Goal: Information Seeking & Learning: Check status

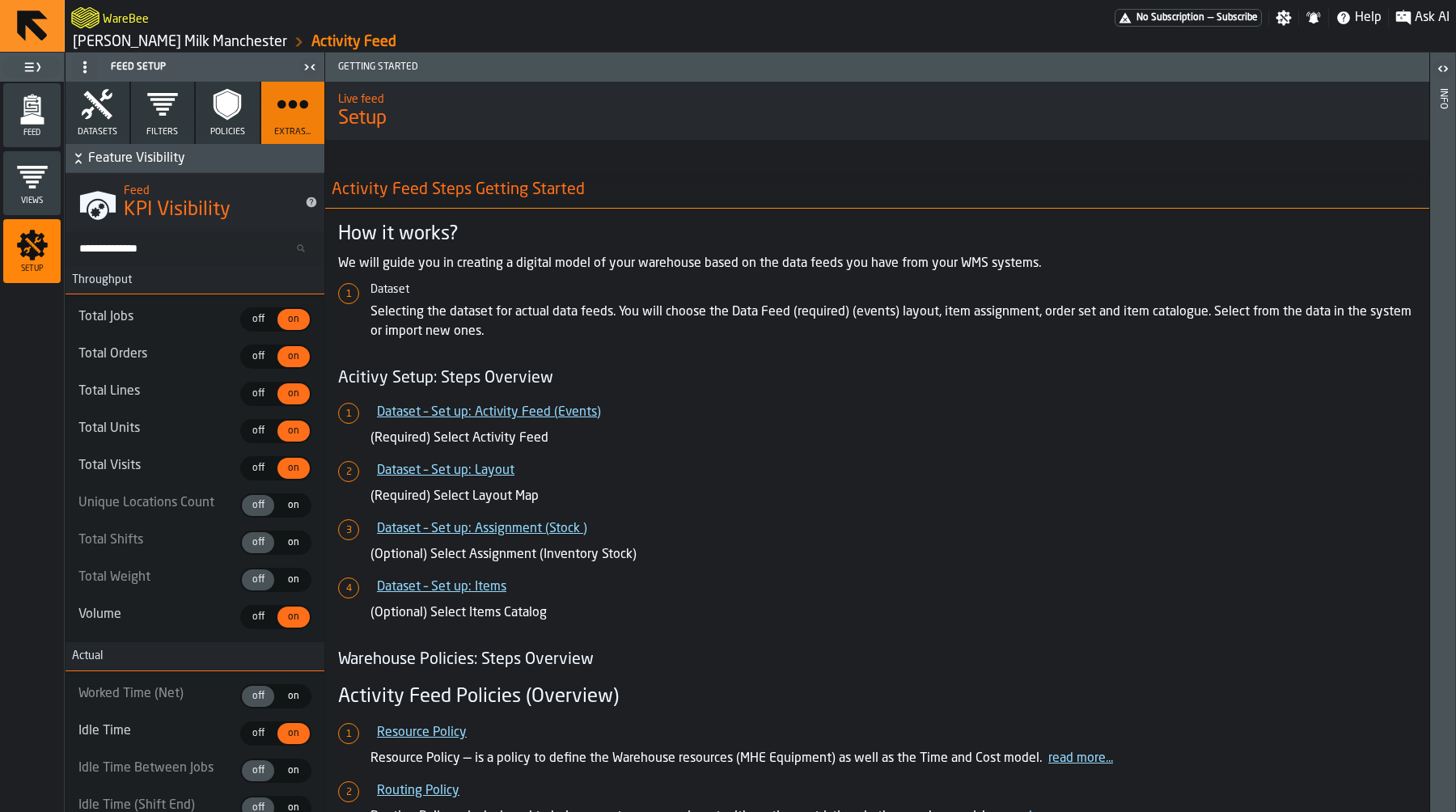
scroll to position [131, 0]
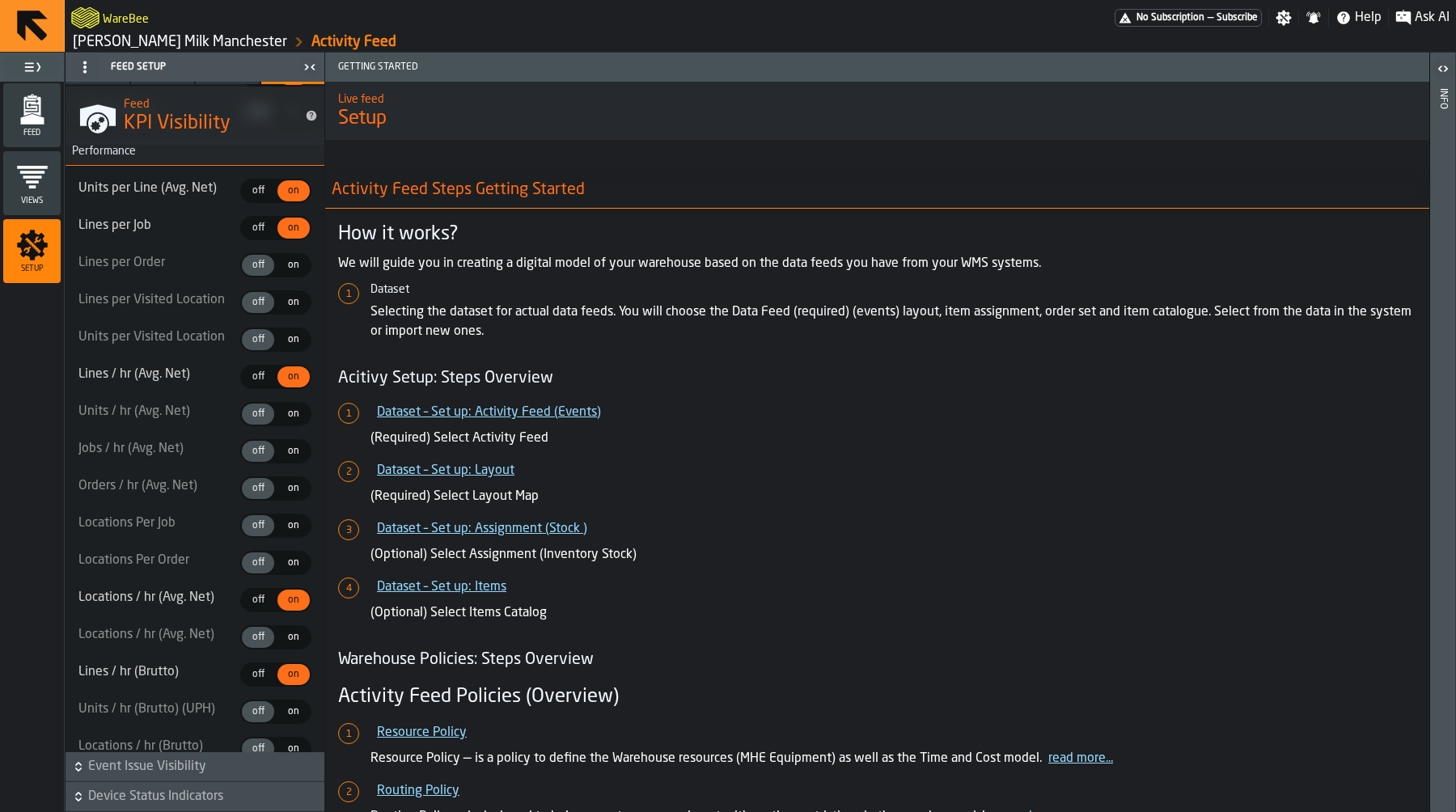
click at [22, 102] on icon "menu Feed" at bounding box center [32, 108] width 32 height 32
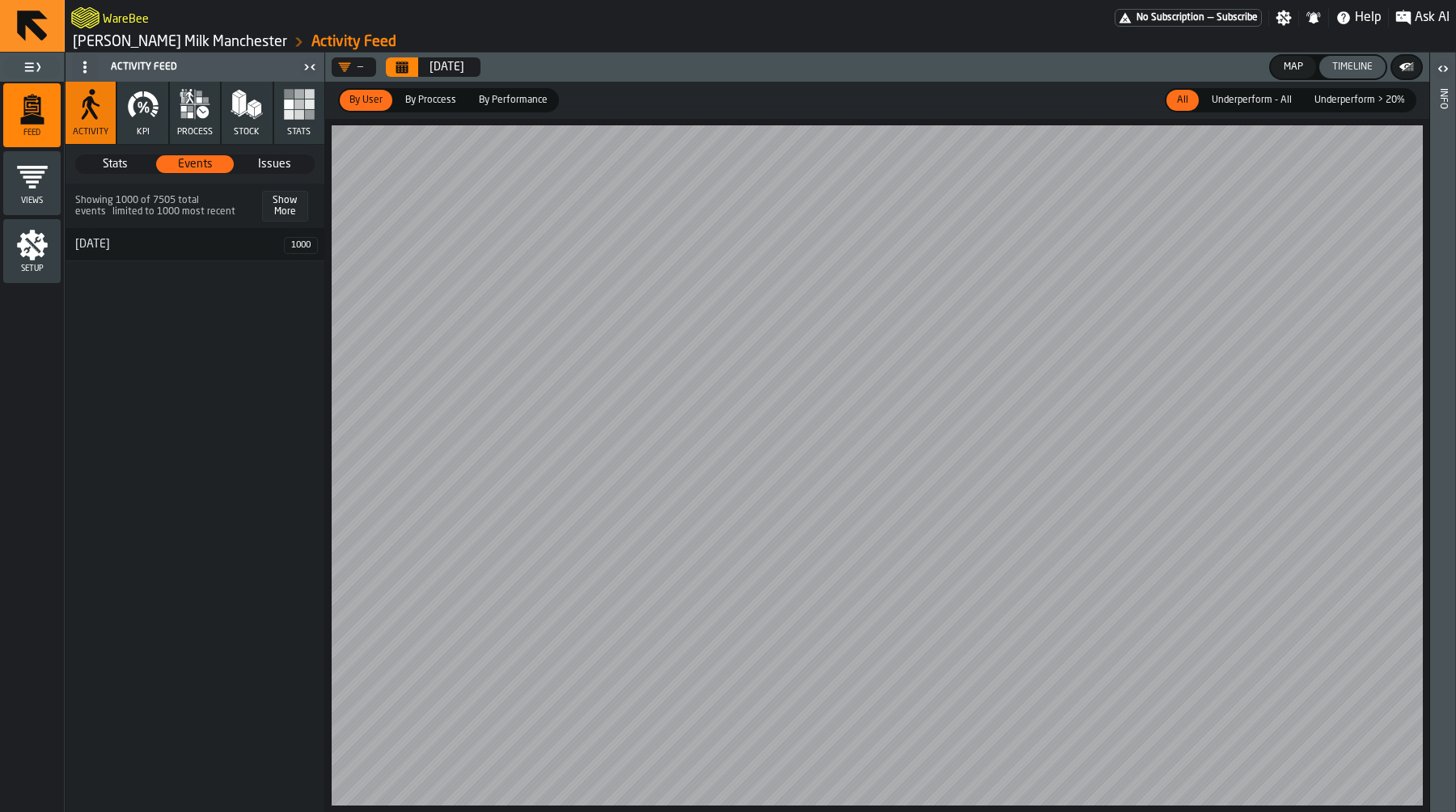
click at [181, 110] on icon "button" at bounding box center [184, 108] width 6 height 6
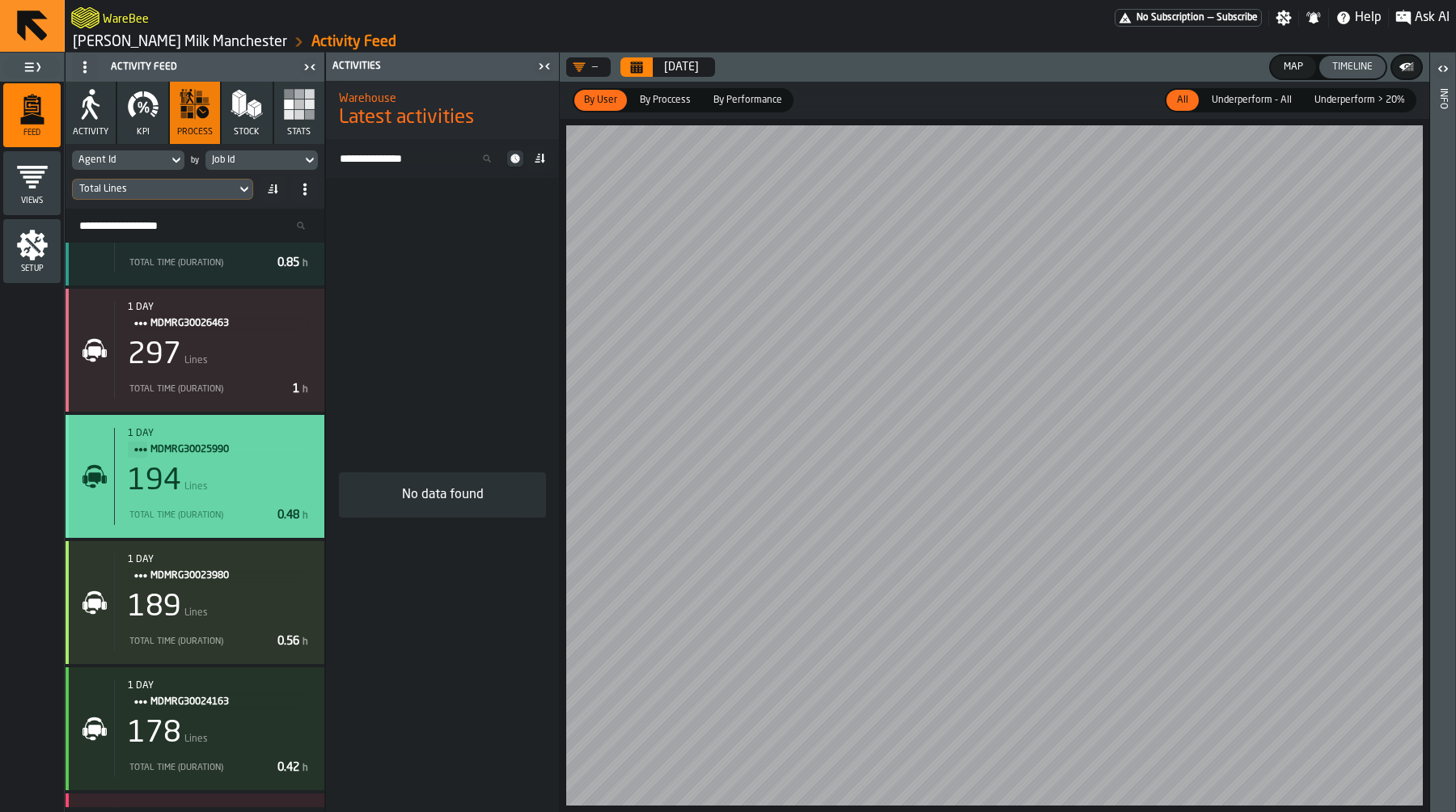
scroll to position [1280, 0]
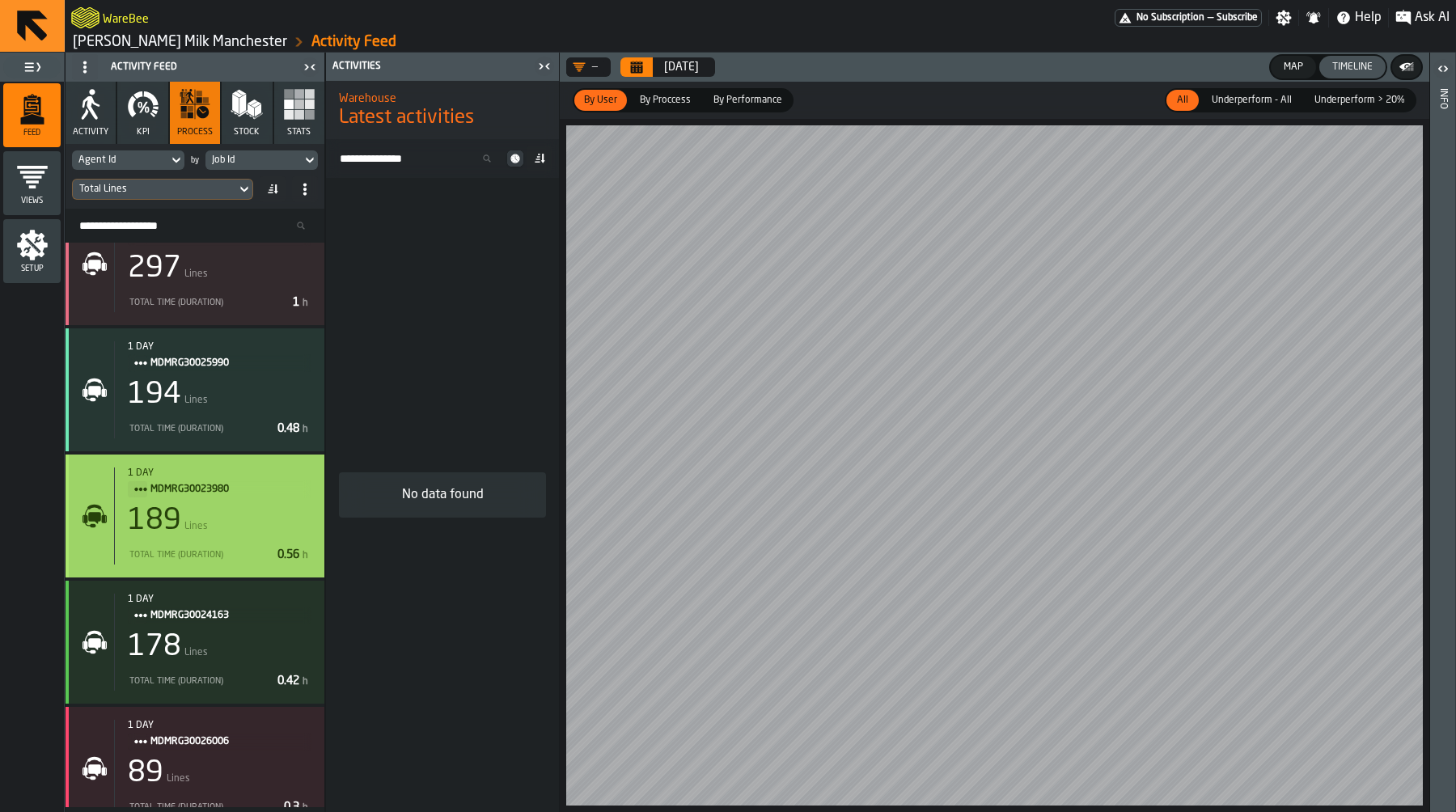
click at [249, 515] on div "189 Lines" at bounding box center [219, 521] width 184 height 32
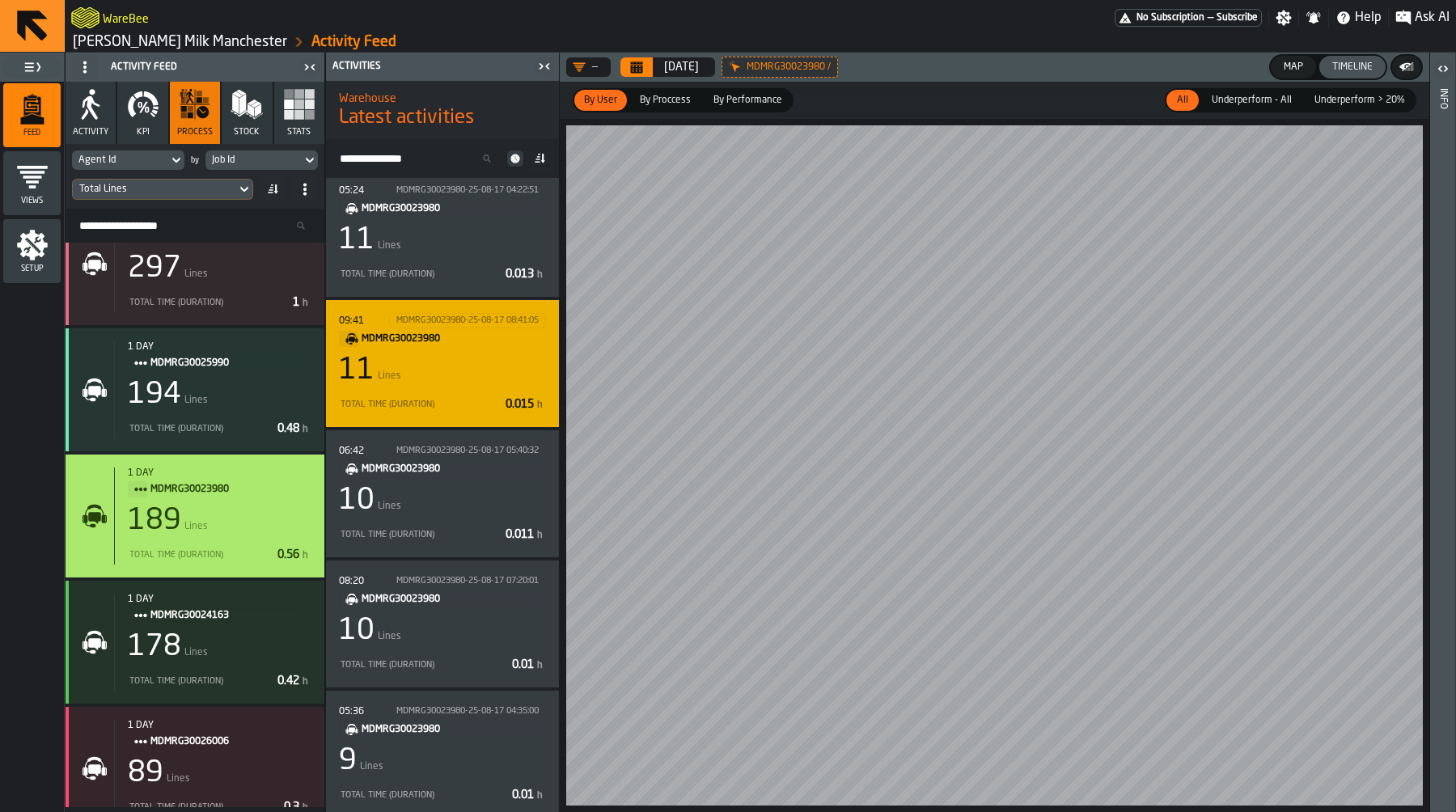
scroll to position [11, 0]
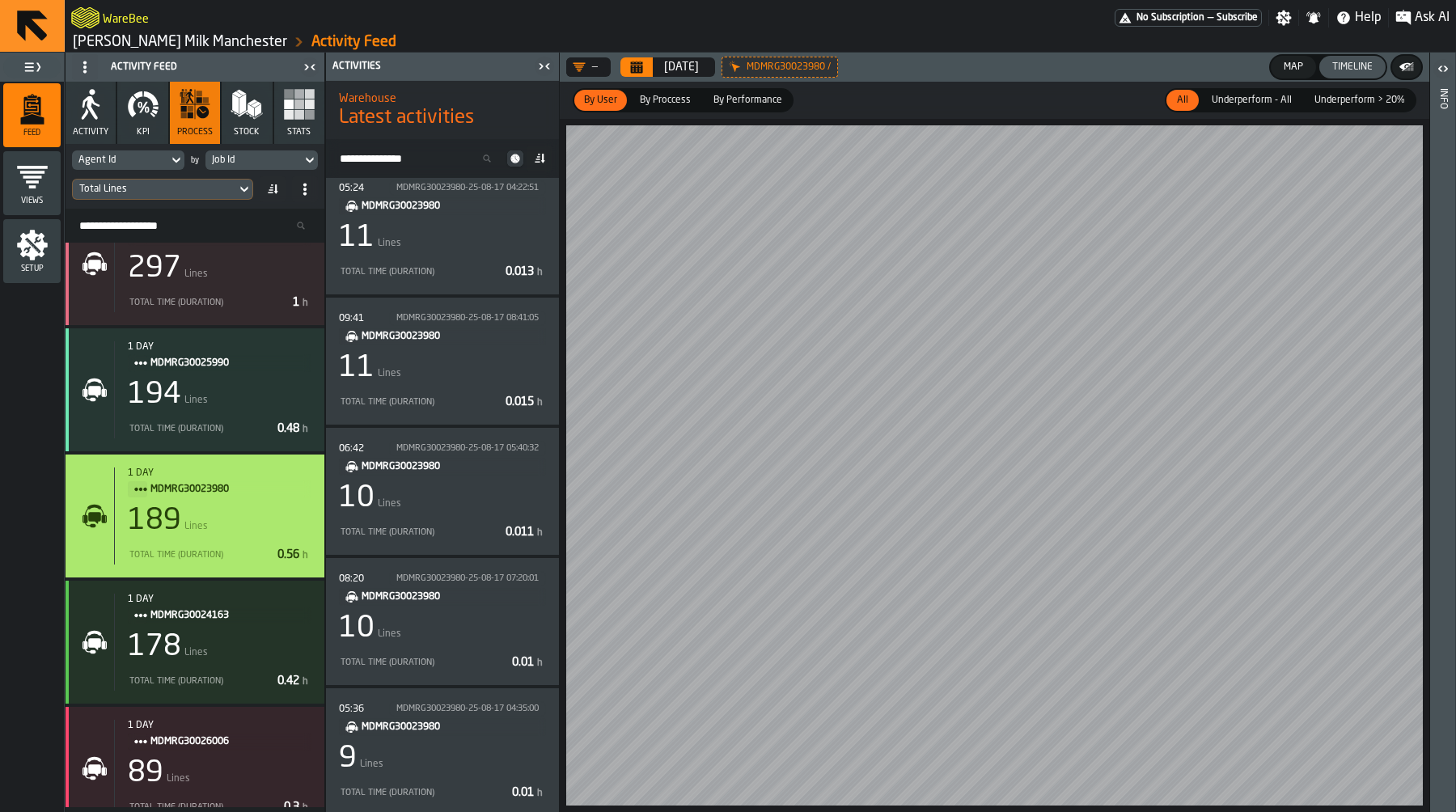
click at [632, 63] on icon "Calendar" at bounding box center [637, 63] width 12 height 2
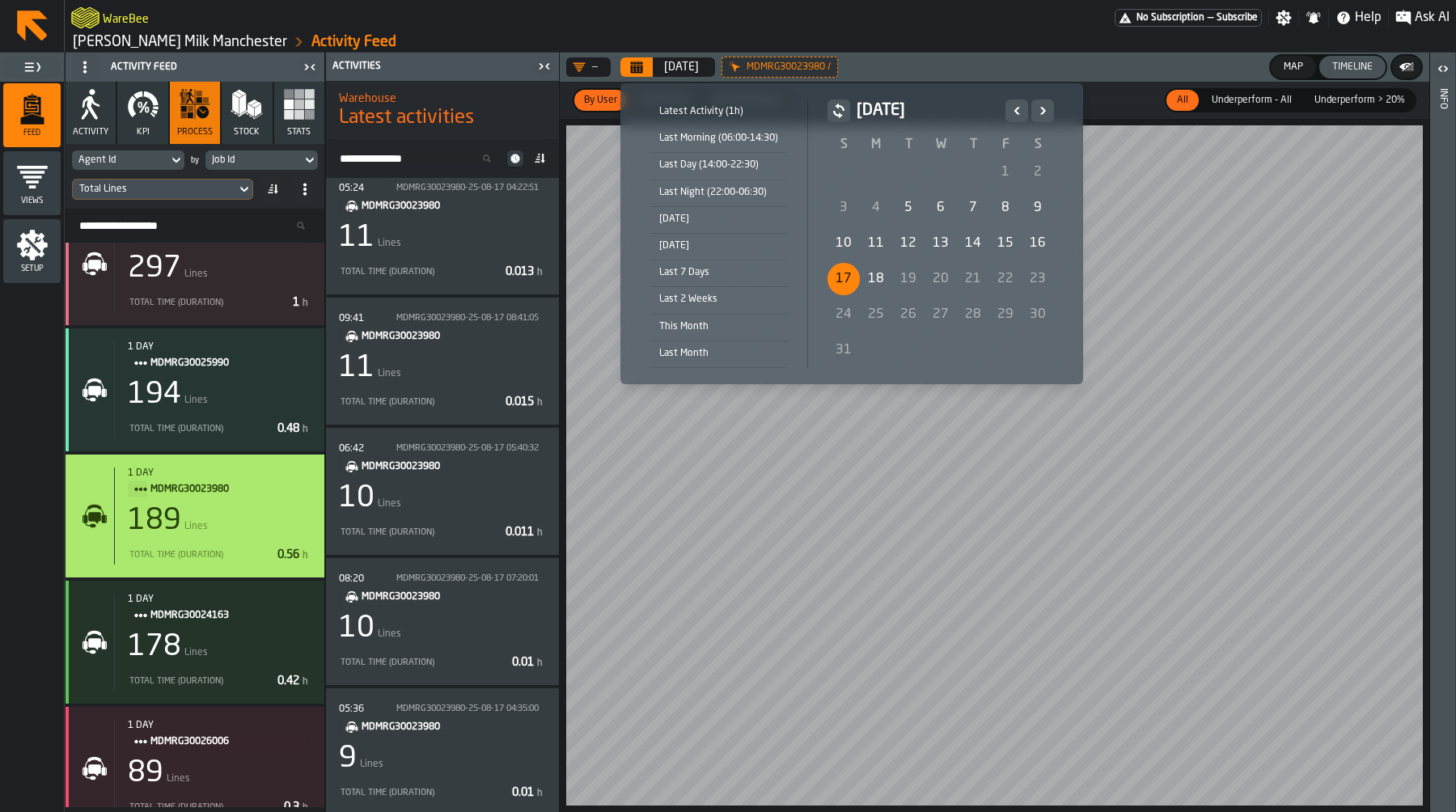
click at [718, 113] on div "Latest Activity (1h)" at bounding box center [718, 111] width 138 height 17
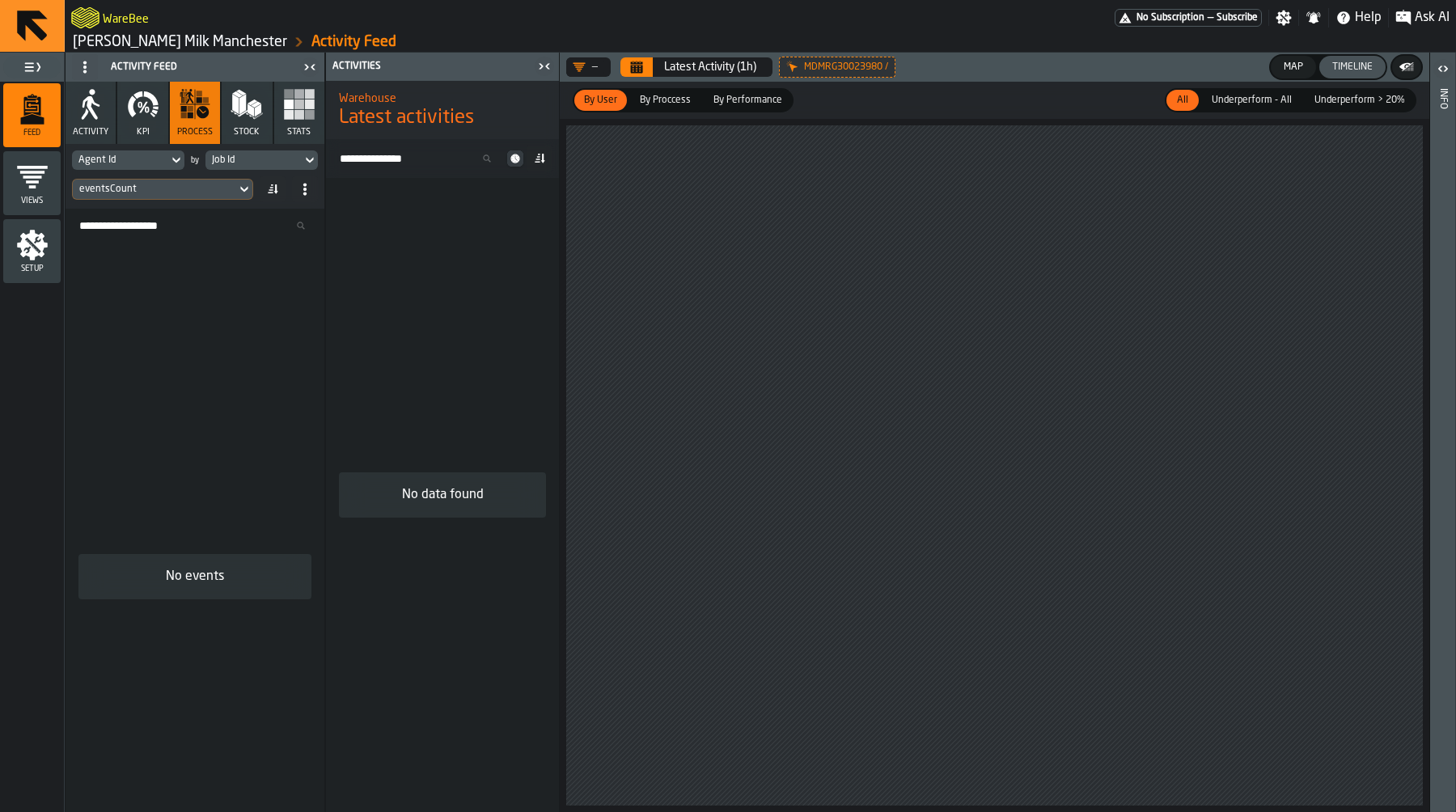
click at [0, 0] on icon at bounding box center [0, 0] width 0 height 0
click at [201, 194] on div "eventsCount" at bounding box center [155, 190] width 151 height 12
click at [177, 255] on div "Actual vs Standard (Diff)" at bounding box center [175, 252] width 136 height 19
click at [199, 180] on div "Actual vs Standard (Diff)" at bounding box center [154, 189] width 163 height 17
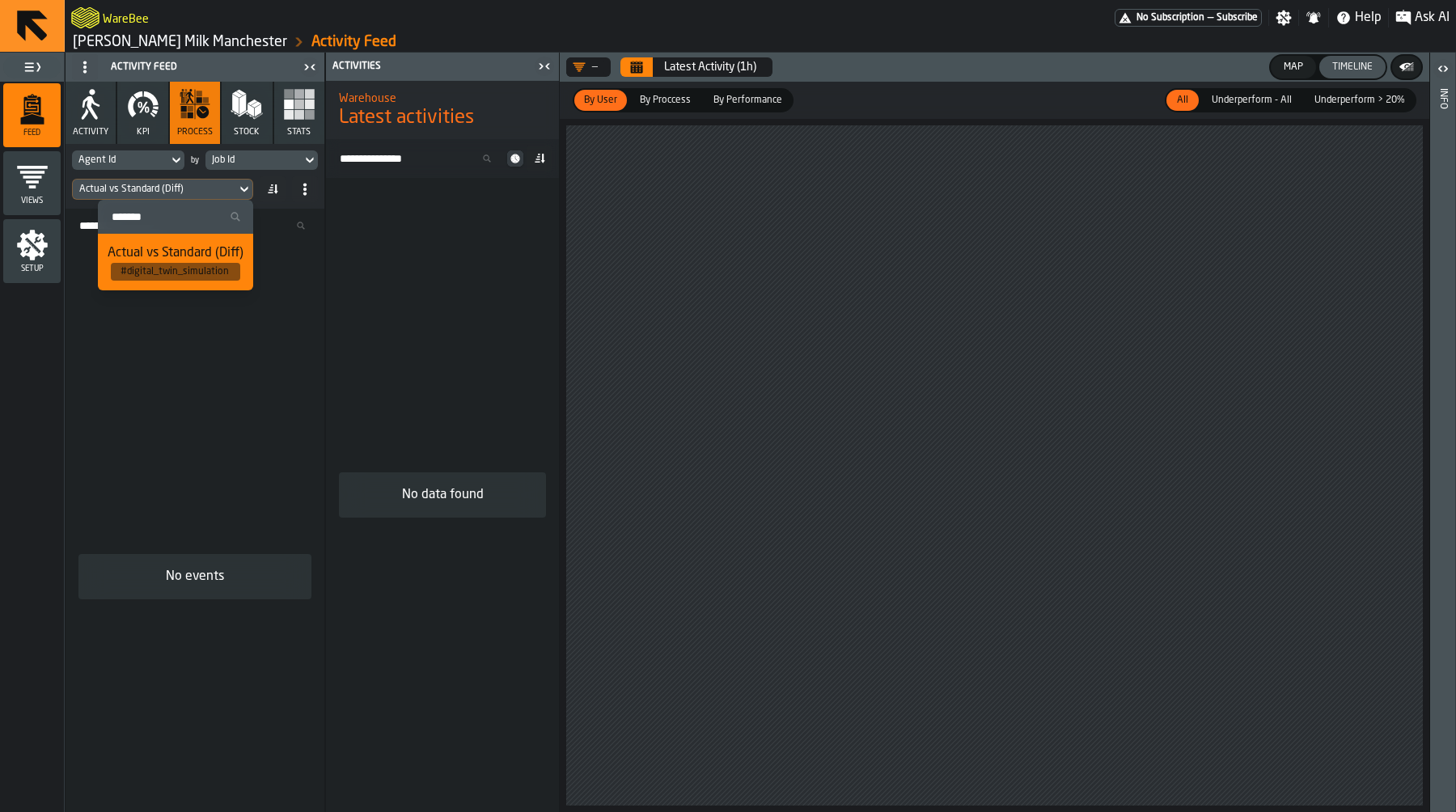
click at [199, 184] on div "Actual vs Standard (Diff)" at bounding box center [155, 190] width 151 height 12
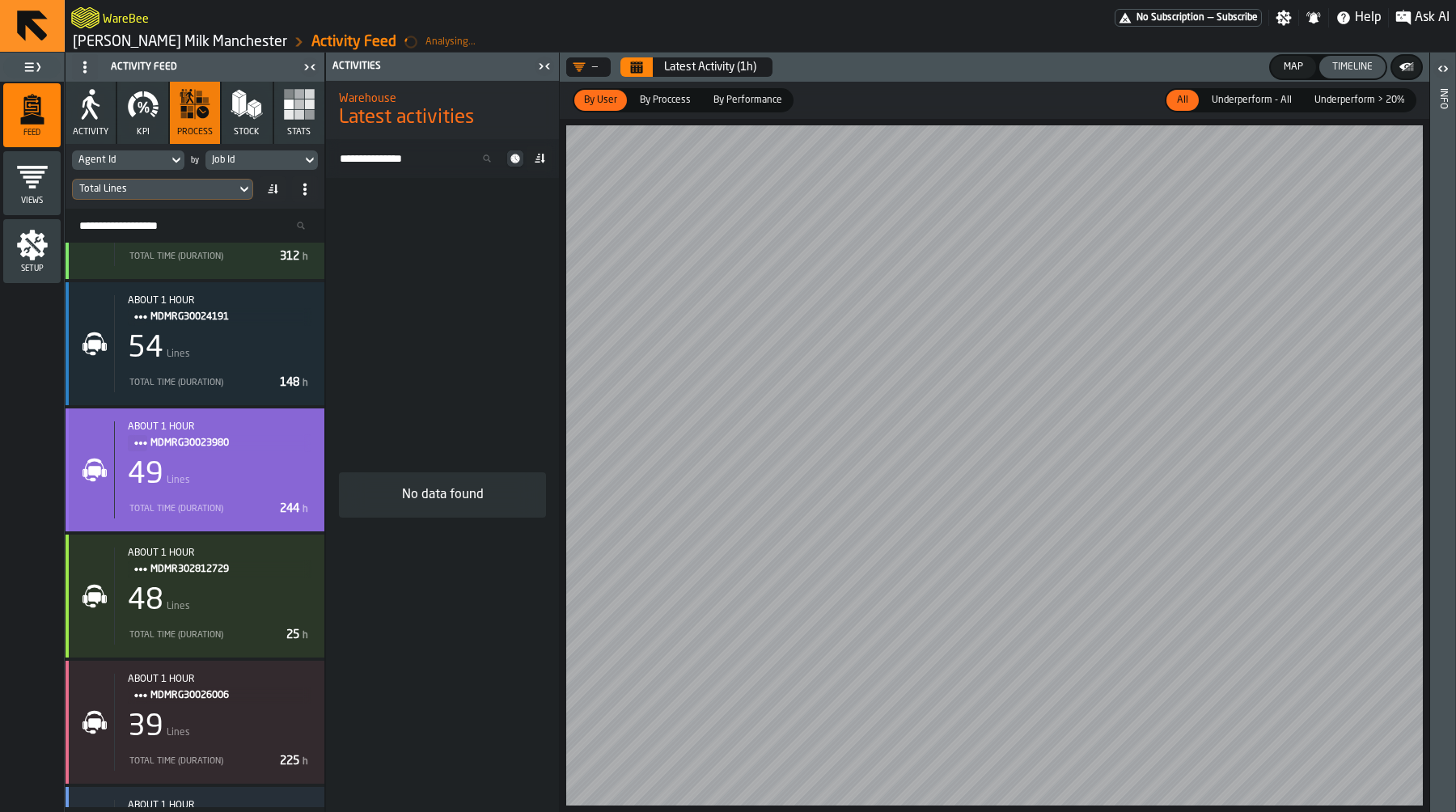
scroll to position [342, 0]
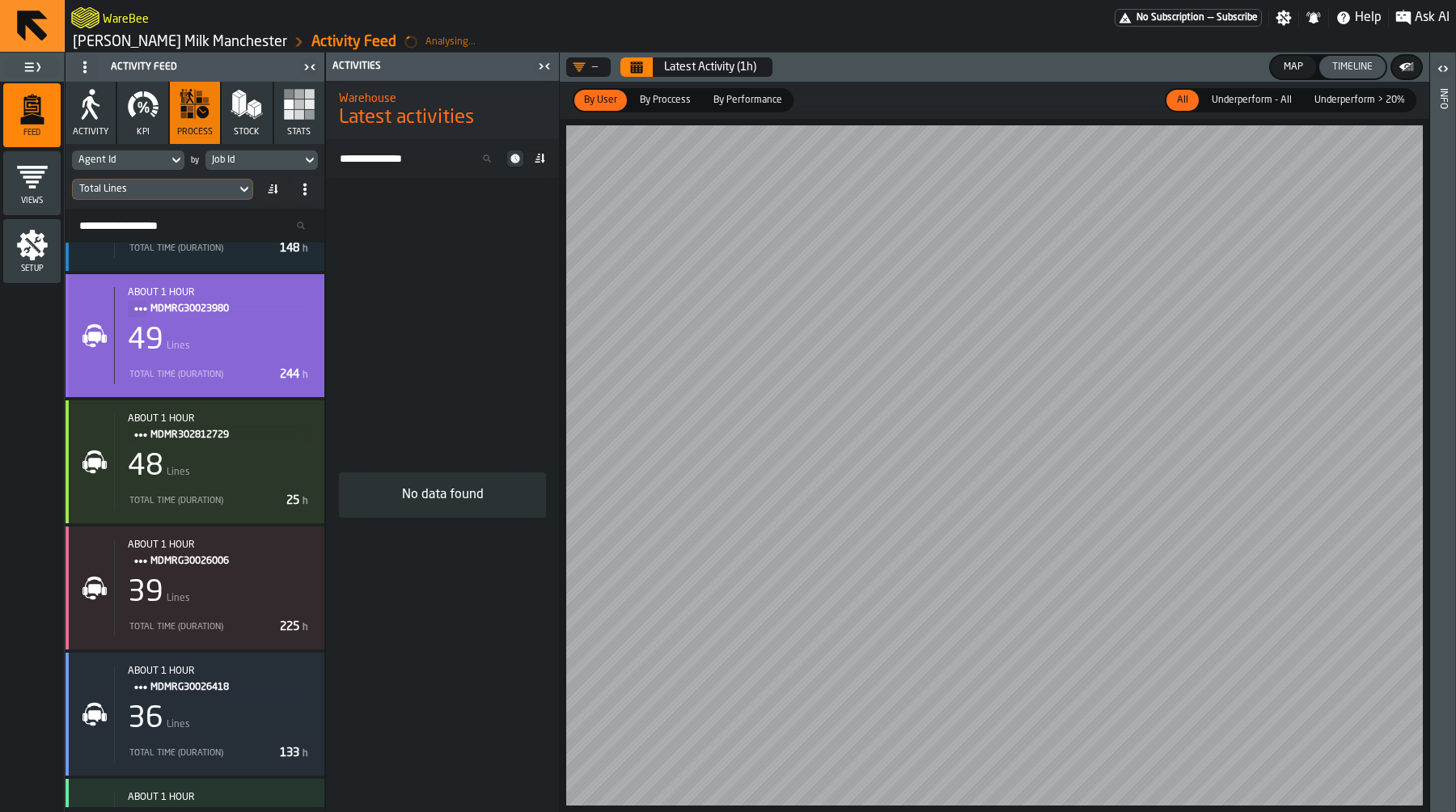
click at [229, 334] on div "49 Lines" at bounding box center [219, 340] width 184 height 32
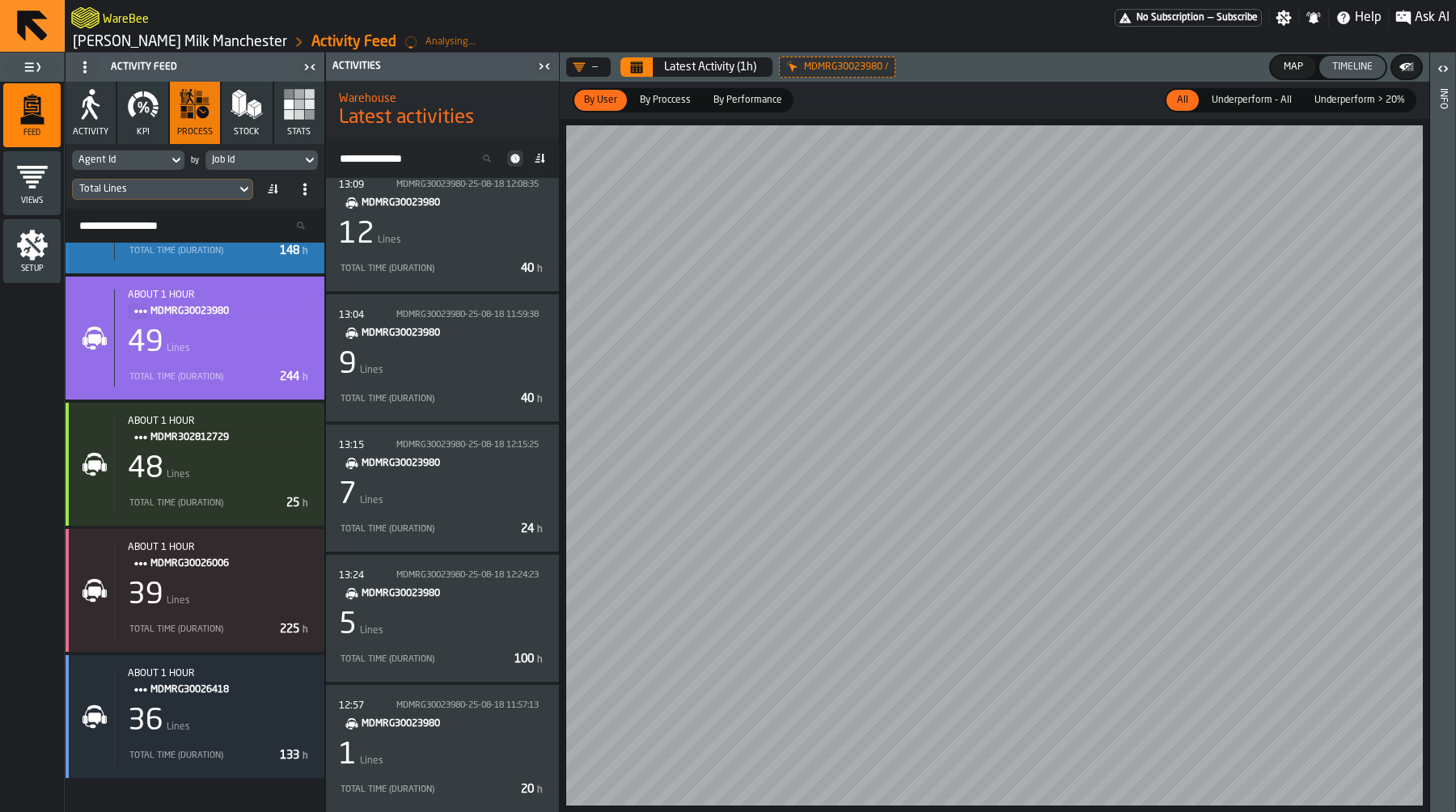
scroll to position [0, 0]
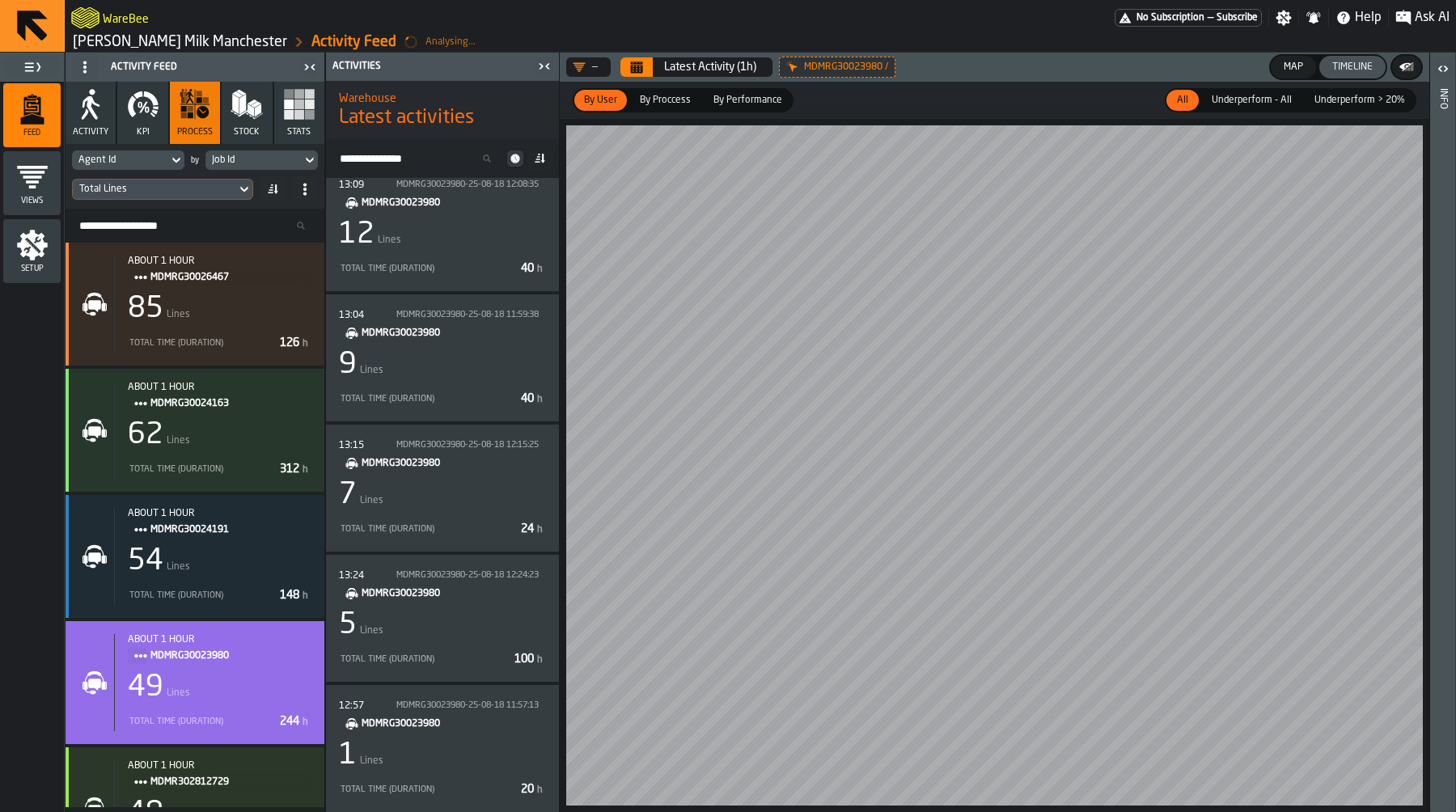
click at [246, 155] on div "Job Id" at bounding box center [253, 161] width 84 height 12
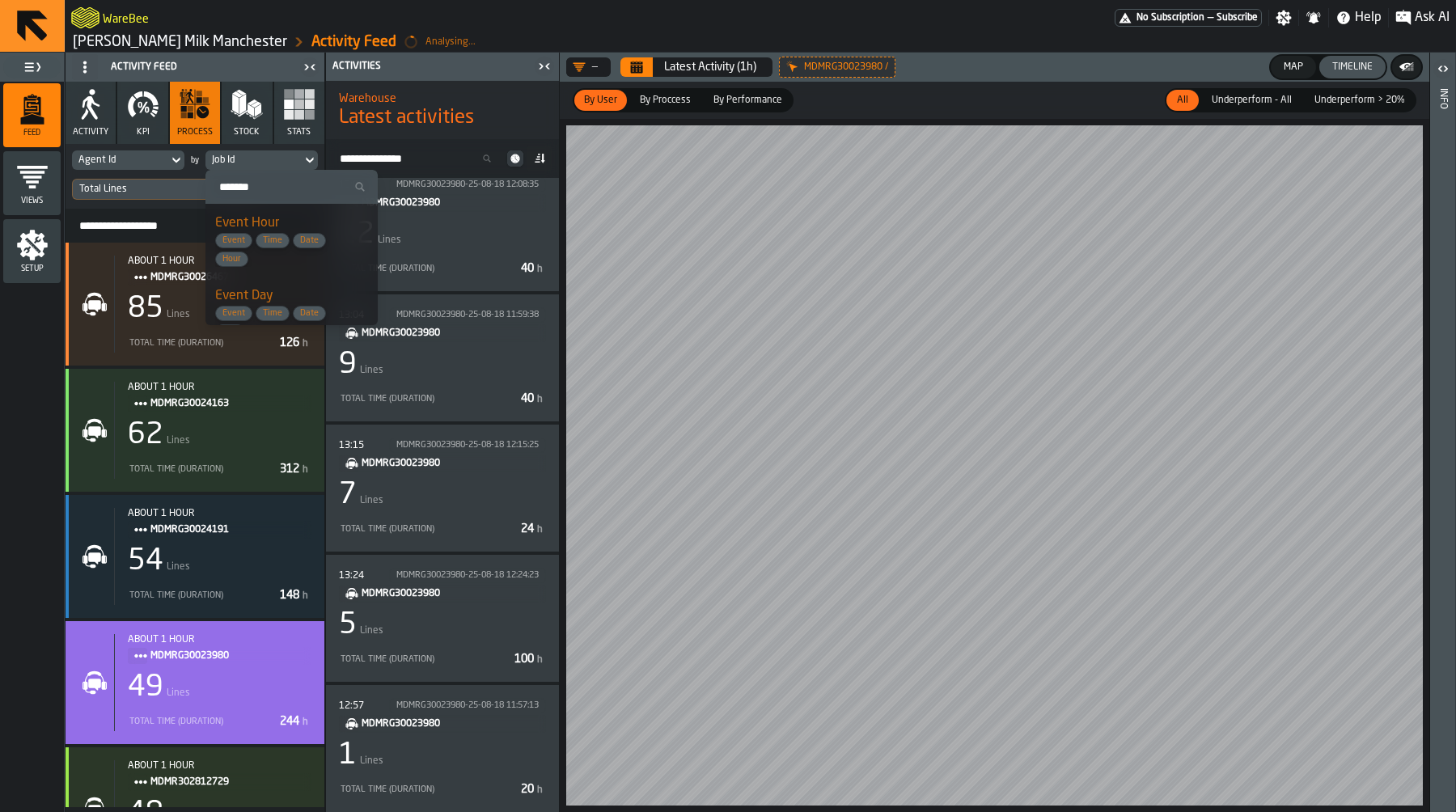
click at [255, 183] on input "Search" at bounding box center [291, 186] width 159 height 21
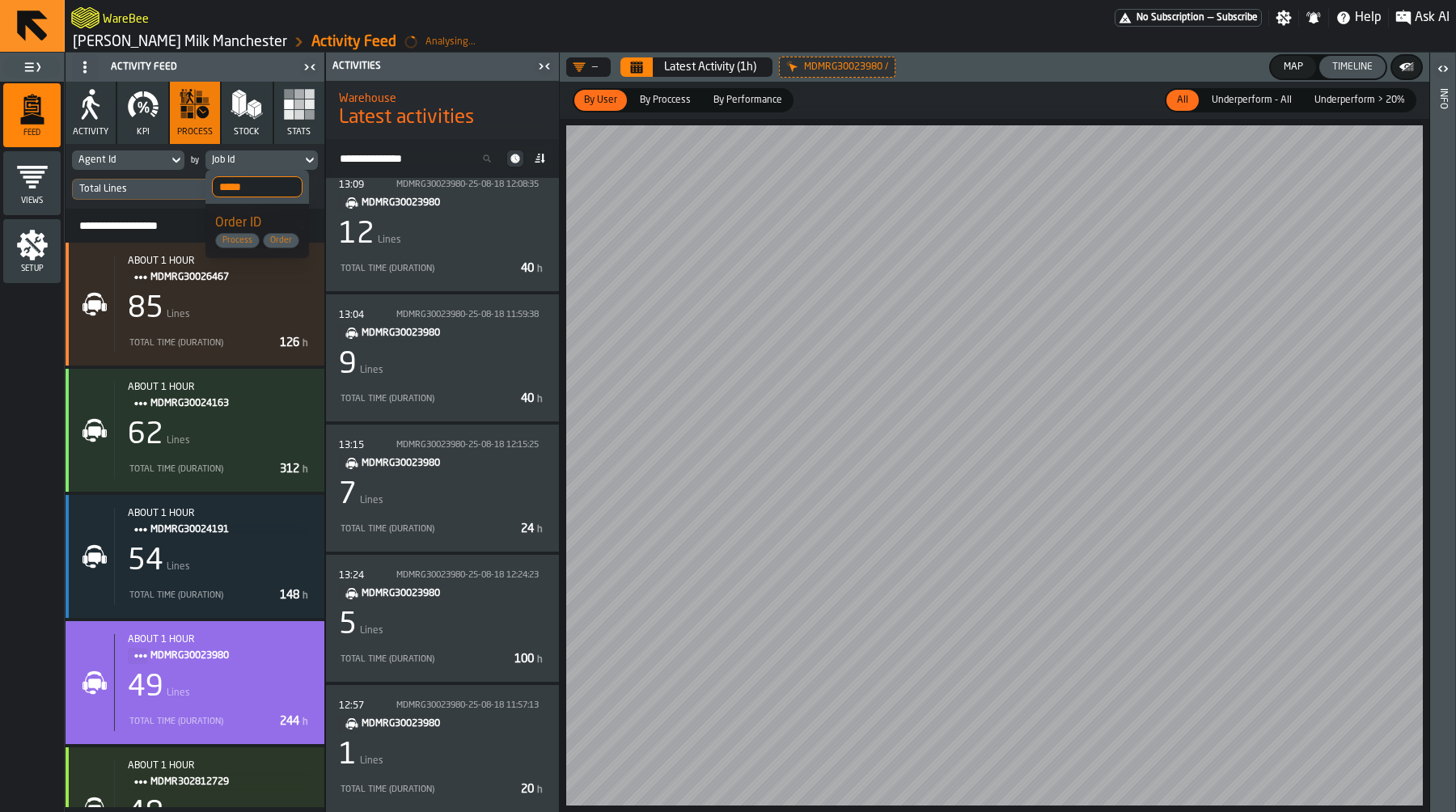
type input "*****"
click at [265, 210] on li "Order ID Process Order" at bounding box center [257, 230] width 103 height 54
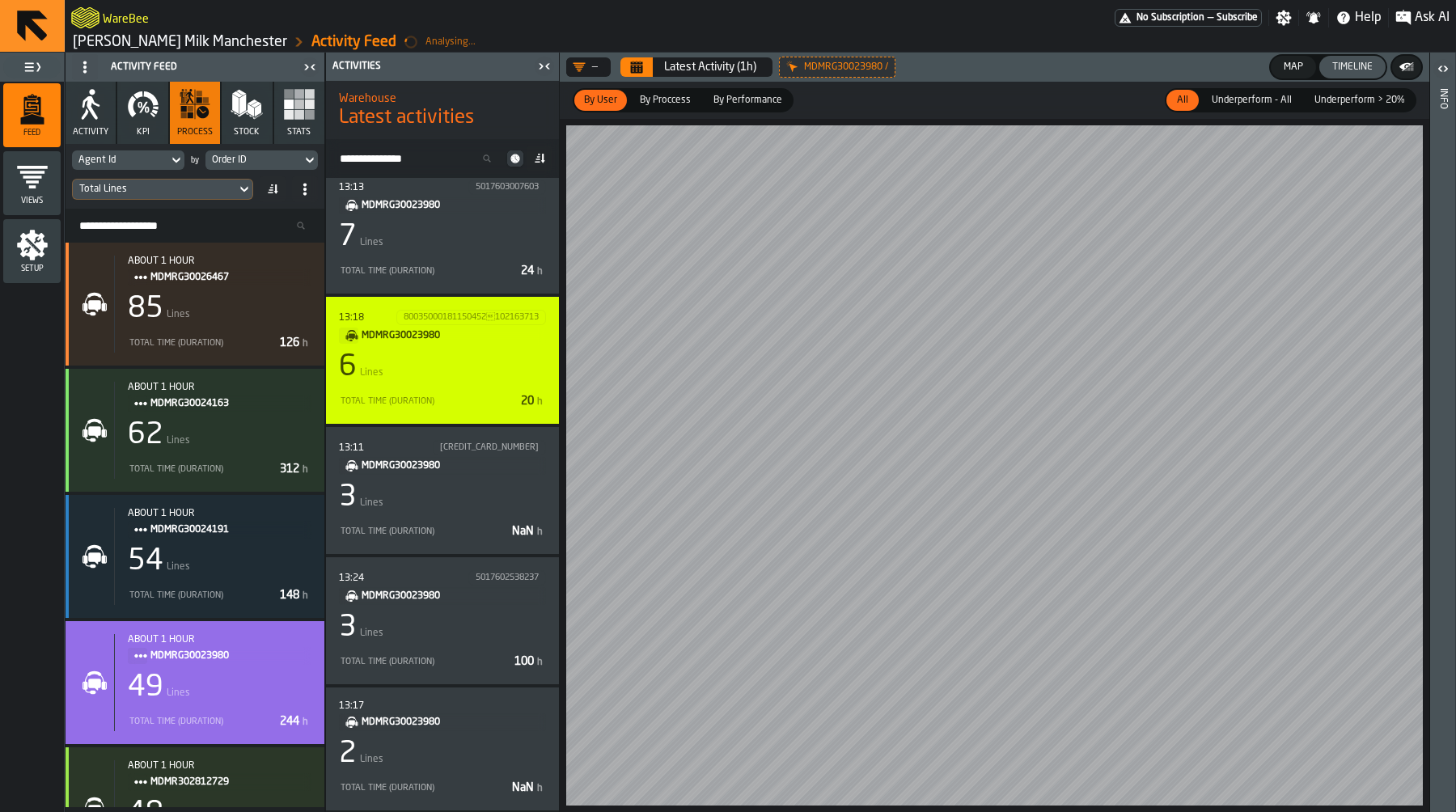
scroll to position [385, 0]
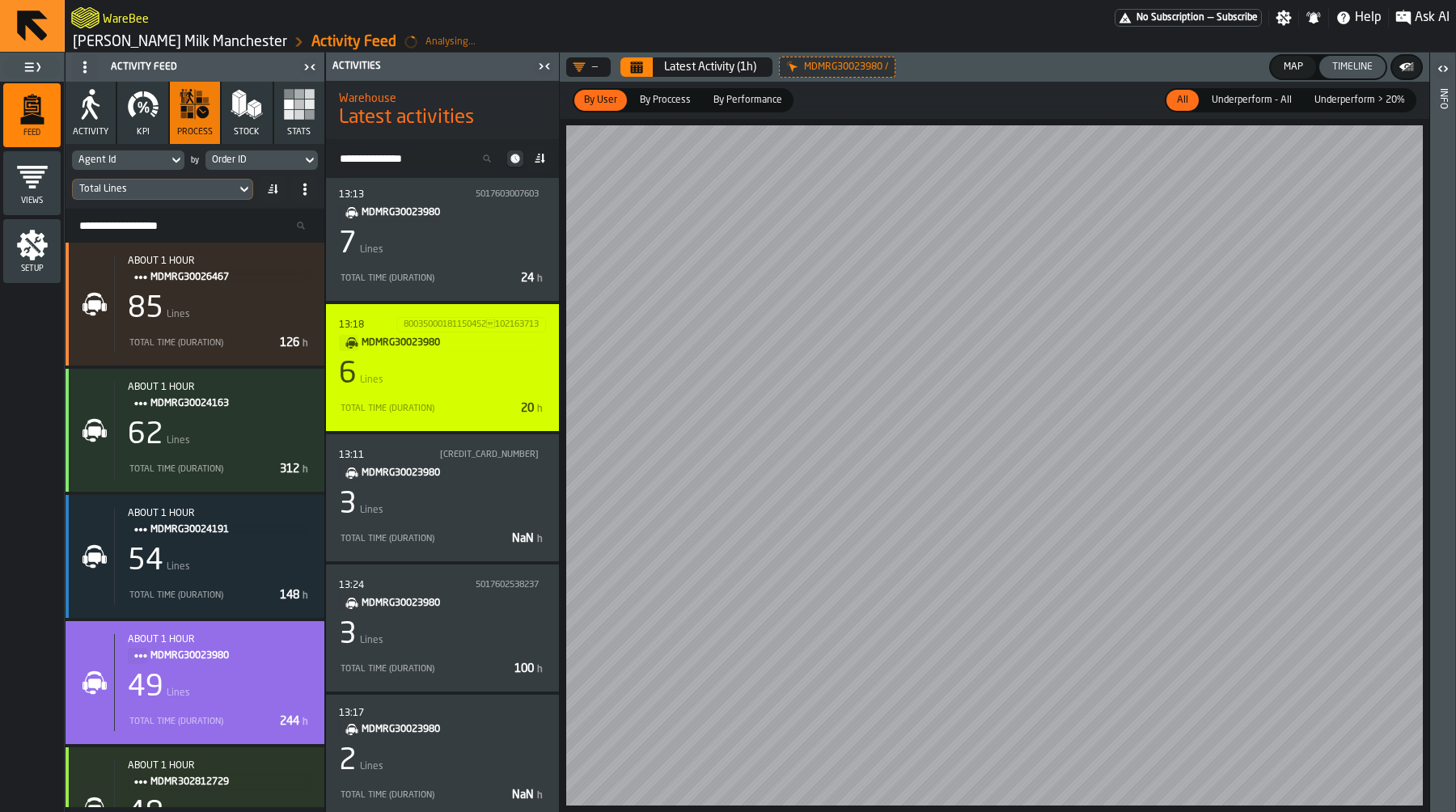
click at [492, 370] on div "6 Lines" at bounding box center [442, 374] width 207 height 32
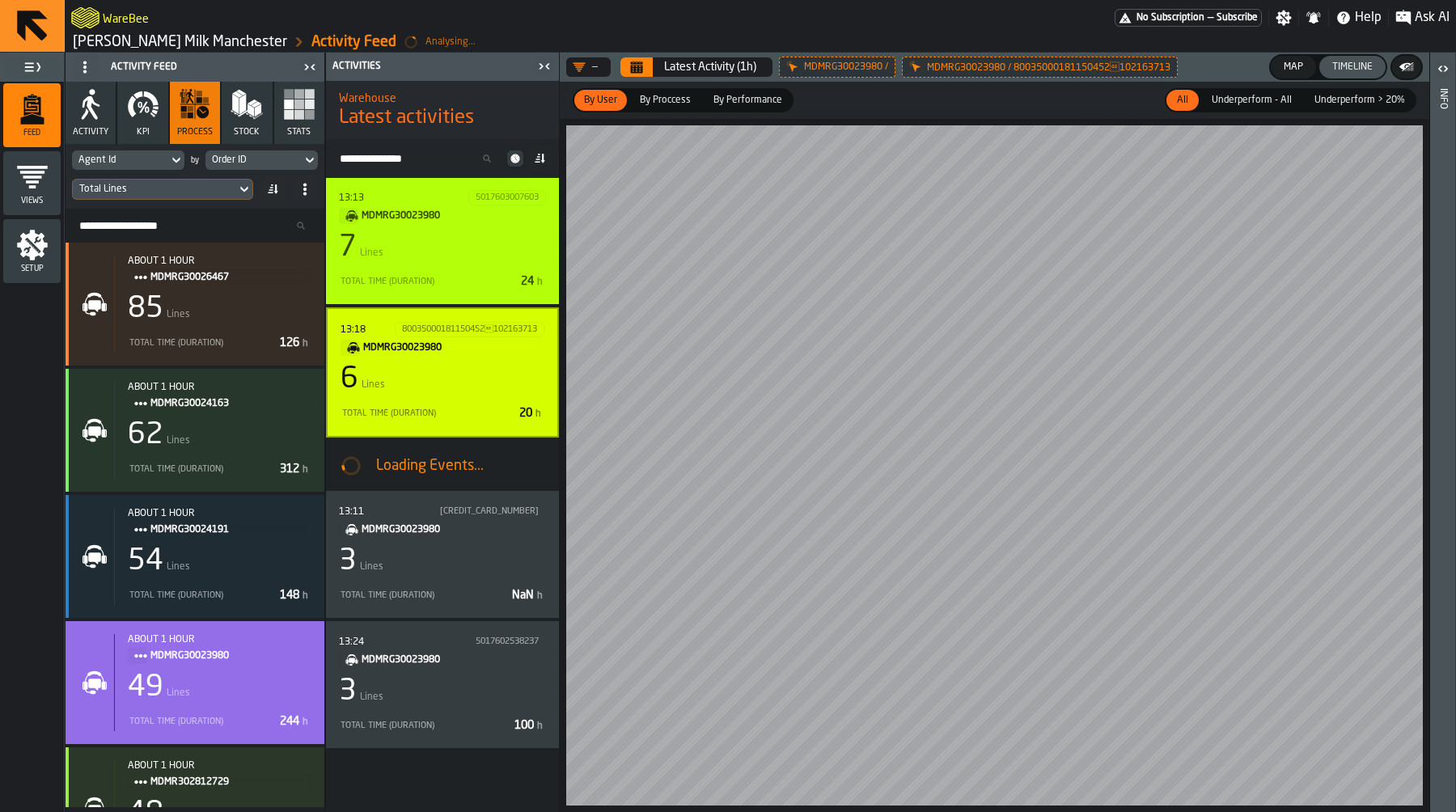
scroll to position [283, 0]
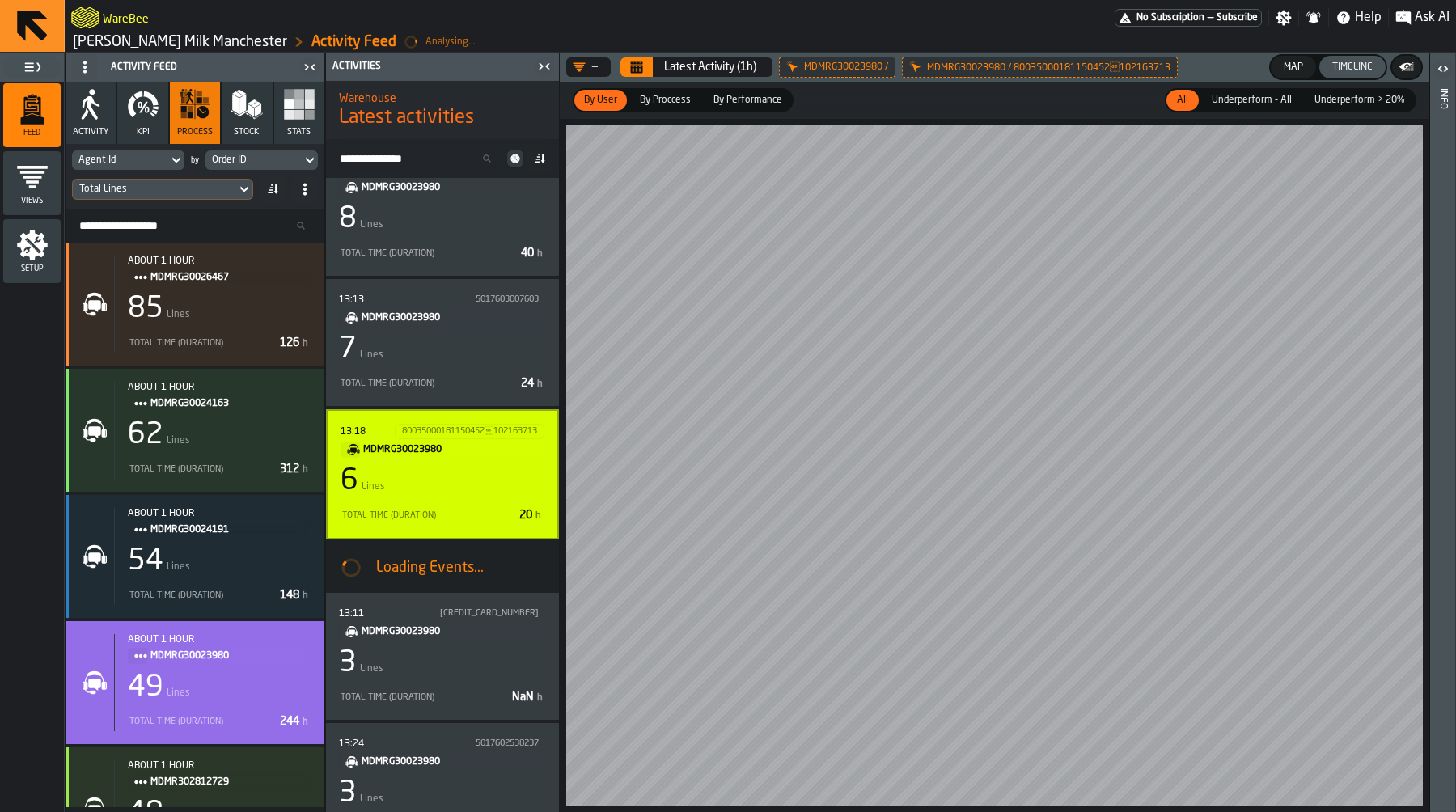
click at [1295, 74] on button "Map" at bounding box center [1293, 66] width 46 height 22
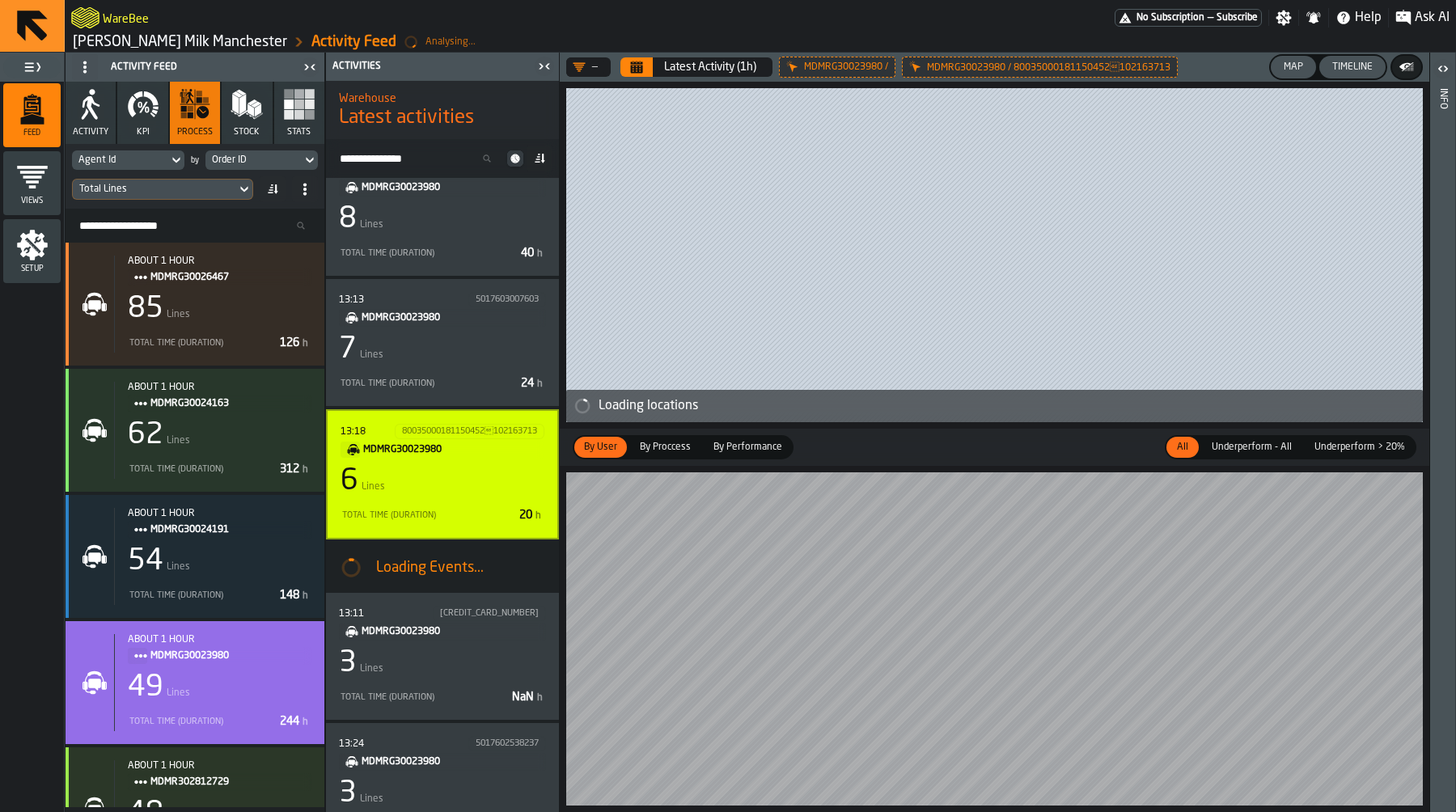
click at [1351, 71] on div "Timeline" at bounding box center [1352, 67] width 53 height 12
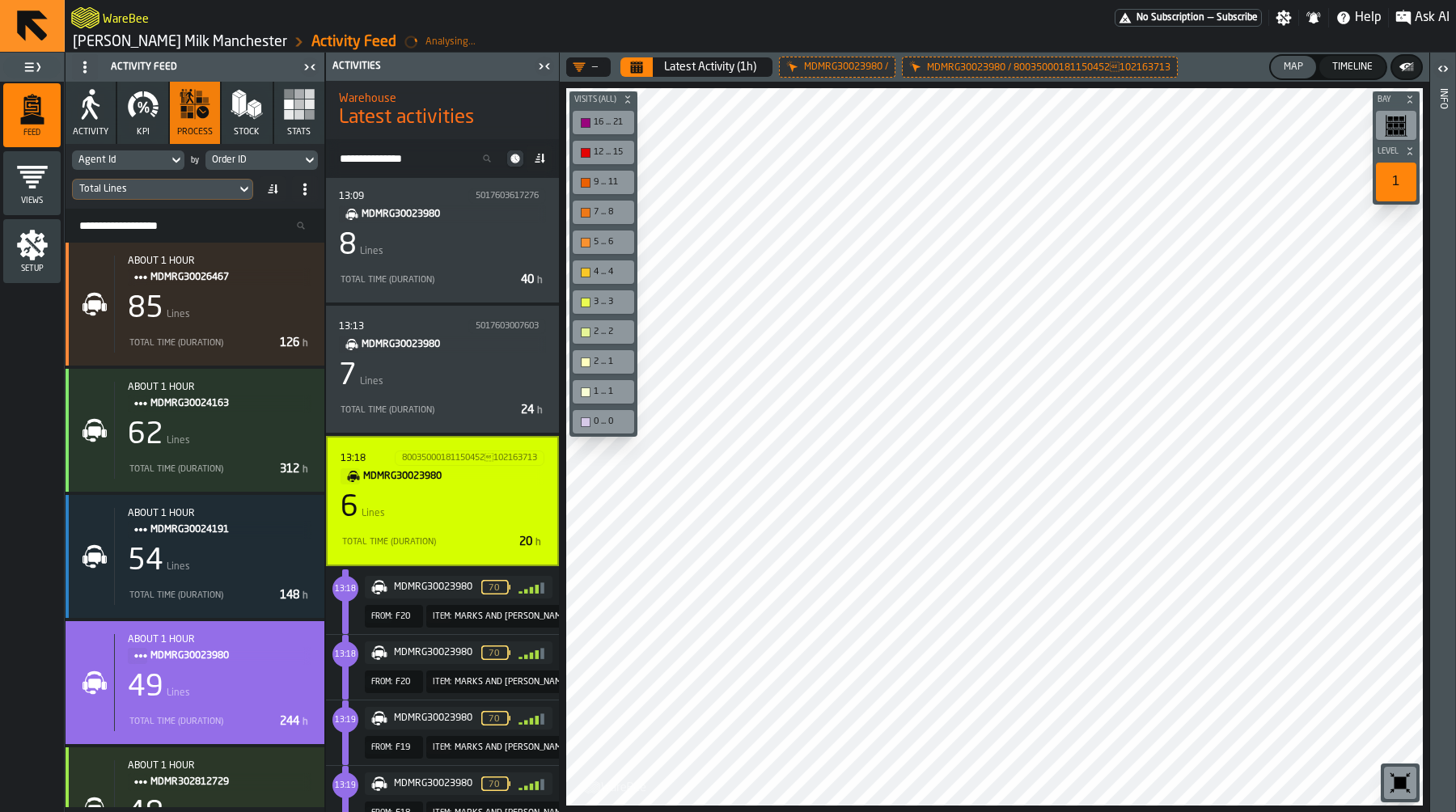
scroll to position [248, 0]
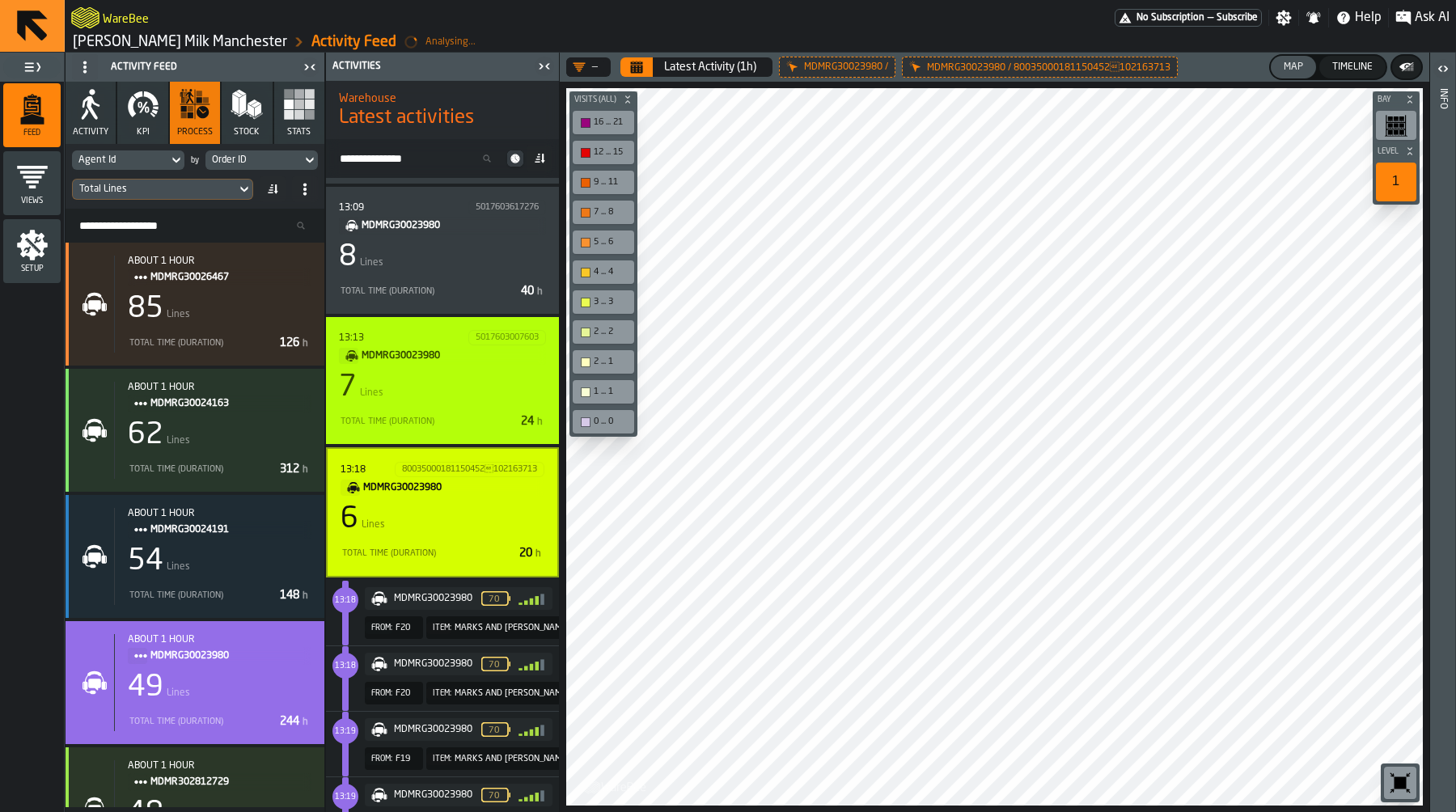
click at [495, 392] on div "7 Lines" at bounding box center [442, 387] width 207 height 32
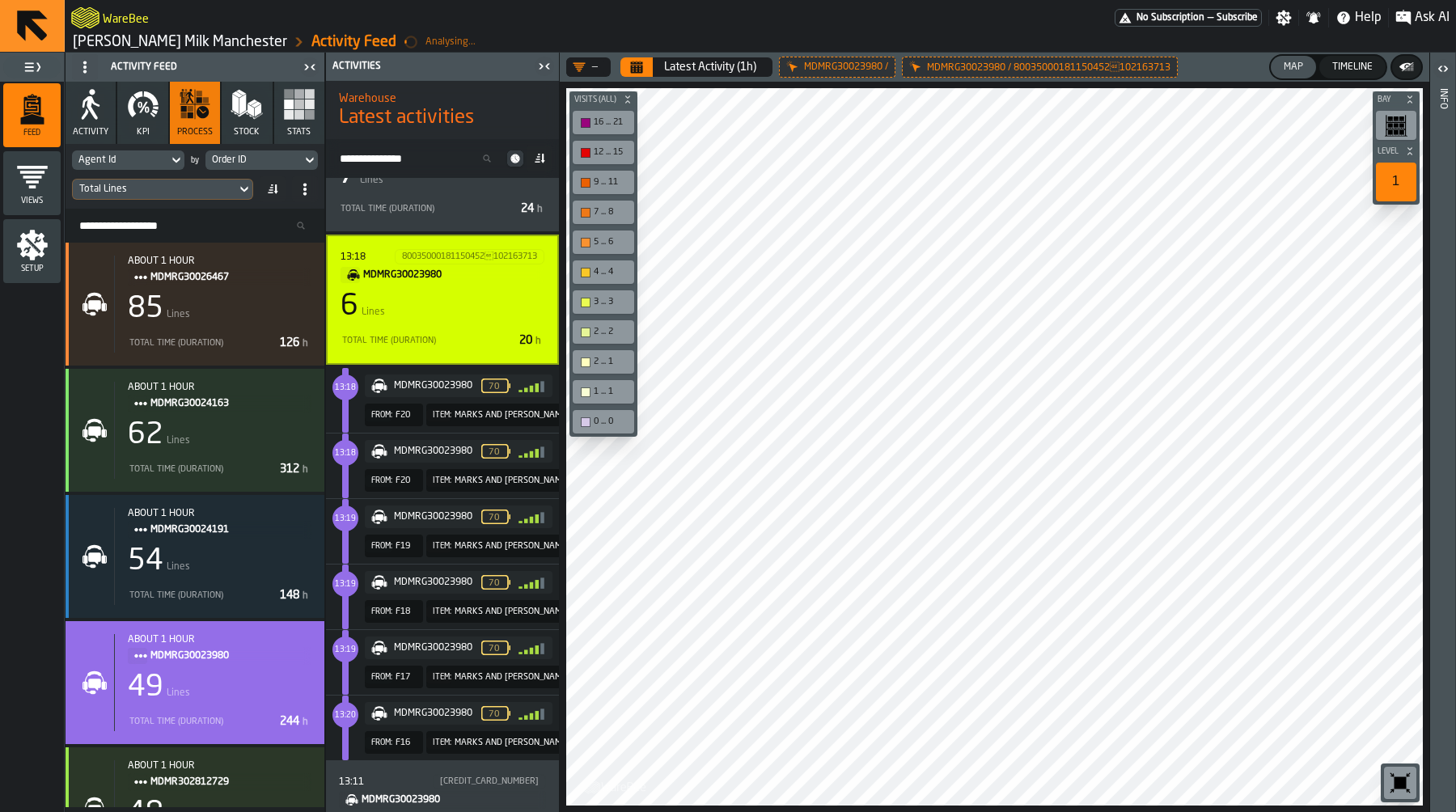
click at [483, 291] on div "6 Lines" at bounding box center [442, 306] width 204 height 32
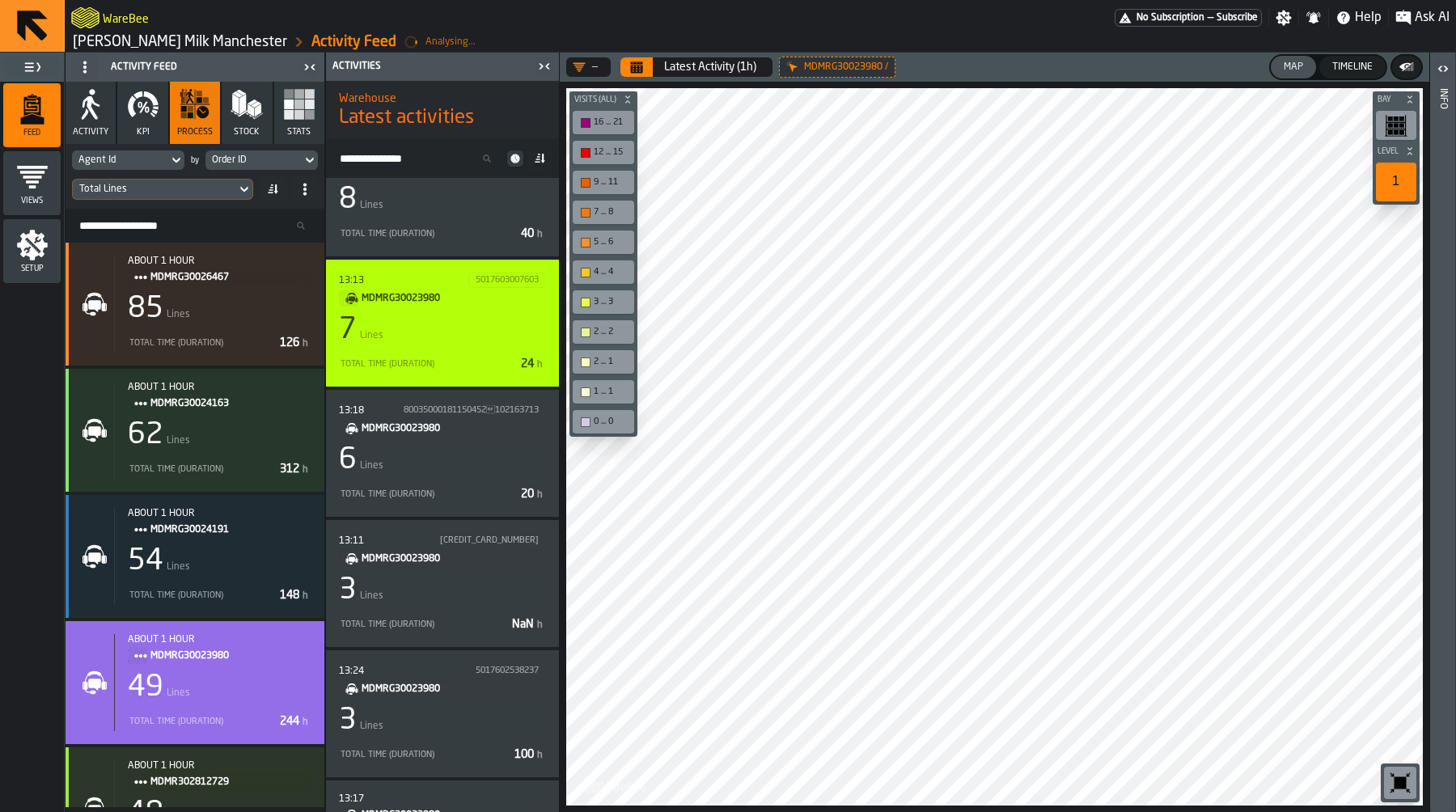
click at [481, 320] on div "7 Lines" at bounding box center [442, 329] width 207 height 32
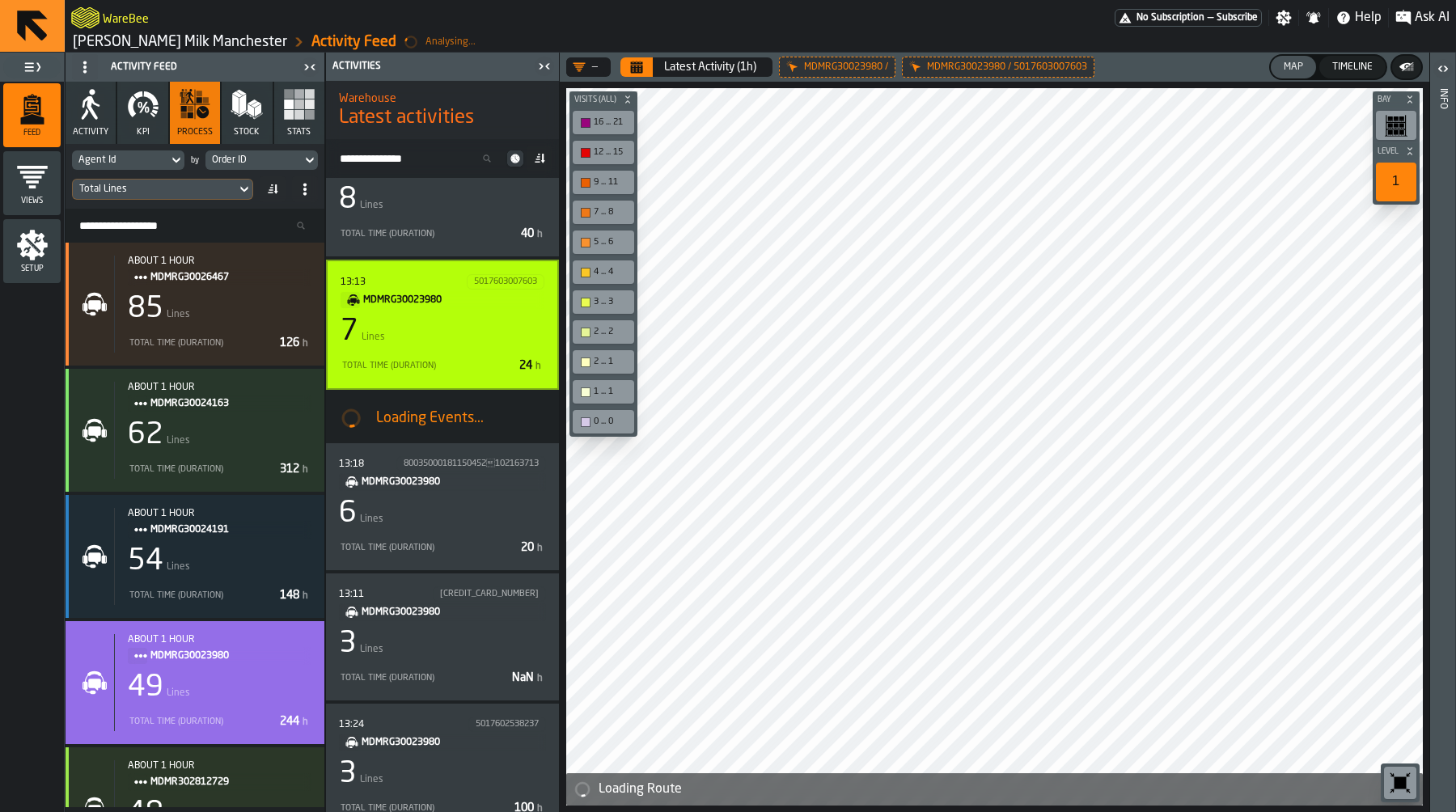
scroll to position [156, 0]
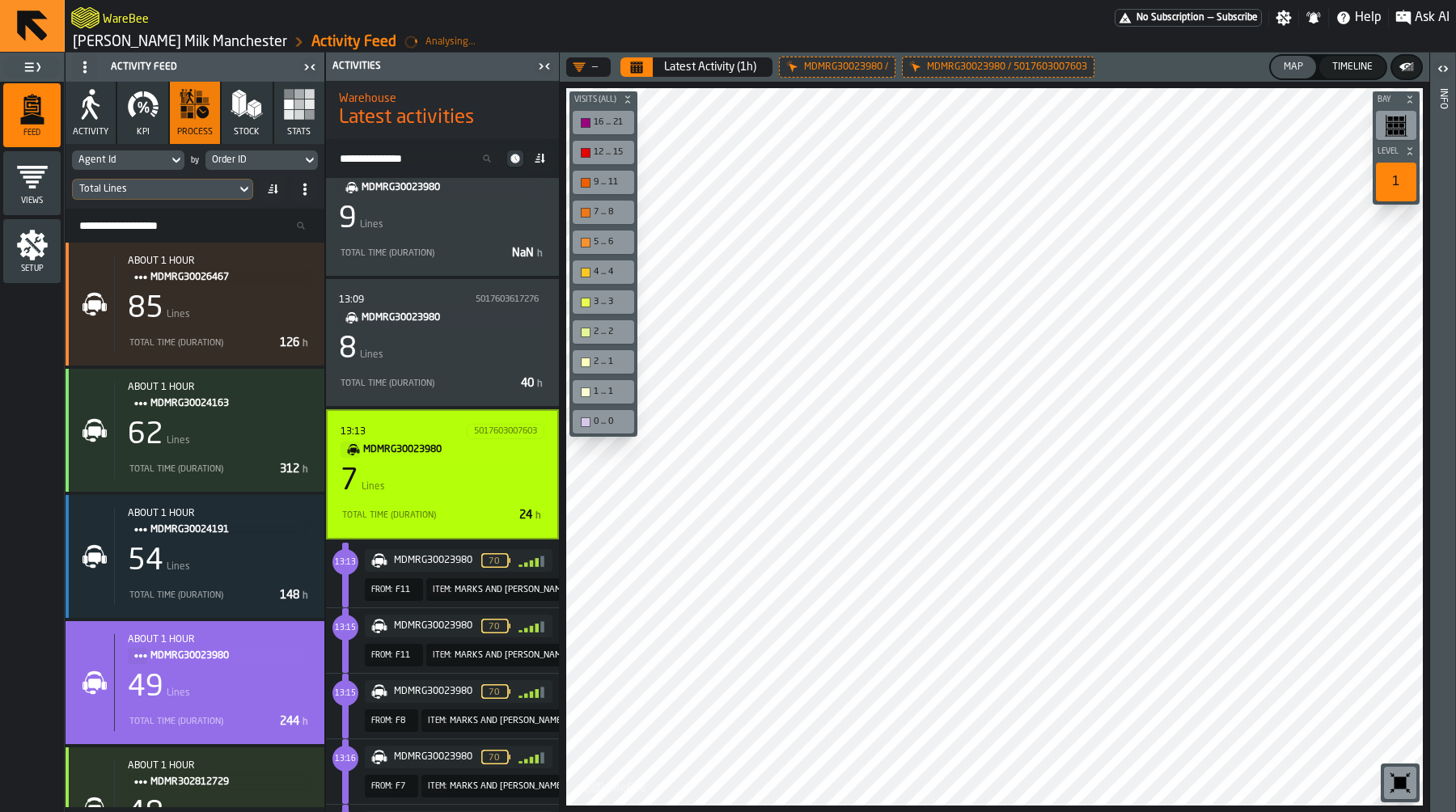
click at [491, 482] on div "7 Lines" at bounding box center [442, 481] width 204 height 32
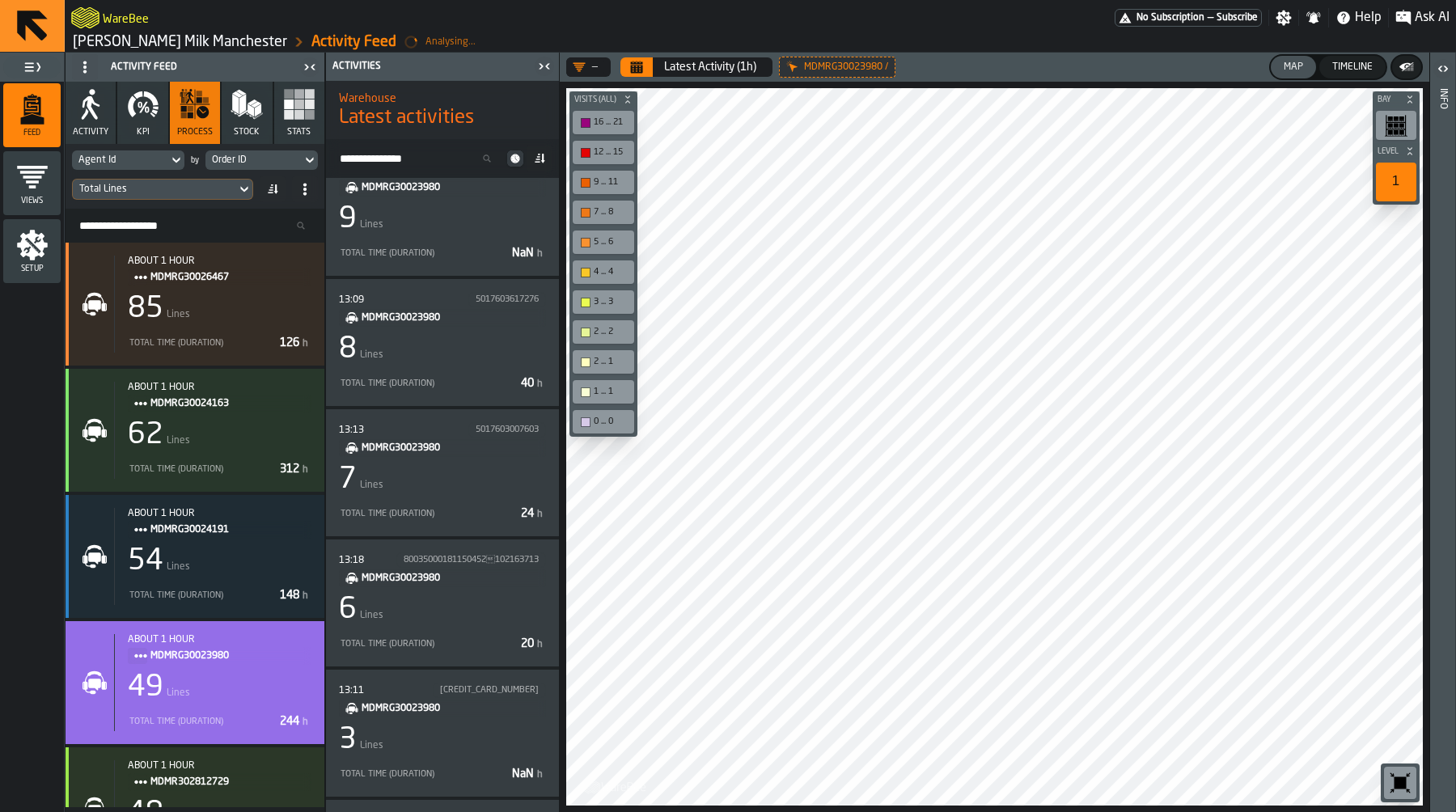
click at [260, 159] on div "Order ID" at bounding box center [253, 161] width 84 height 12
click at [262, 175] on label "***** order" at bounding box center [257, 186] width 103 height 34
click at [262, 176] on input "*****" at bounding box center [257, 186] width 90 height 21
click at [262, 175] on label "***** order" at bounding box center [257, 186] width 103 height 34
click at [262, 176] on input "*****" at bounding box center [257, 186] width 90 height 21
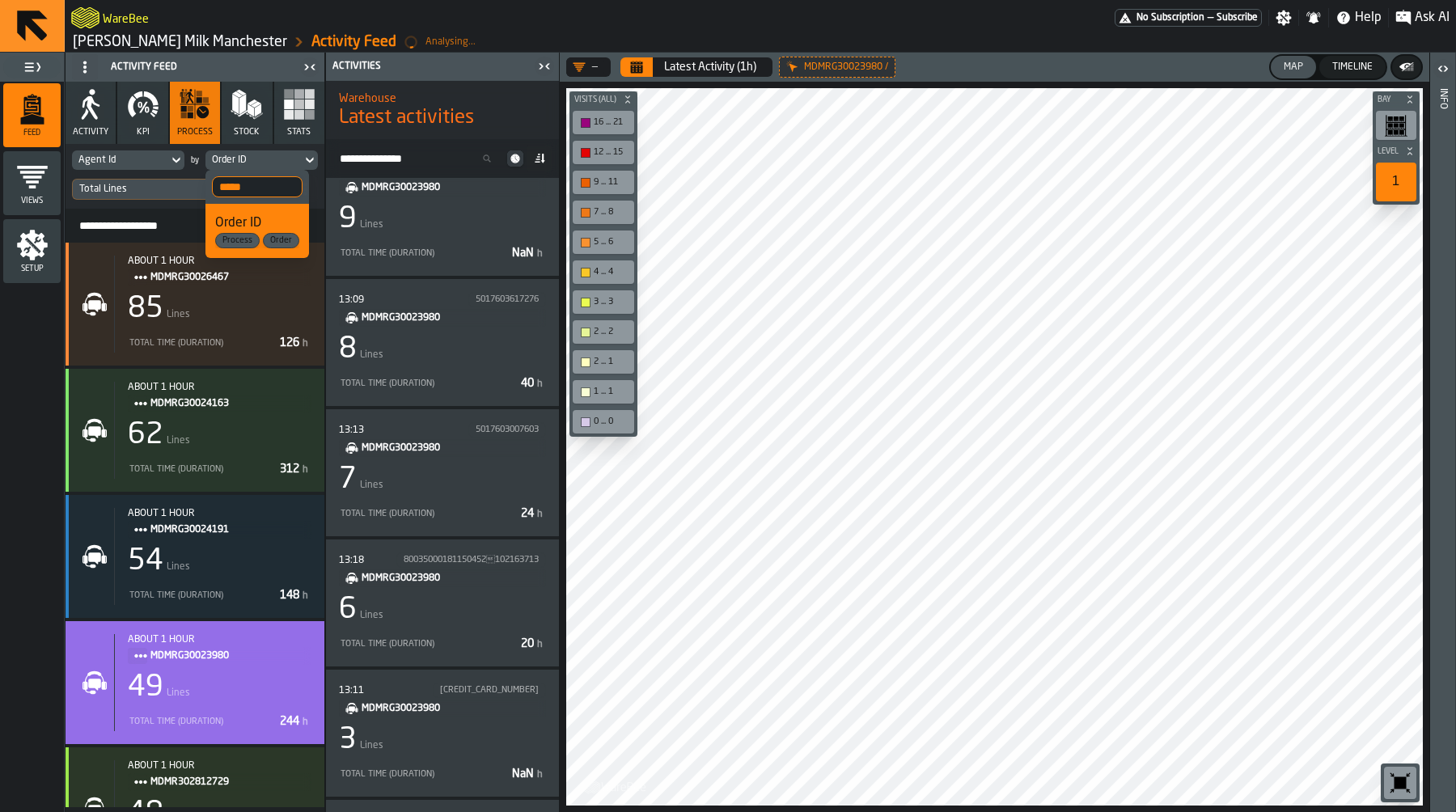
click at [260, 194] on input "*****" at bounding box center [257, 186] width 90 height 21
click at [262, 185] on input "*****" at bounding box center [257, 186] width 90 height 21
type input "***"
click at [264, 224] on div "Job Id Process" at bounding box center [257, 231] width 84 height 35
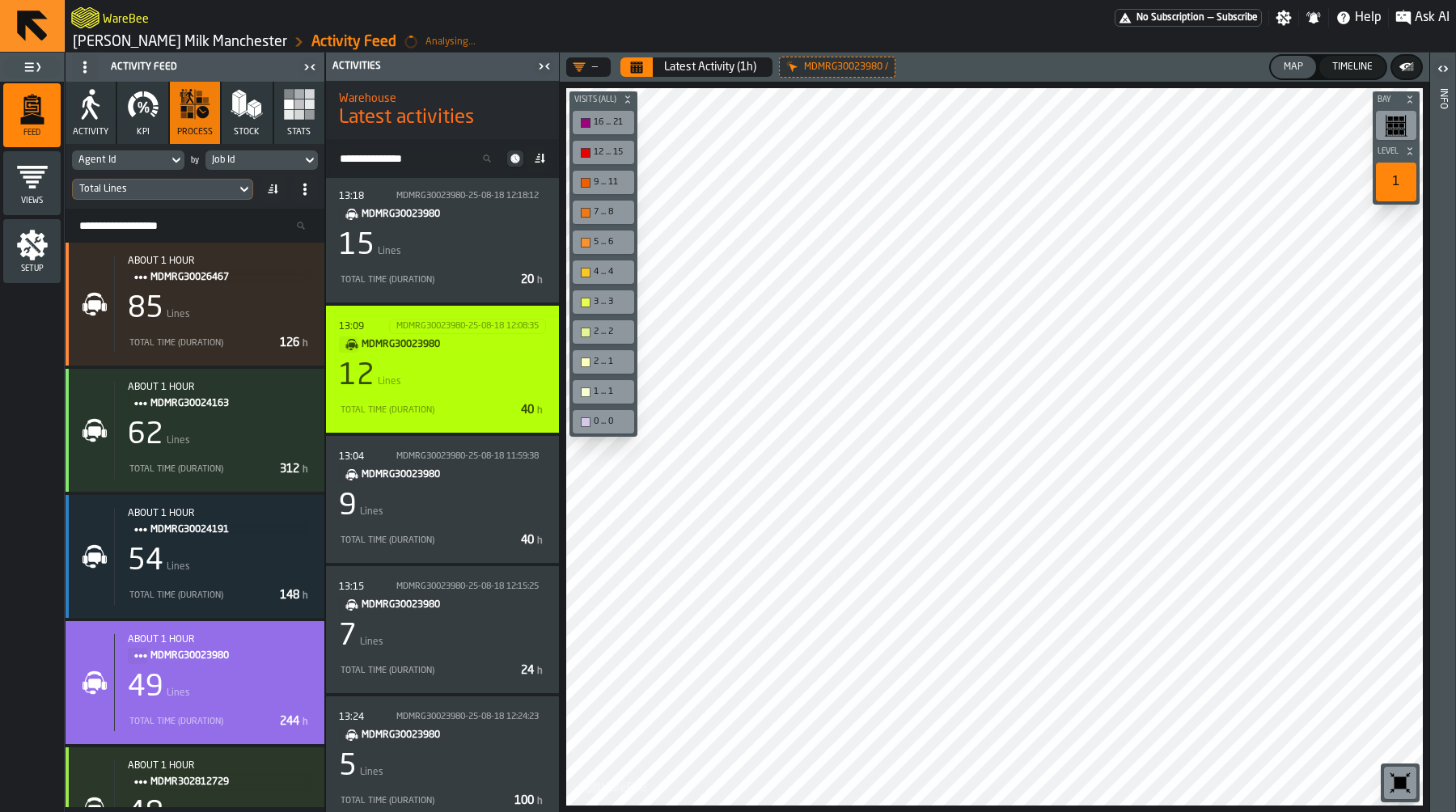
scroll to position [0, 0]
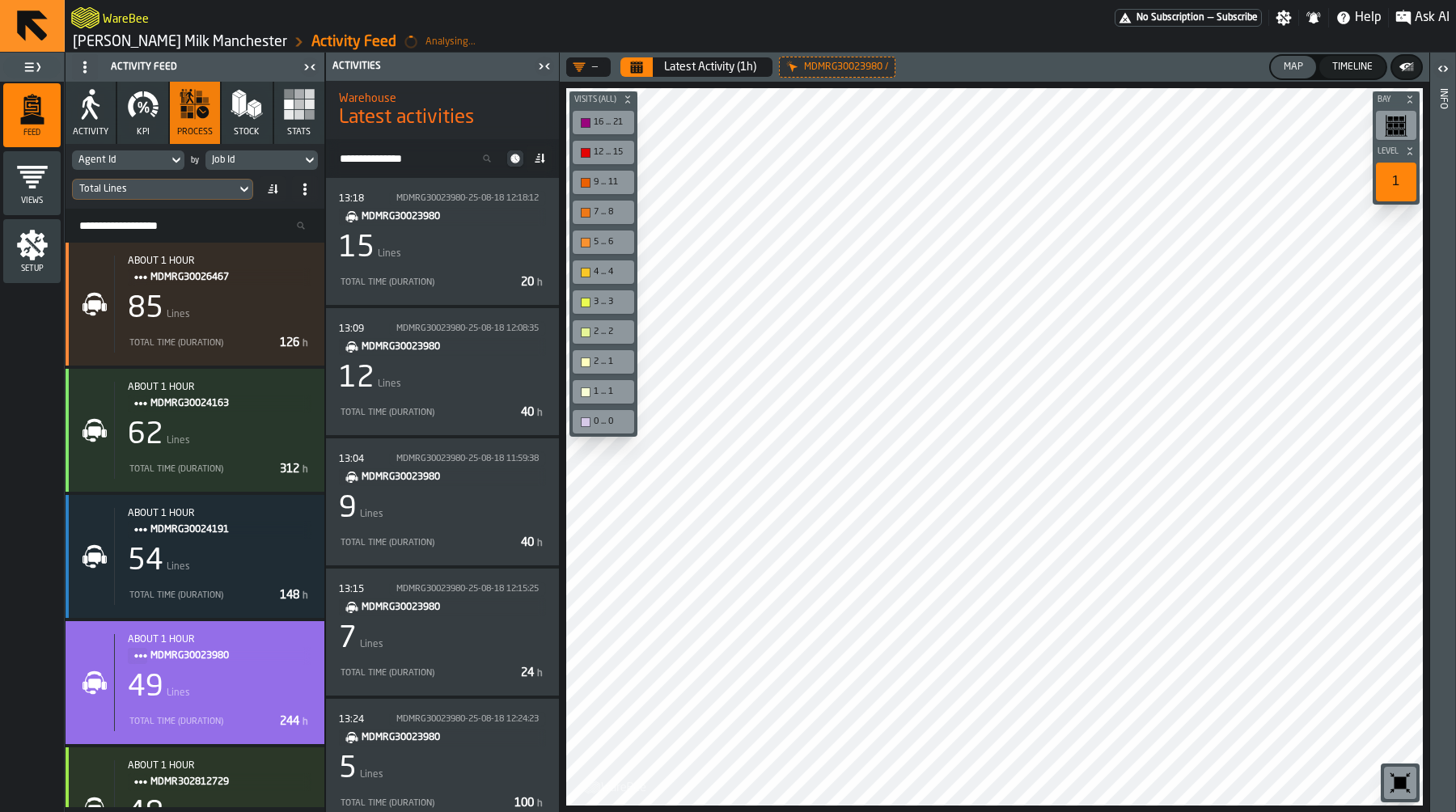
click at [542, 163] on icon at bounding box center [540, 159] width 13 height 13
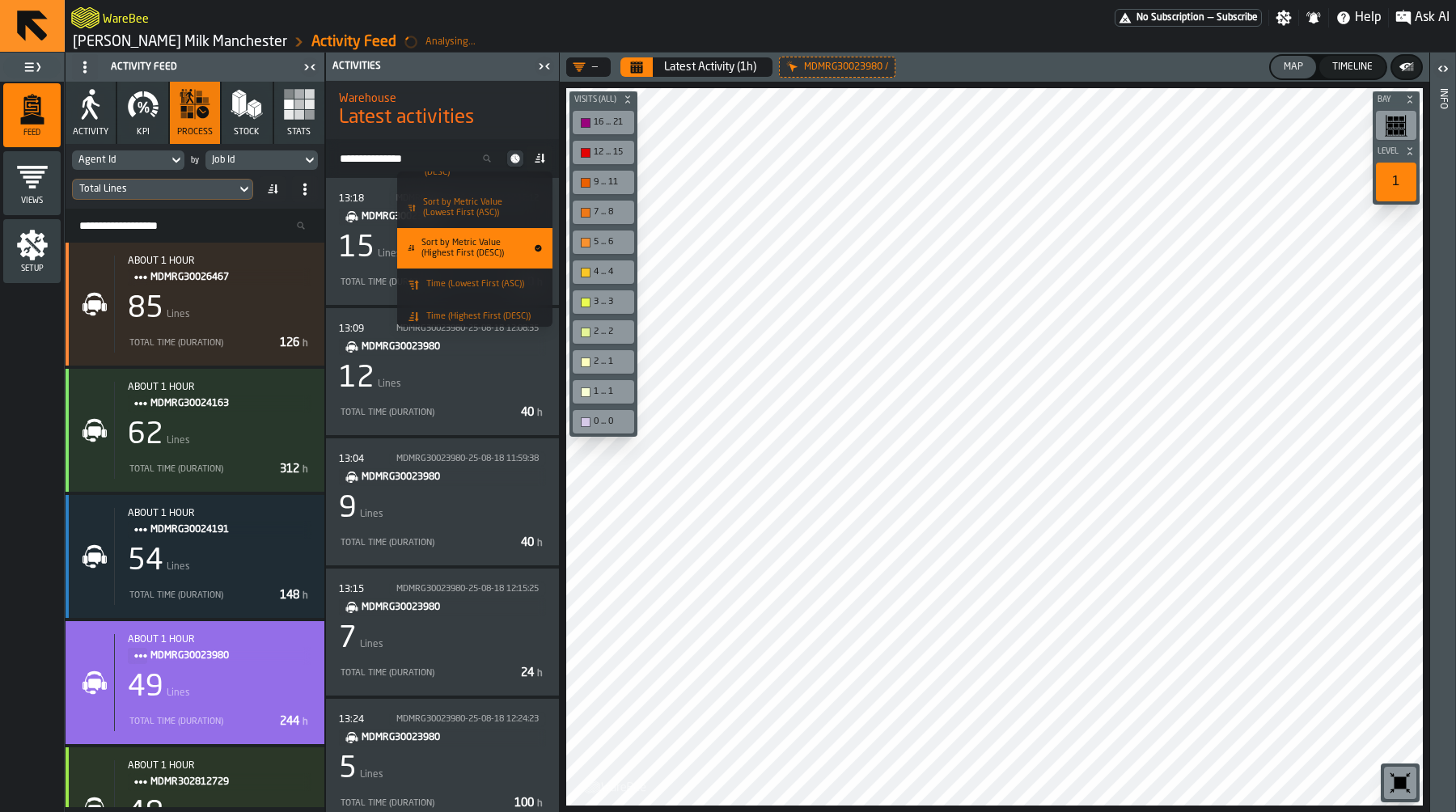
scroll to position [68, 0]
click at [511, 275] on div "Time (Lowest First (ASC))" at bounding box center [468, 281] width 123 height 13
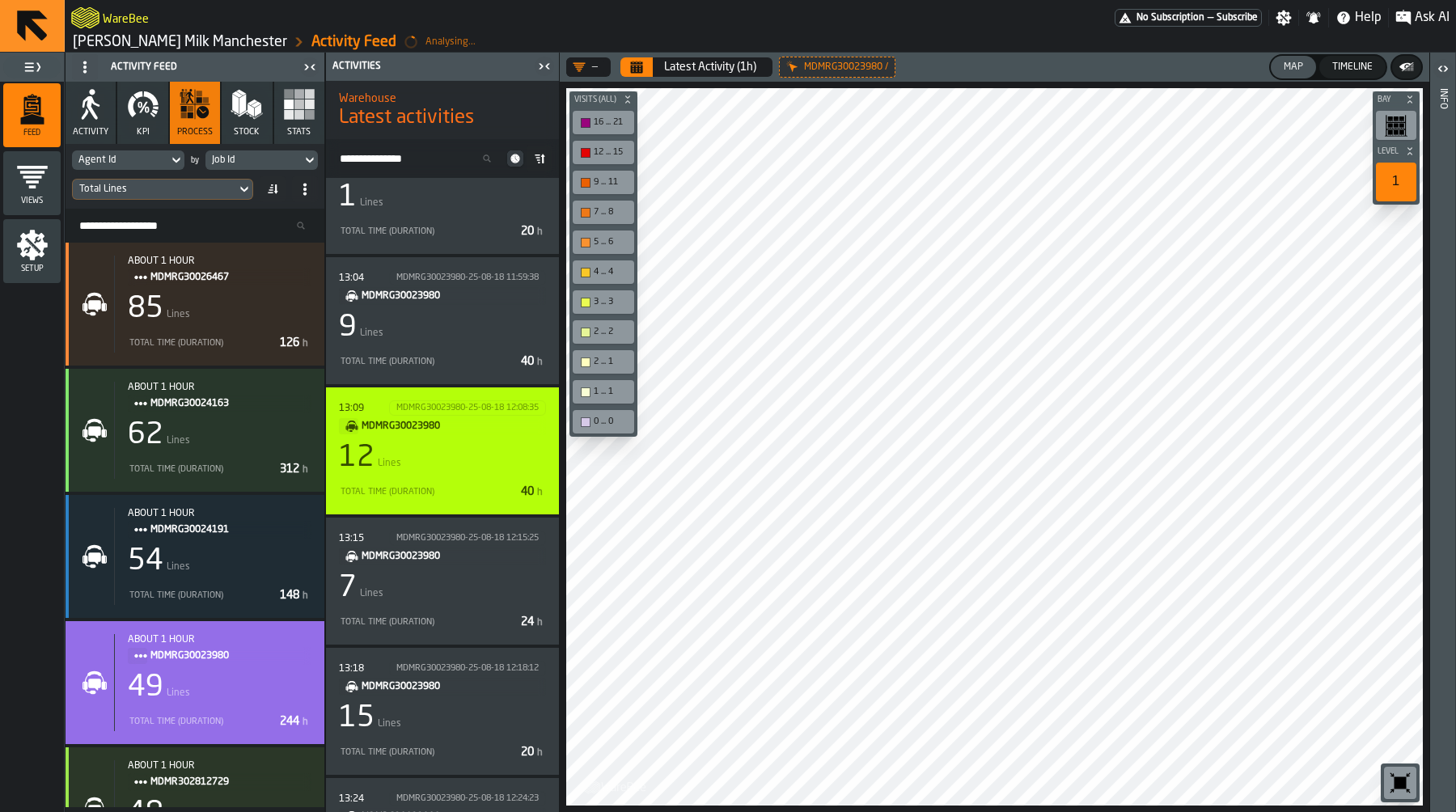
scroll to position [141, 0]
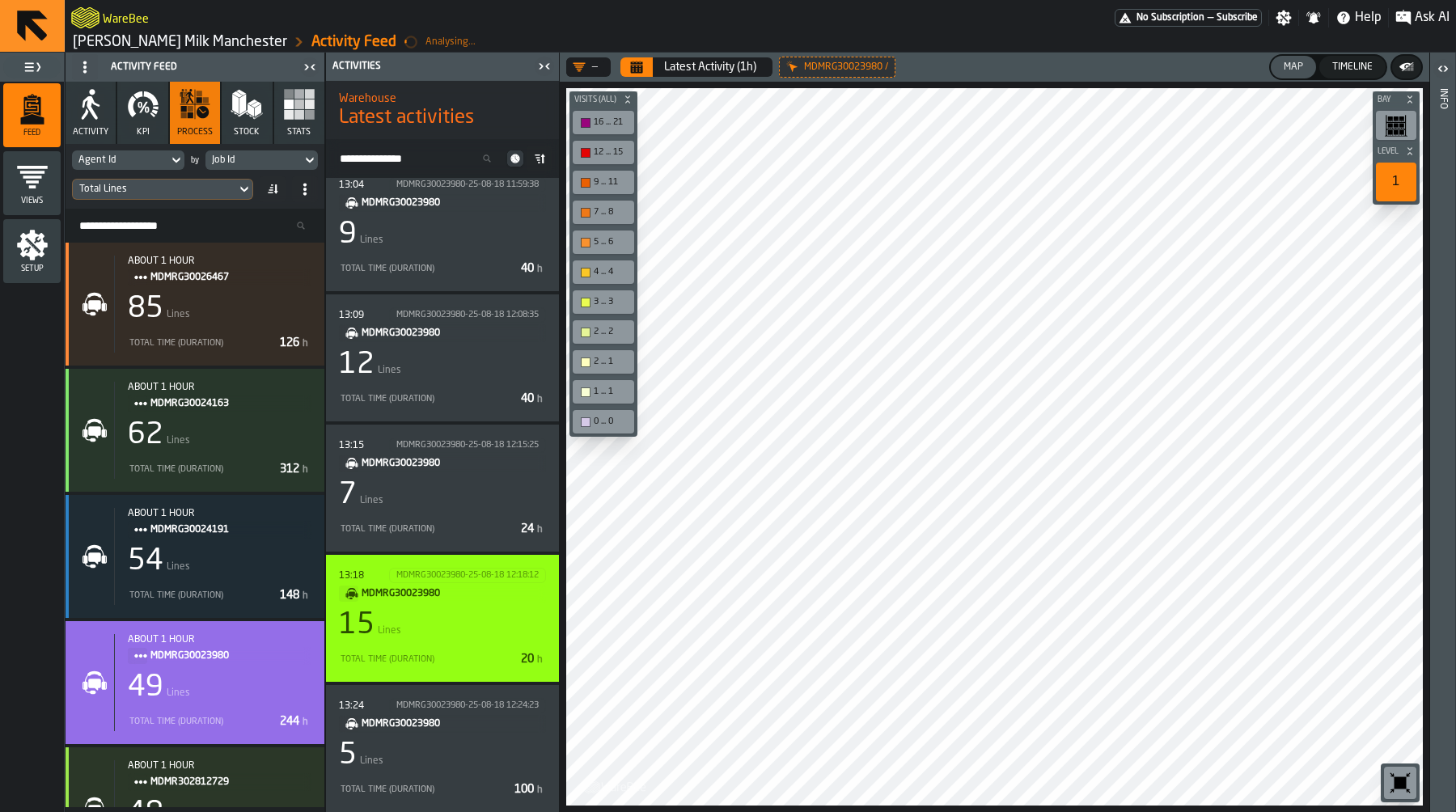
click at [483, 615] on div "15 Lines" at bounding box center [442, 625] width 207 height 32
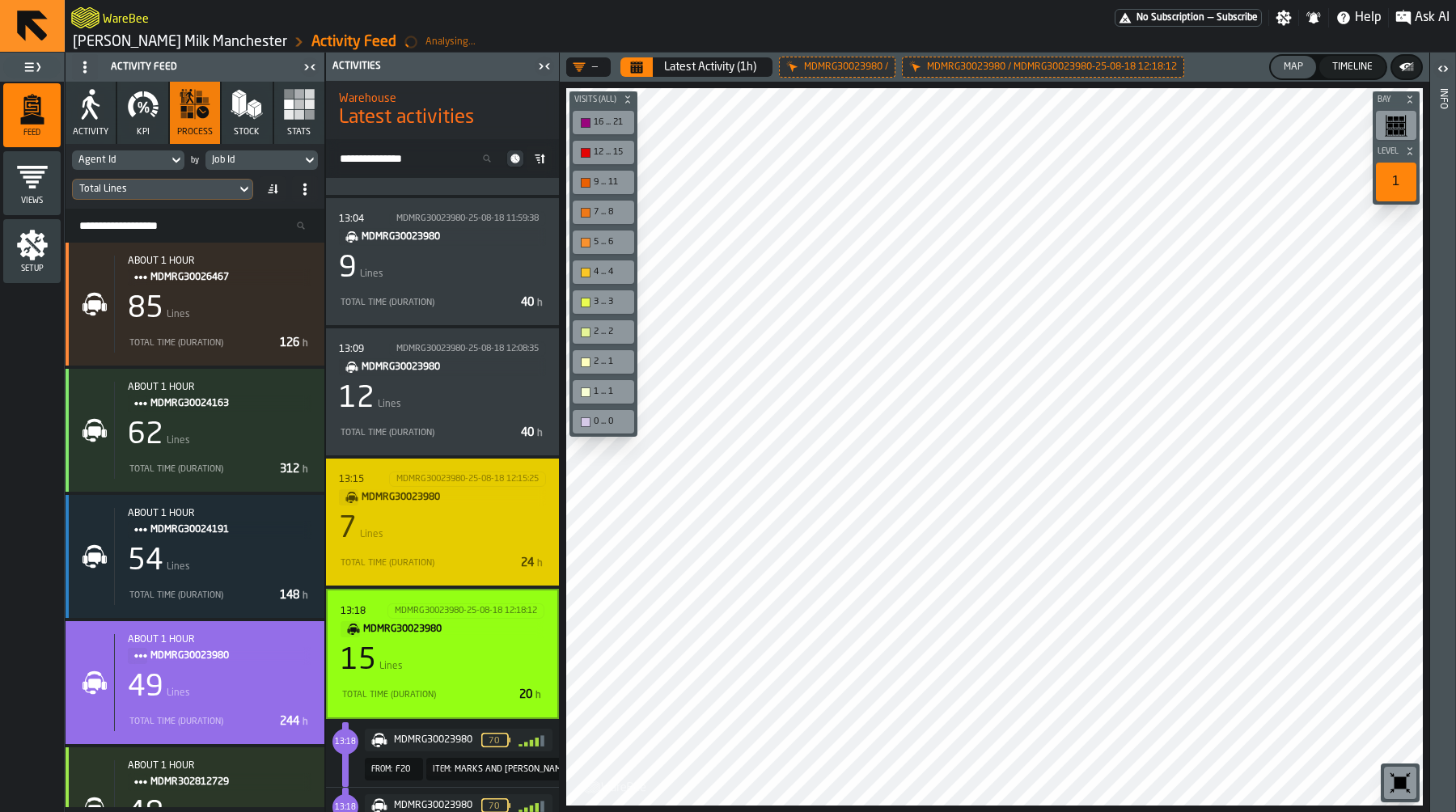
scroll to position [134, 0]
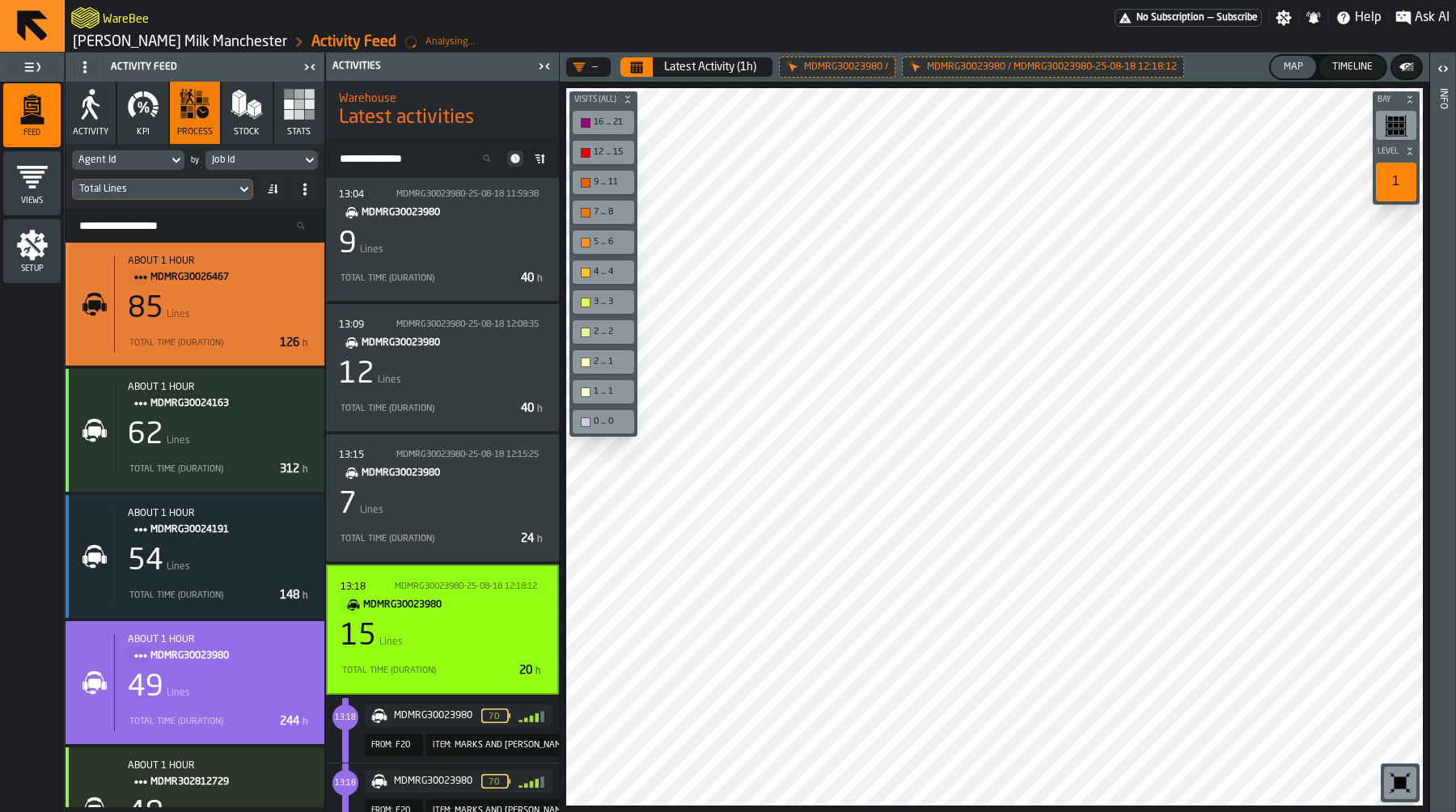
click at [229, 299] on div "85 Lines" at bounding box center [219, 309] width 184 height 32
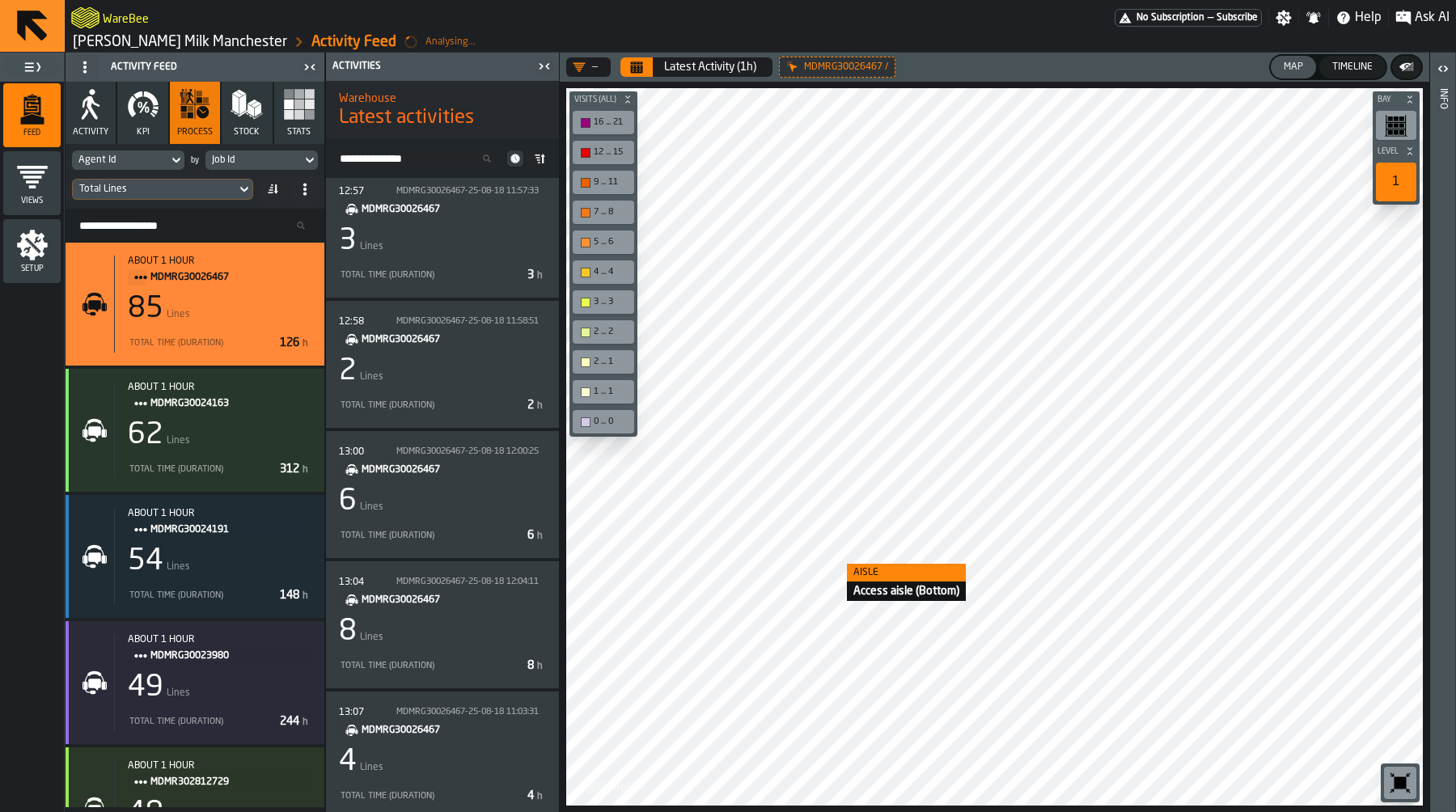
click at [830, 565] on div at bounding box center [994, 446] width 857 height 718
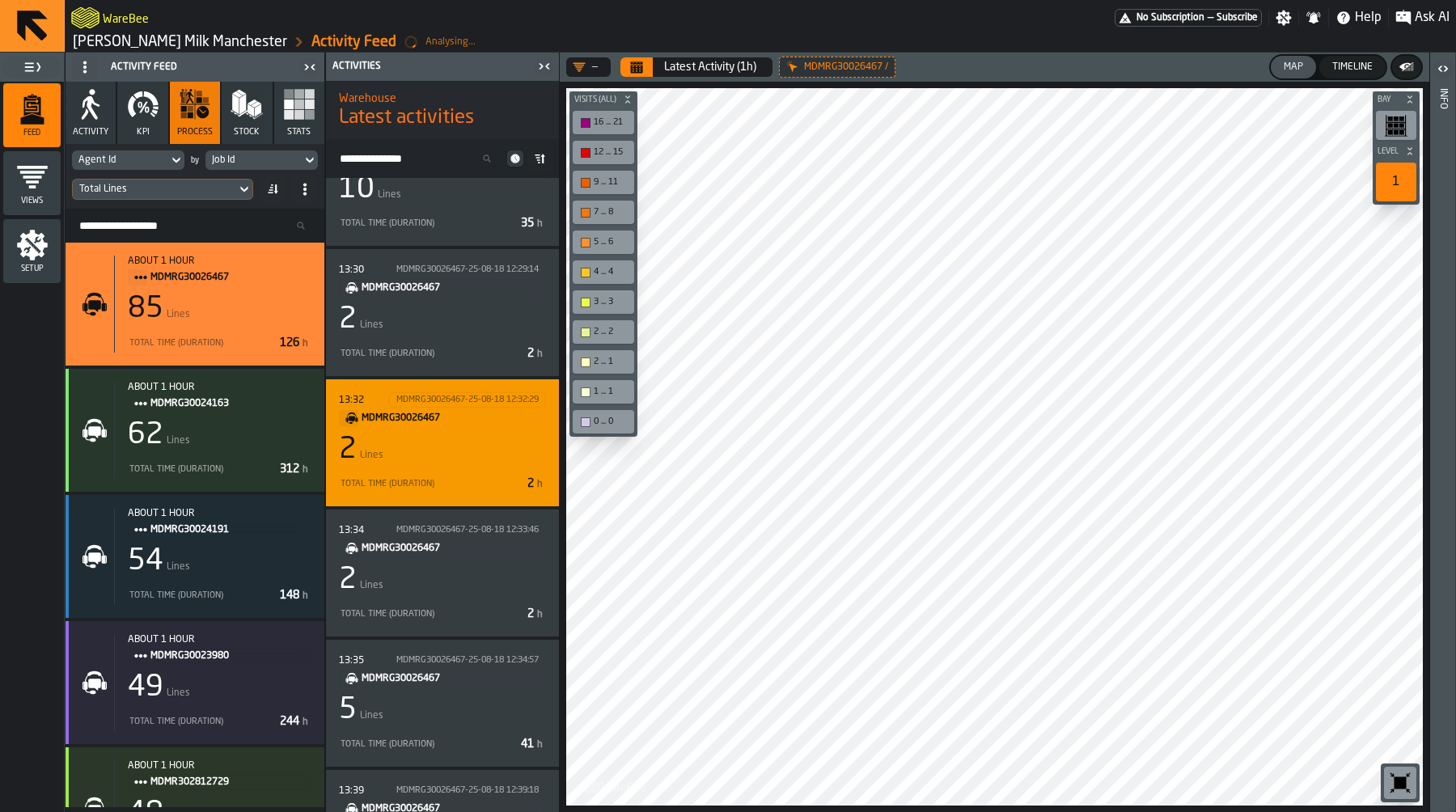
scroll to position [1203, 0]
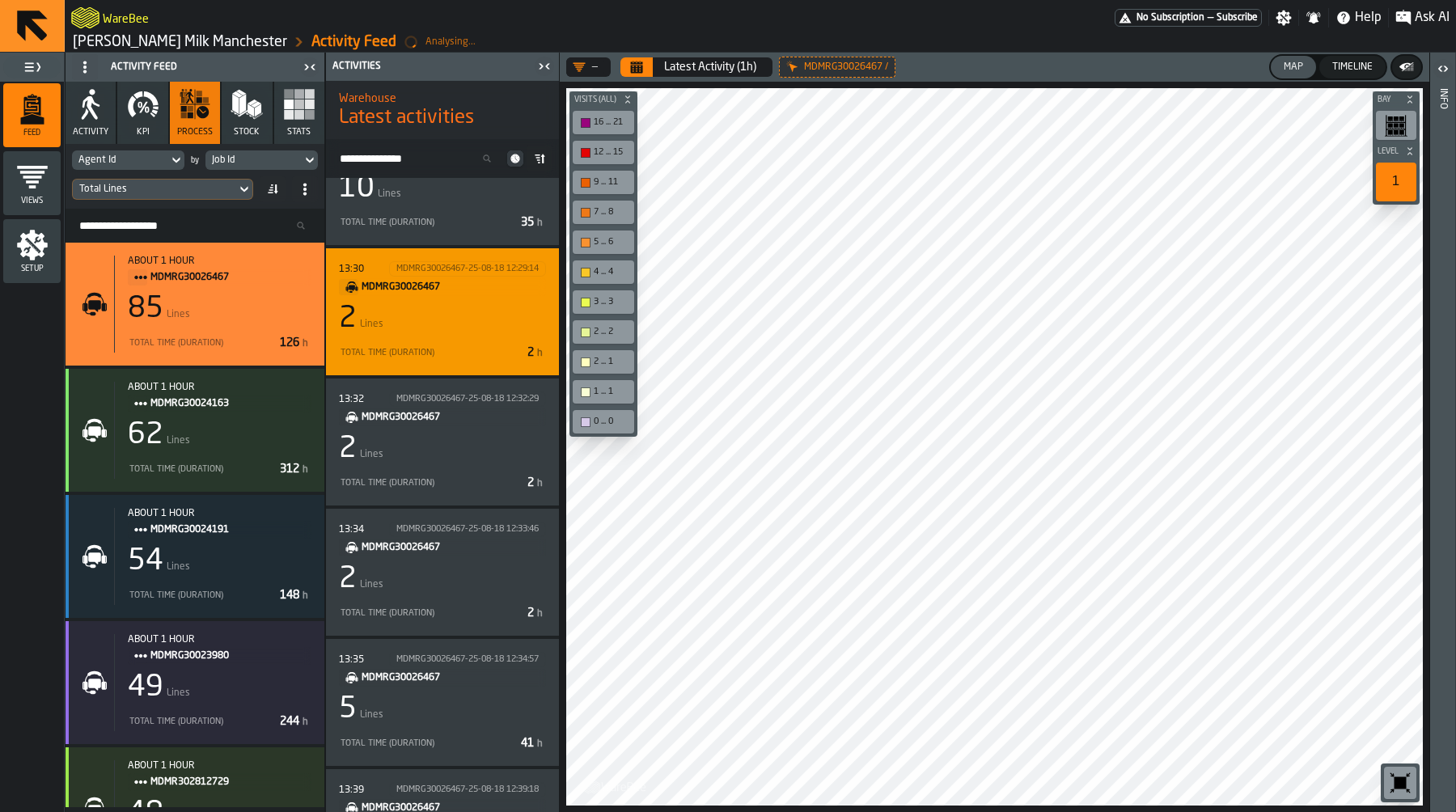
click at [479, 329] on div "2 Lines" at bounding box center [442, 318] width 207 height 32
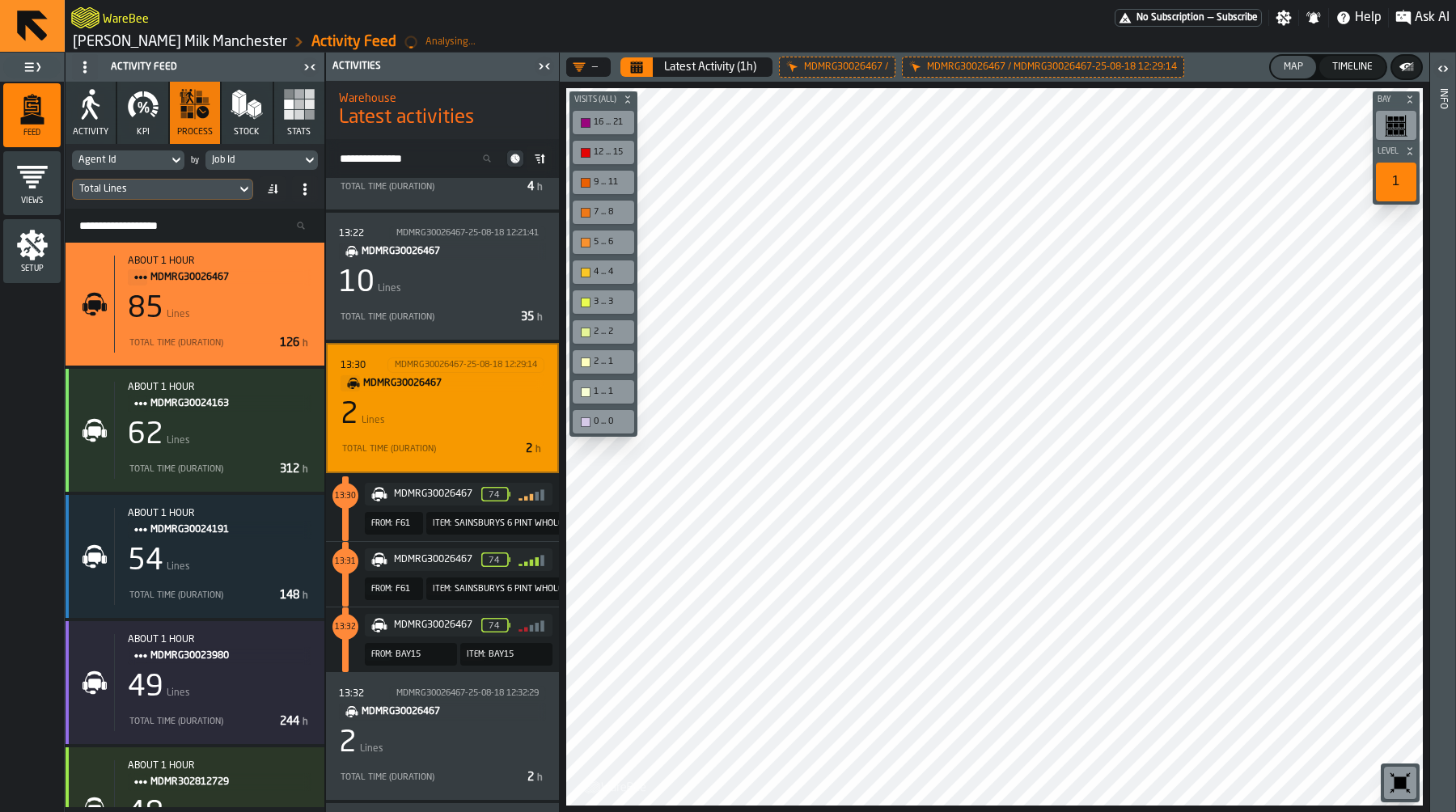
scroll to position [1120, 0]
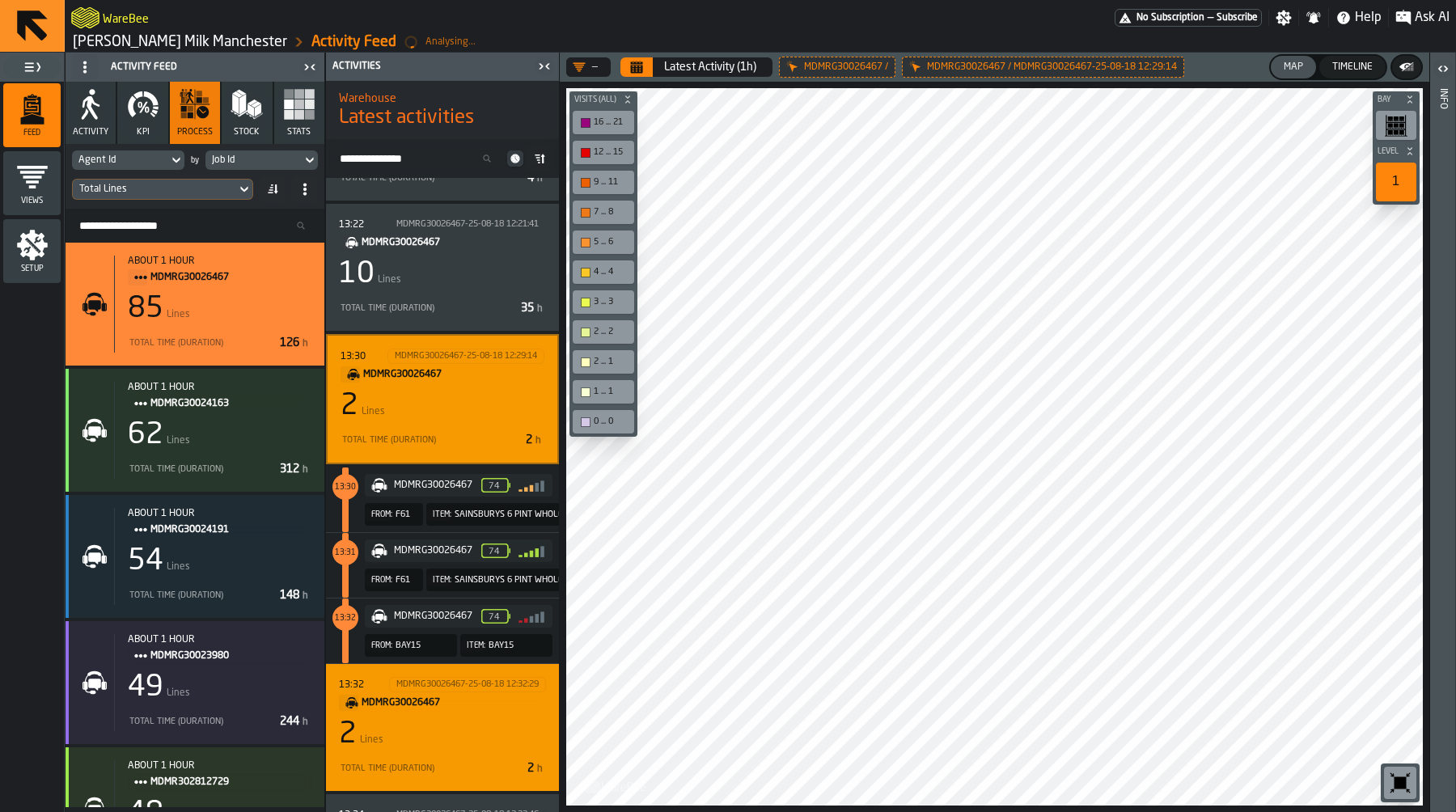
click at [474, 732] on div "2 Lines" at bounding box center [442, 734] width 207 height 32
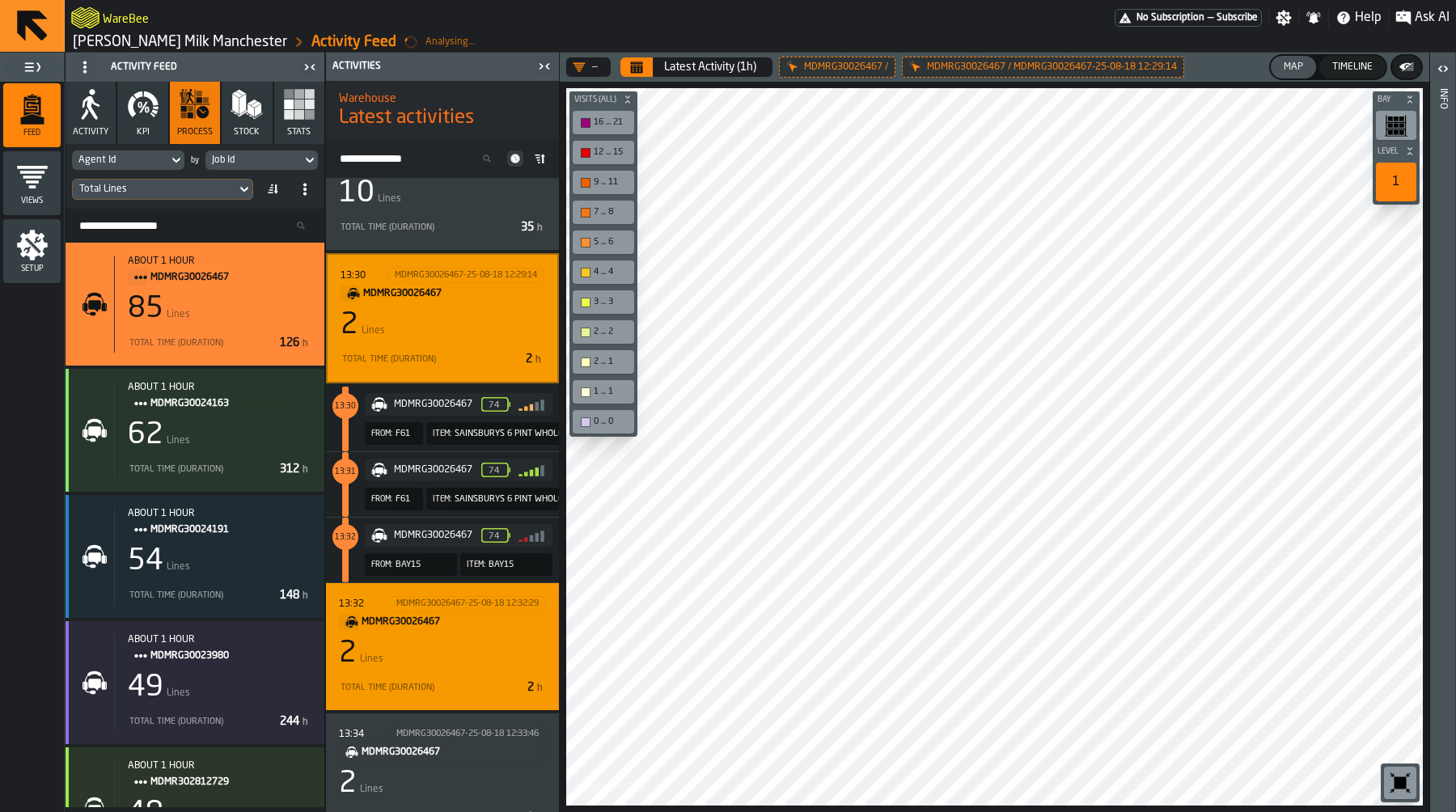
click at [487, 638] on div "2 Lines" at bounding box center [442, 653] width 207 height 32
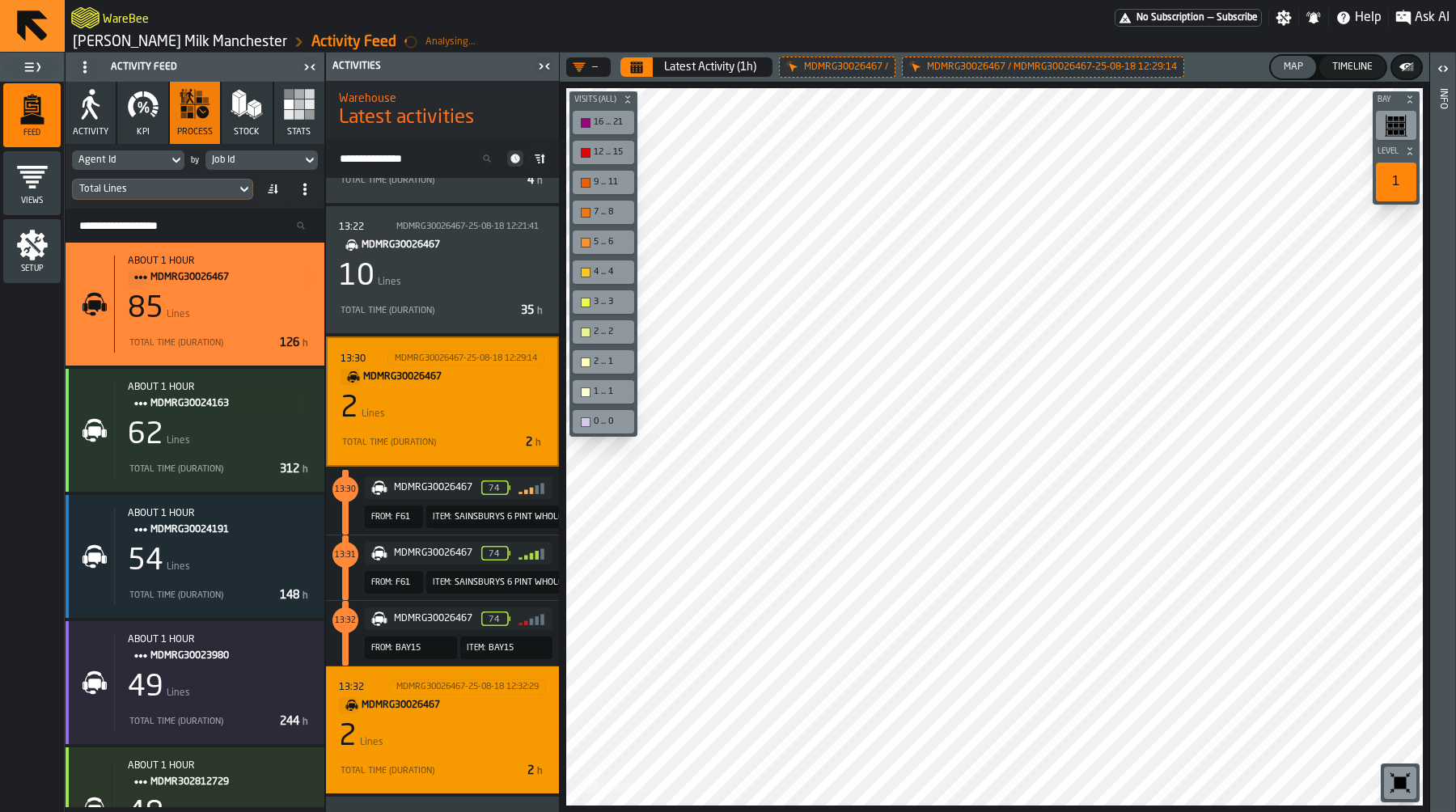
click at [470, 730] on div "2 Lines" at bounding box center [442, 737] width 207 height 32
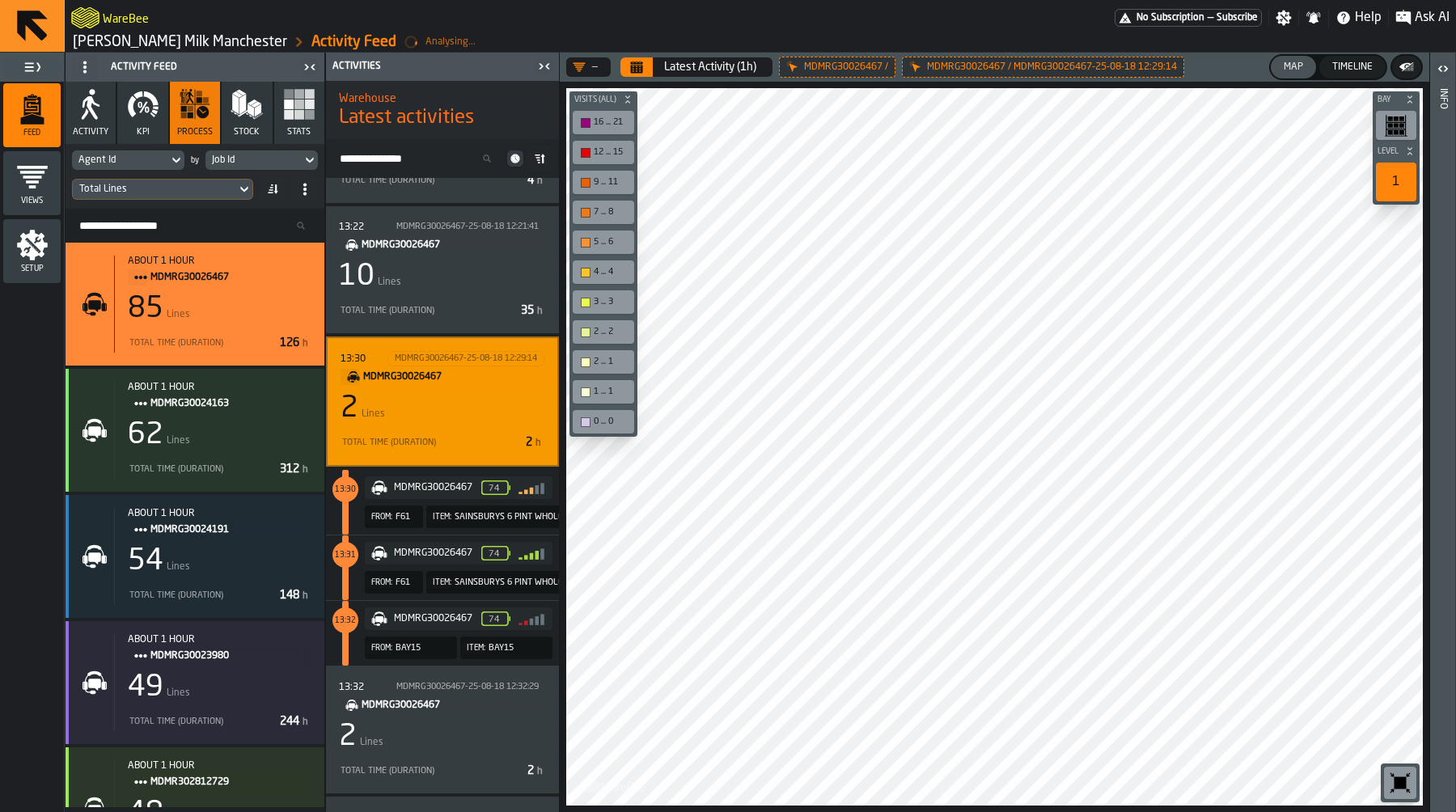
click at [457, 414] on div "2 Lines" at bounding box center [442, 408] width 204 height 32
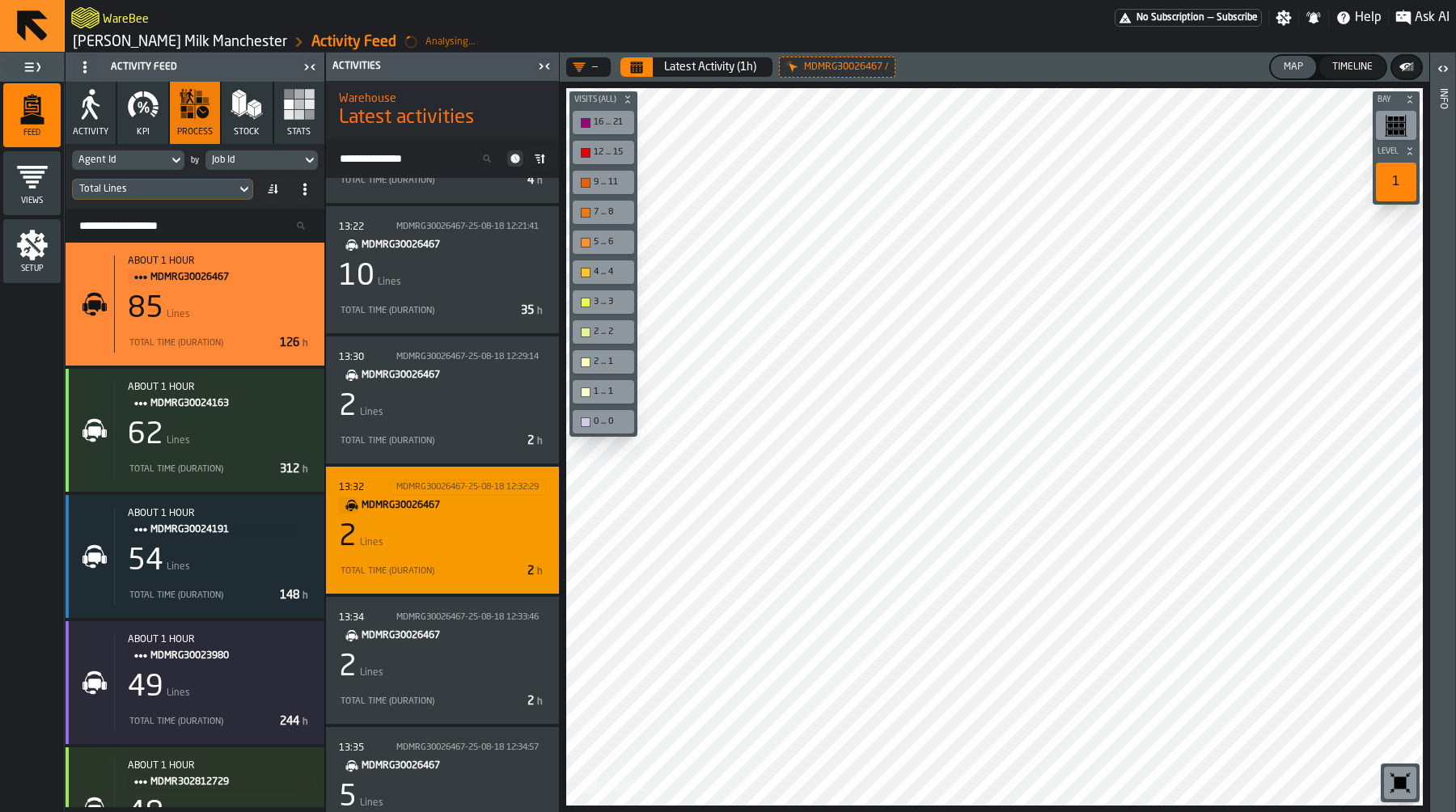
click at [458, 515] on div "13:32 MDMRG30026467-25-08-18 12:32:29 MDMRG30026467 2 Lines Total Time (Duratio…" at bounding box center [442, 530] width 207 height 101
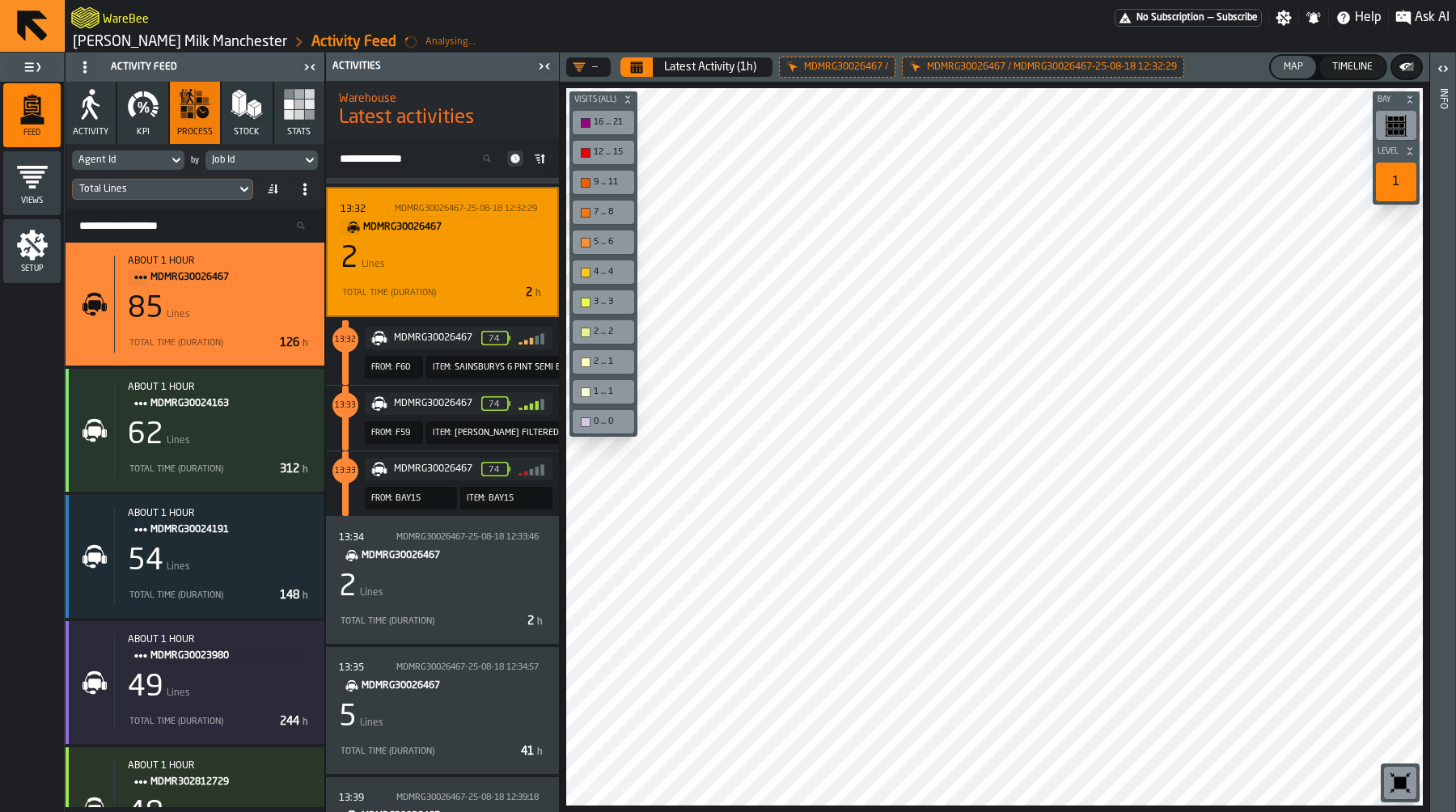
scroll to position [1429, 0]
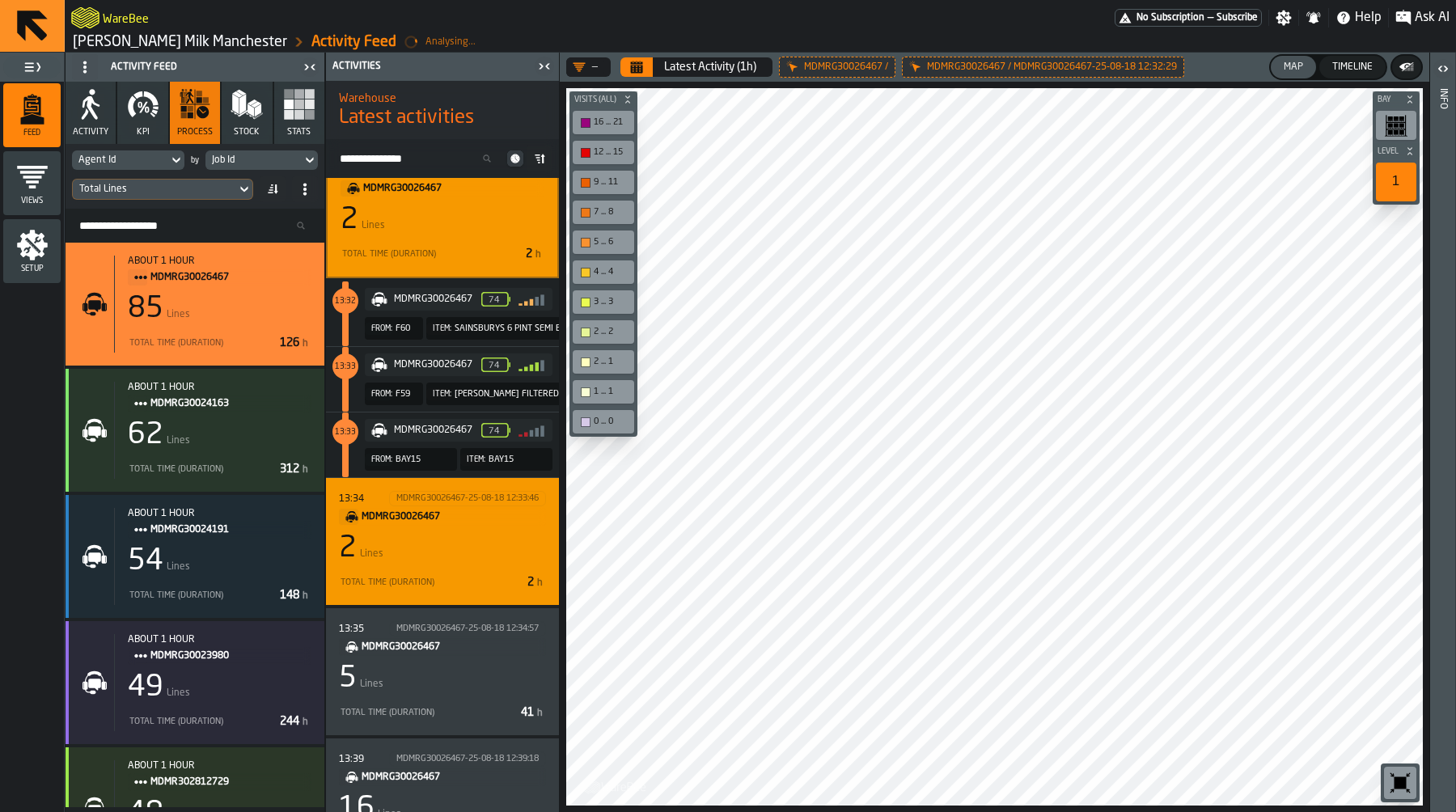
click at [450, 554] on div "2 Lines" at bounding box center [442, 548] width 207 height 32
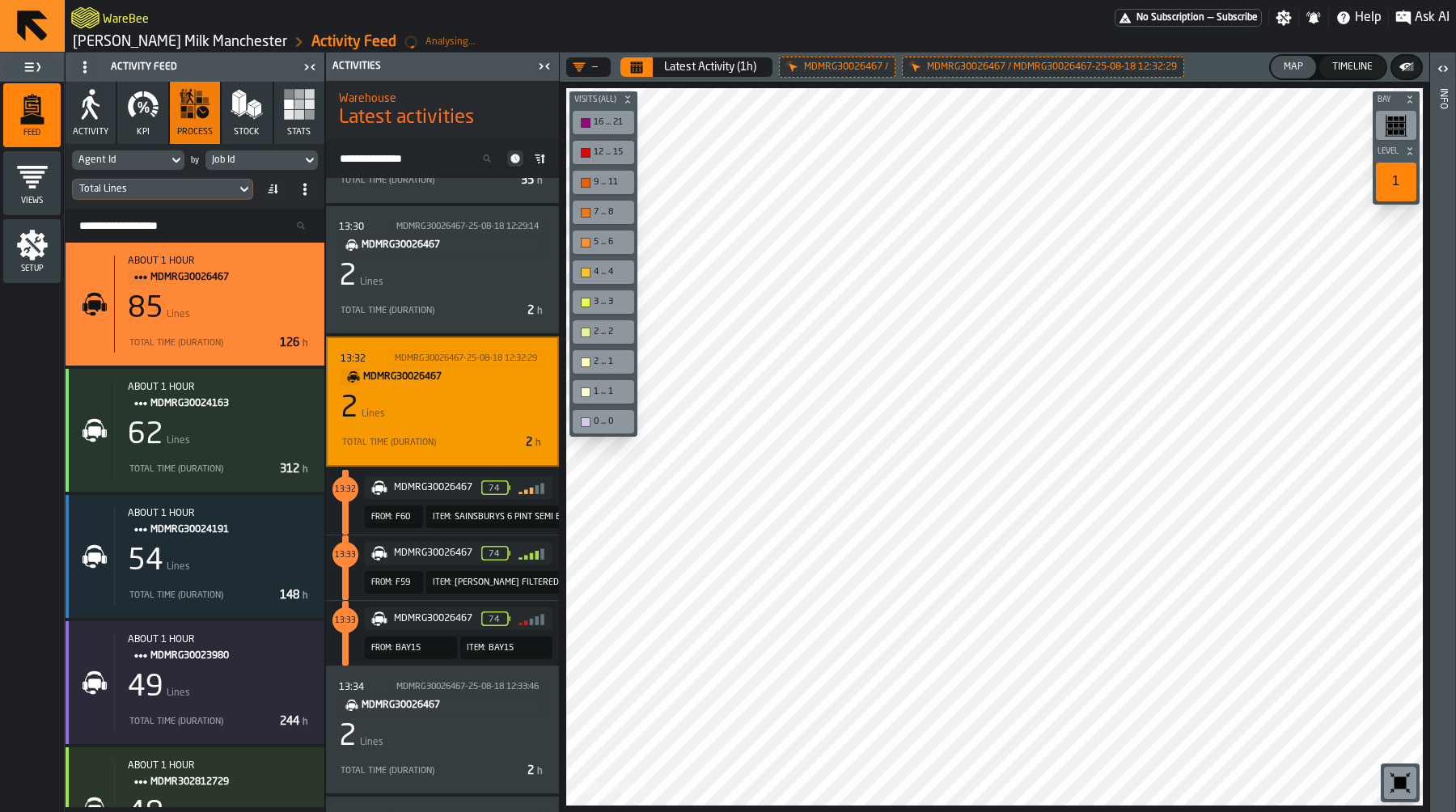
click at [444, 401] on div "2 Lines" at bounding box center [442, 408] width 204 height 32
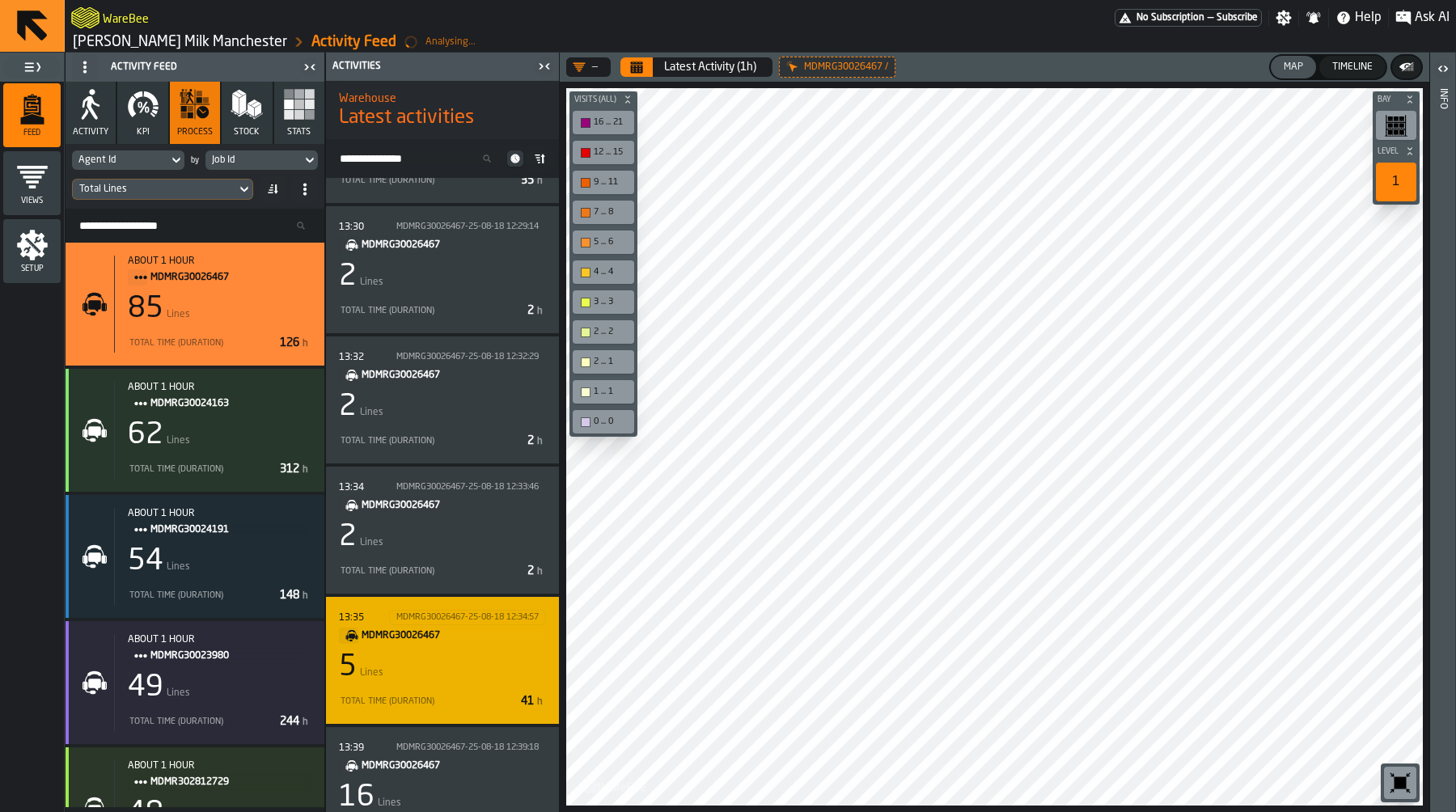
click at [444, 648] on div "13:35 MDMRG30026467-25-08-18 12:34:57 MDMRG30026467 5 Lines Total Time (Duratio…" at bounding box center [442, 661] width 207 height 101
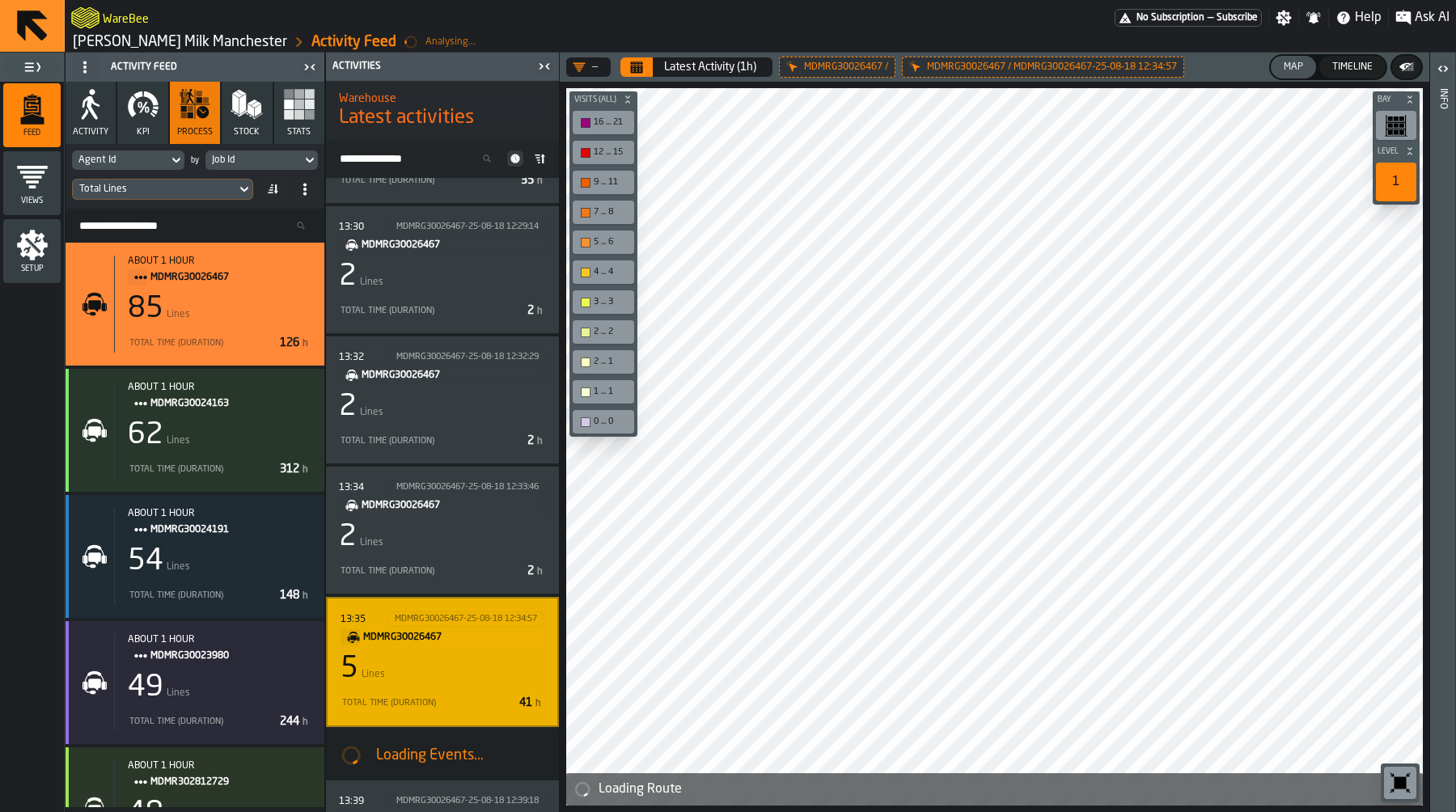
scroll to position [1426, 0]
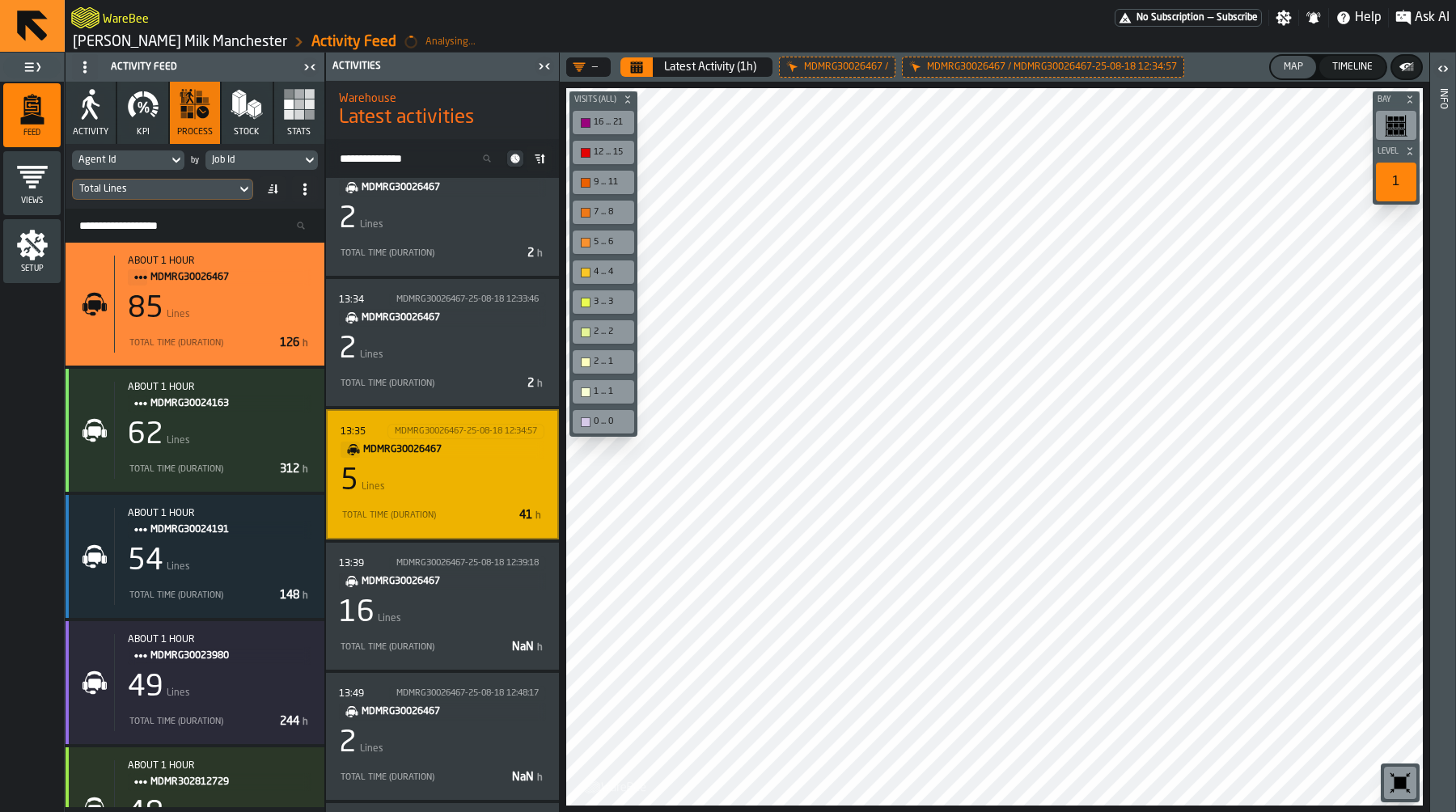
click at [444, 502] on div "13:35 MDMRG30026467-25-08-18 12:34:57 MDMRG30026467 5 Lines Total Time (Duratio…" at bounding box center [442, 474] width 204 height 101
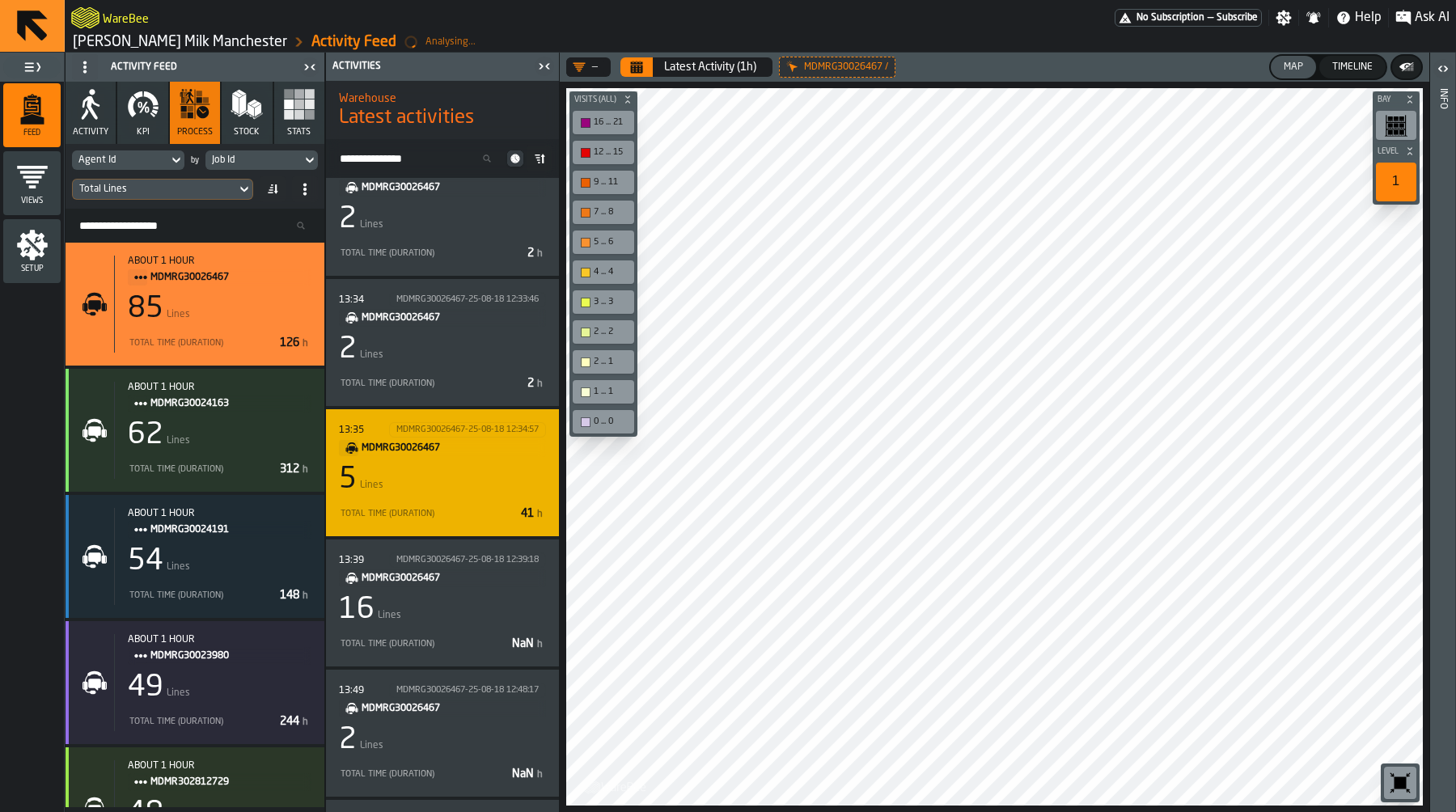
click at [456, 485] on div "5 Lines" at bounding box center [442, 479] width 207 height 32
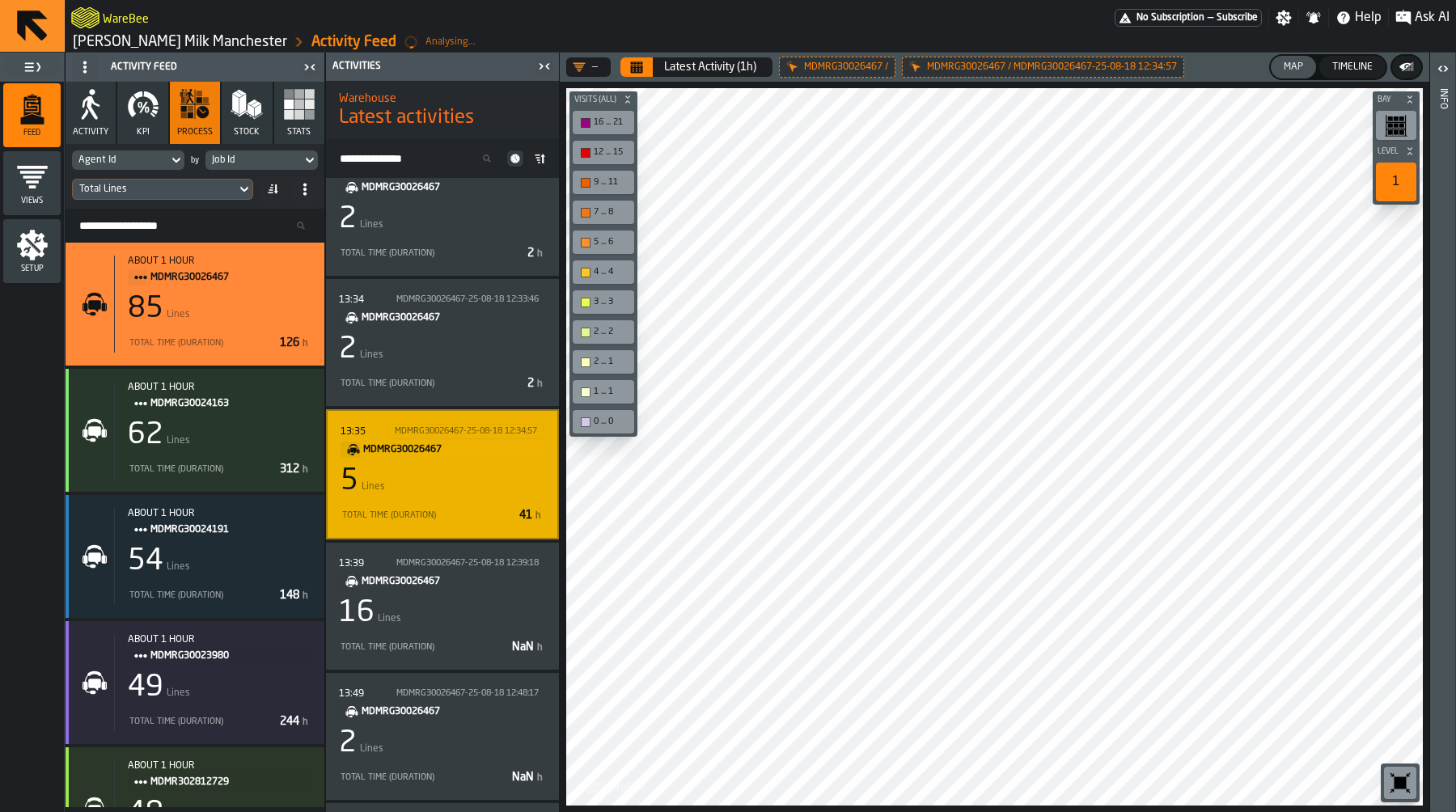
scroll to position [1401, 0]
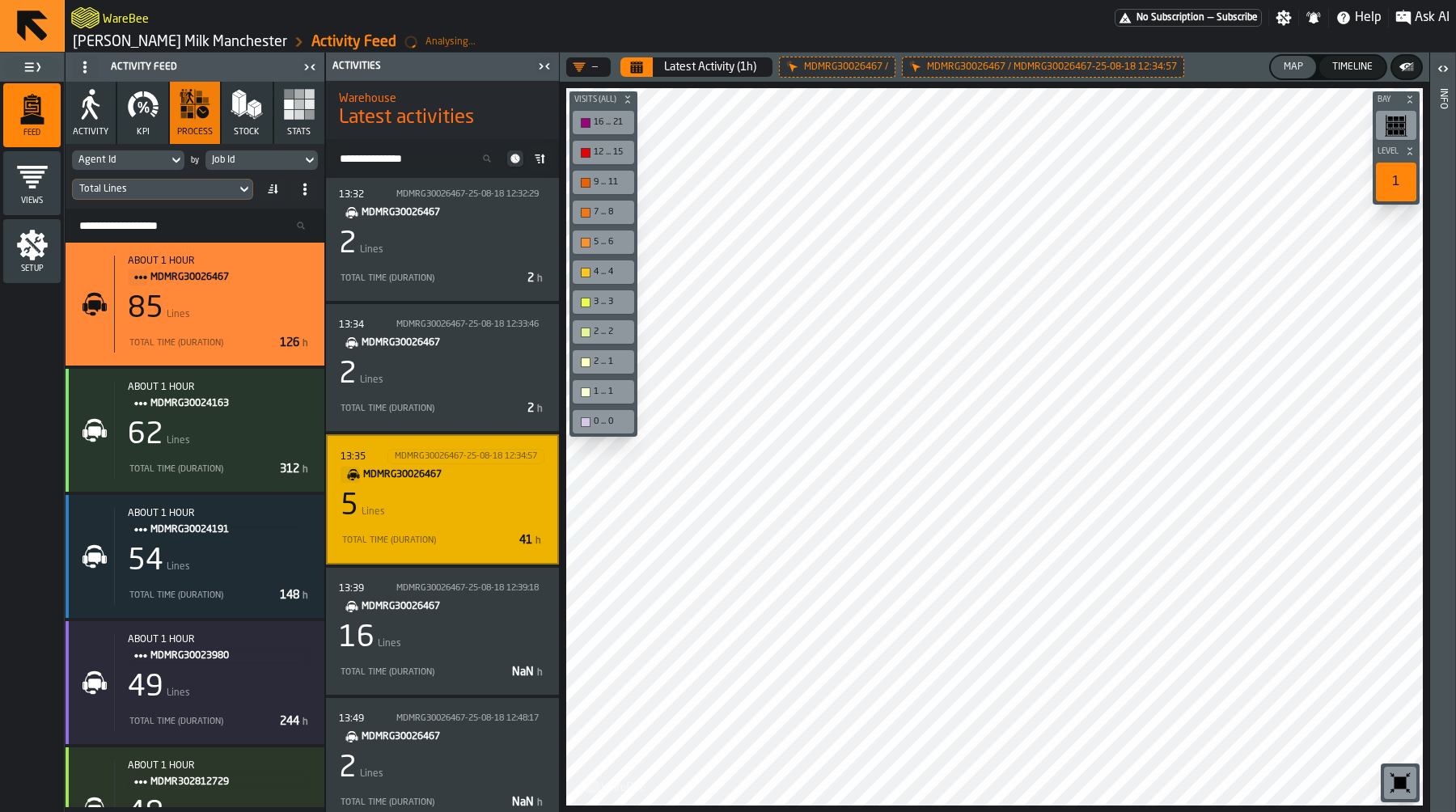
click at [456, 485] on div "13:35 MDMRG30026467-25-08-18 12:34:57 MDMRG30026467 5 Lines Total Time (Duratio…" at bounding box center [442, 499] width 204 height 101
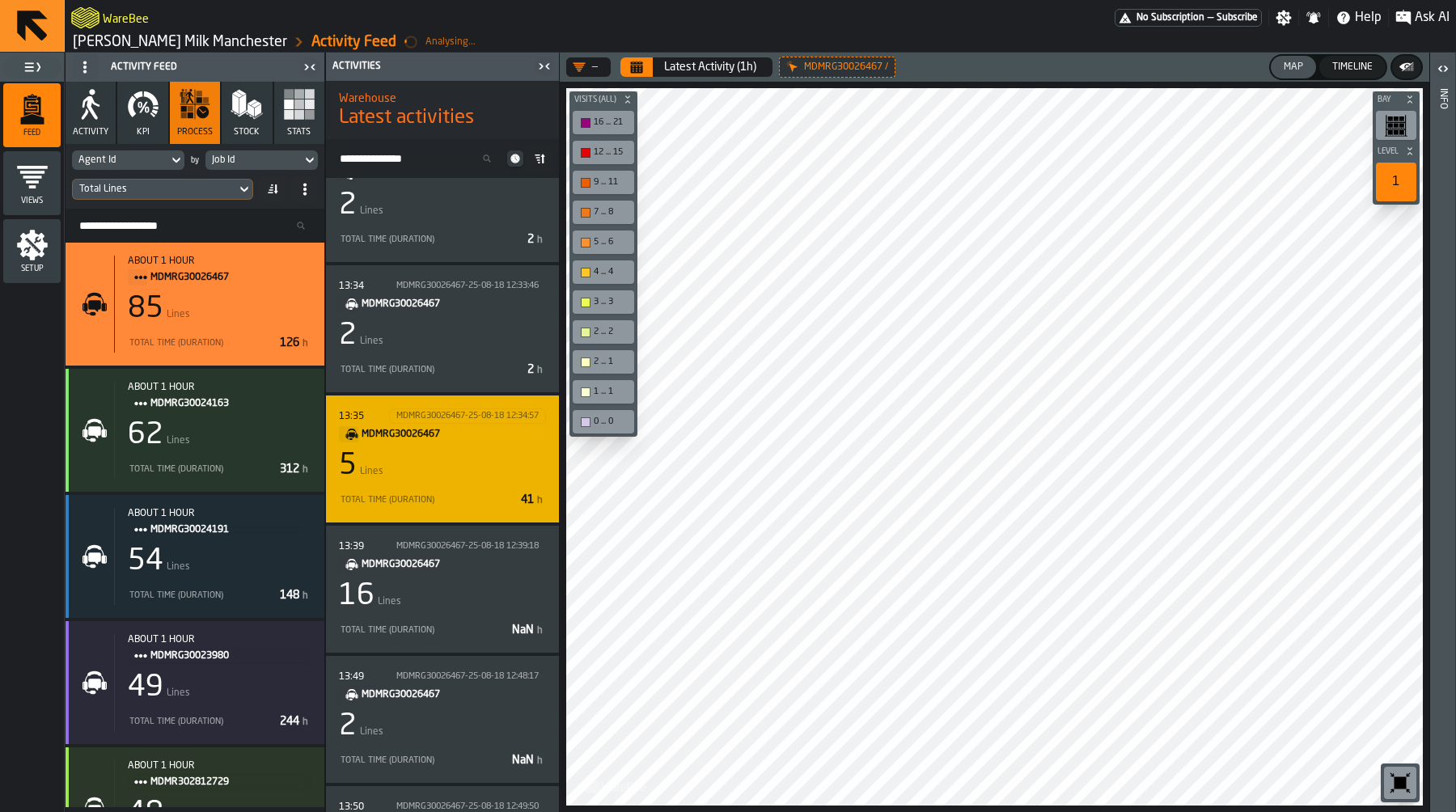
scroll to position [1439, 0]
click at [455, 465] on div "5 Lines" at bounding box center [442, 466] width 207 height 32
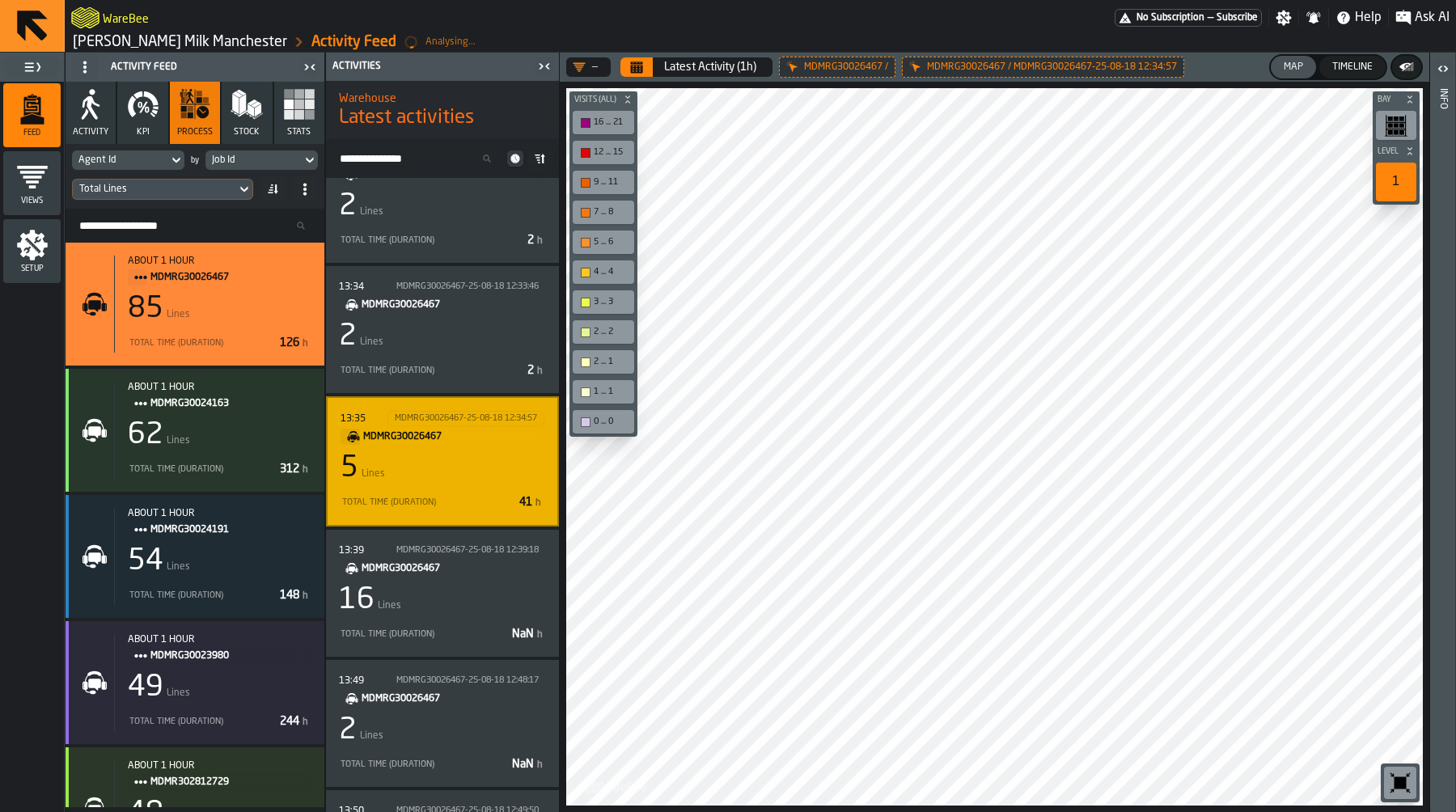
scroll to position [1401, 0]
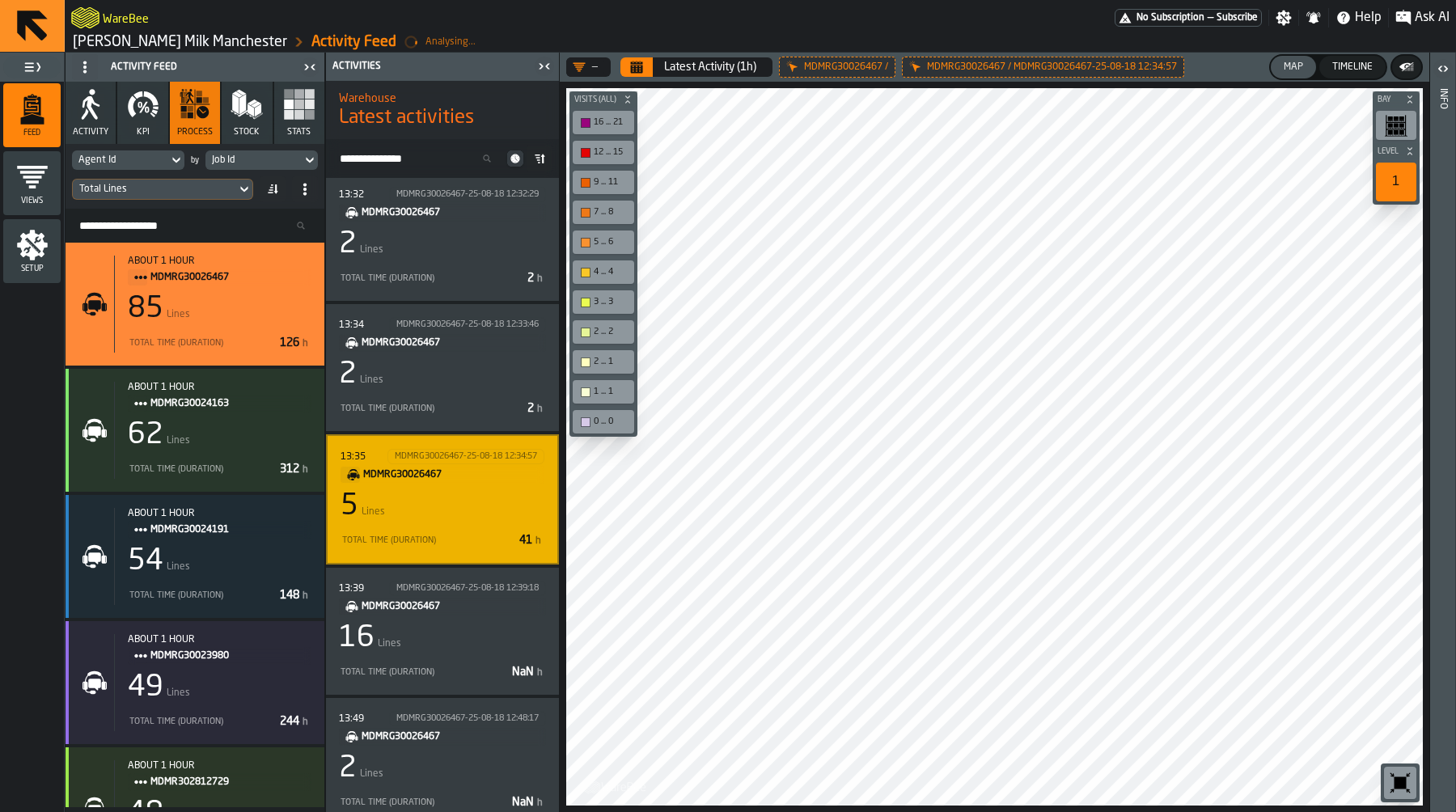
click at [462, 536] on div "Total Time (Duration)" at bounding box center [426, 541] width 172 height 11
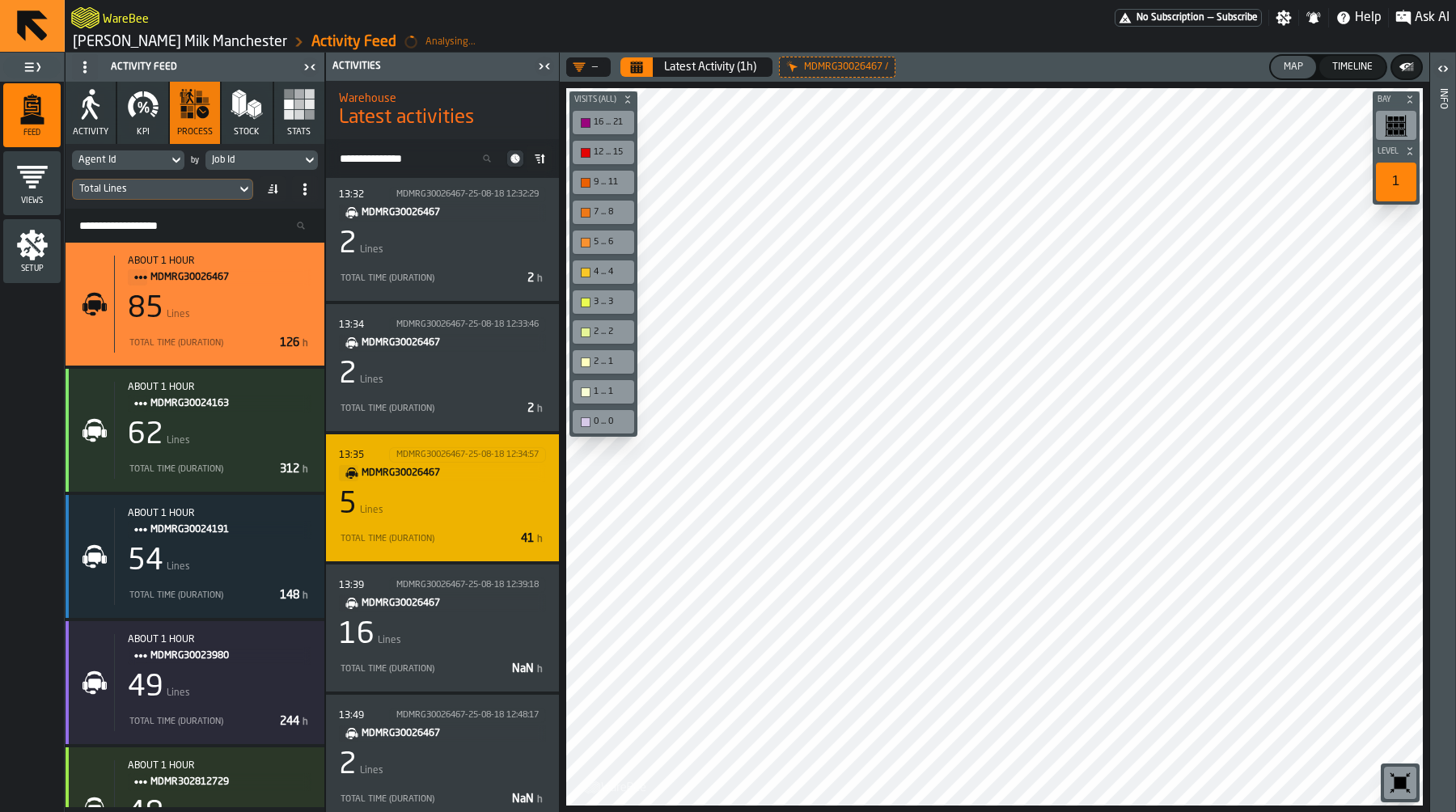
click at [462, 536] on div "Total Time (Duration)" at bounding box center [426, 539] width 175 height 11
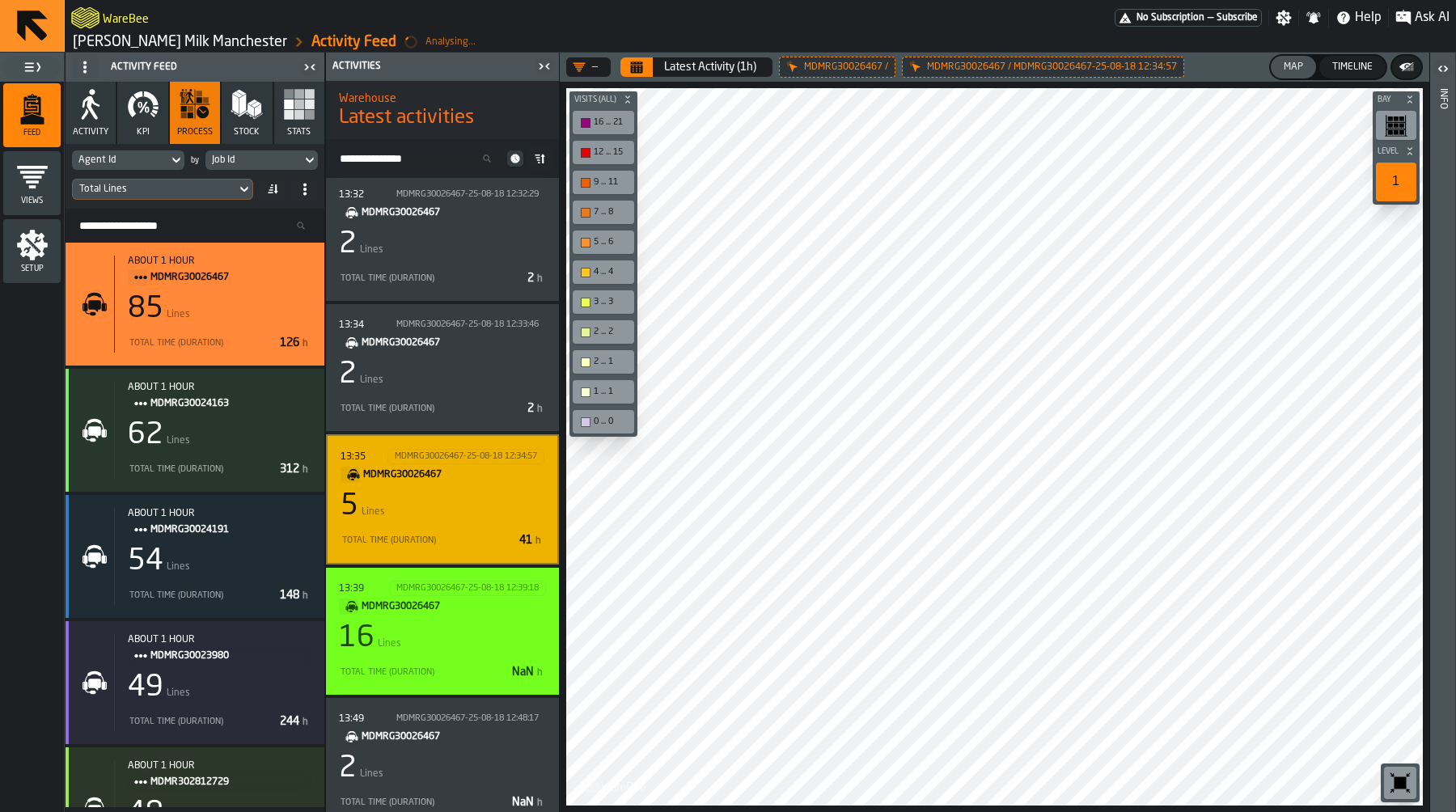
click at [466, 643] on div "16 Lines" at bounding box center [442, 637] width 207 height 32
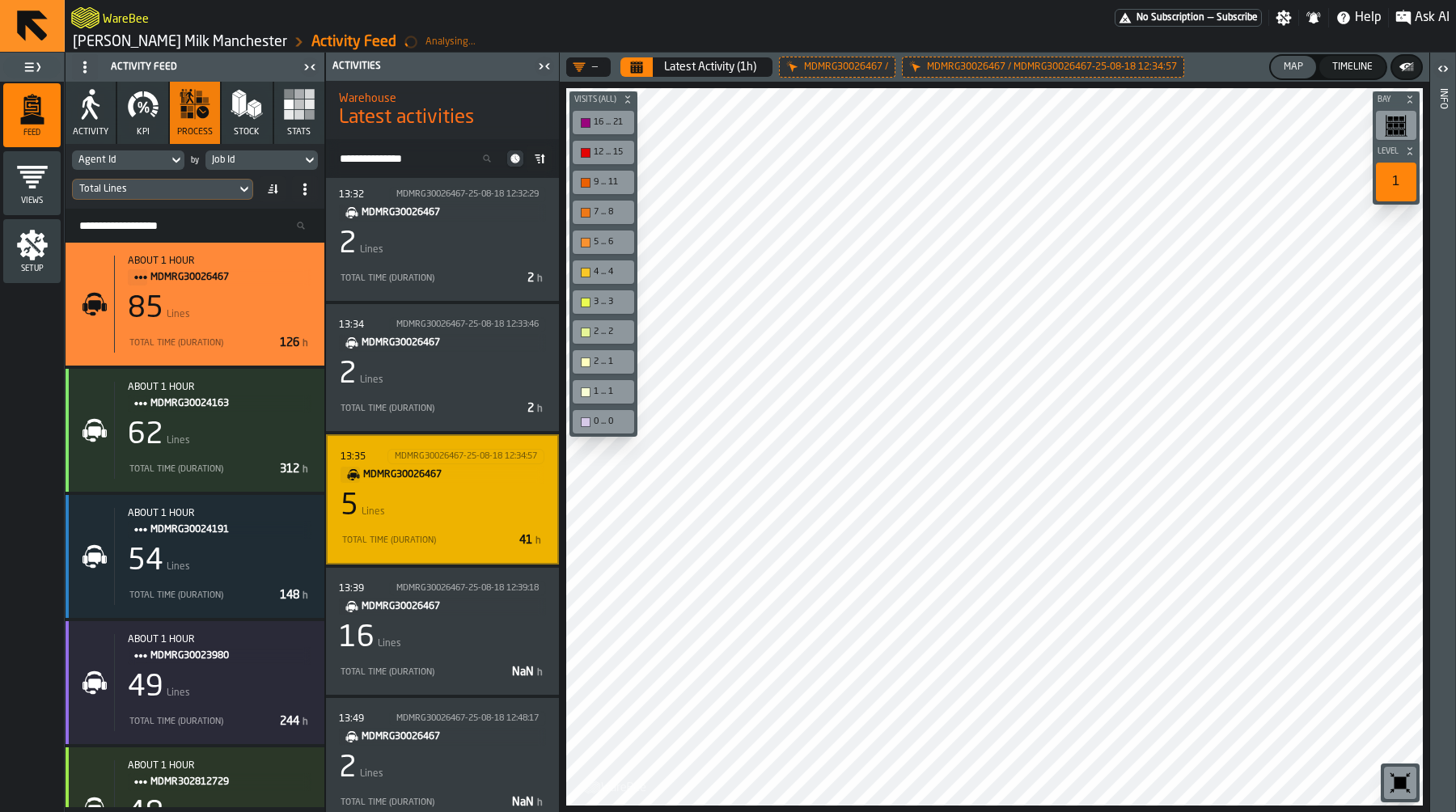
click at [0, 0] on icon at bounding box center [0, 0] width 0 height 0
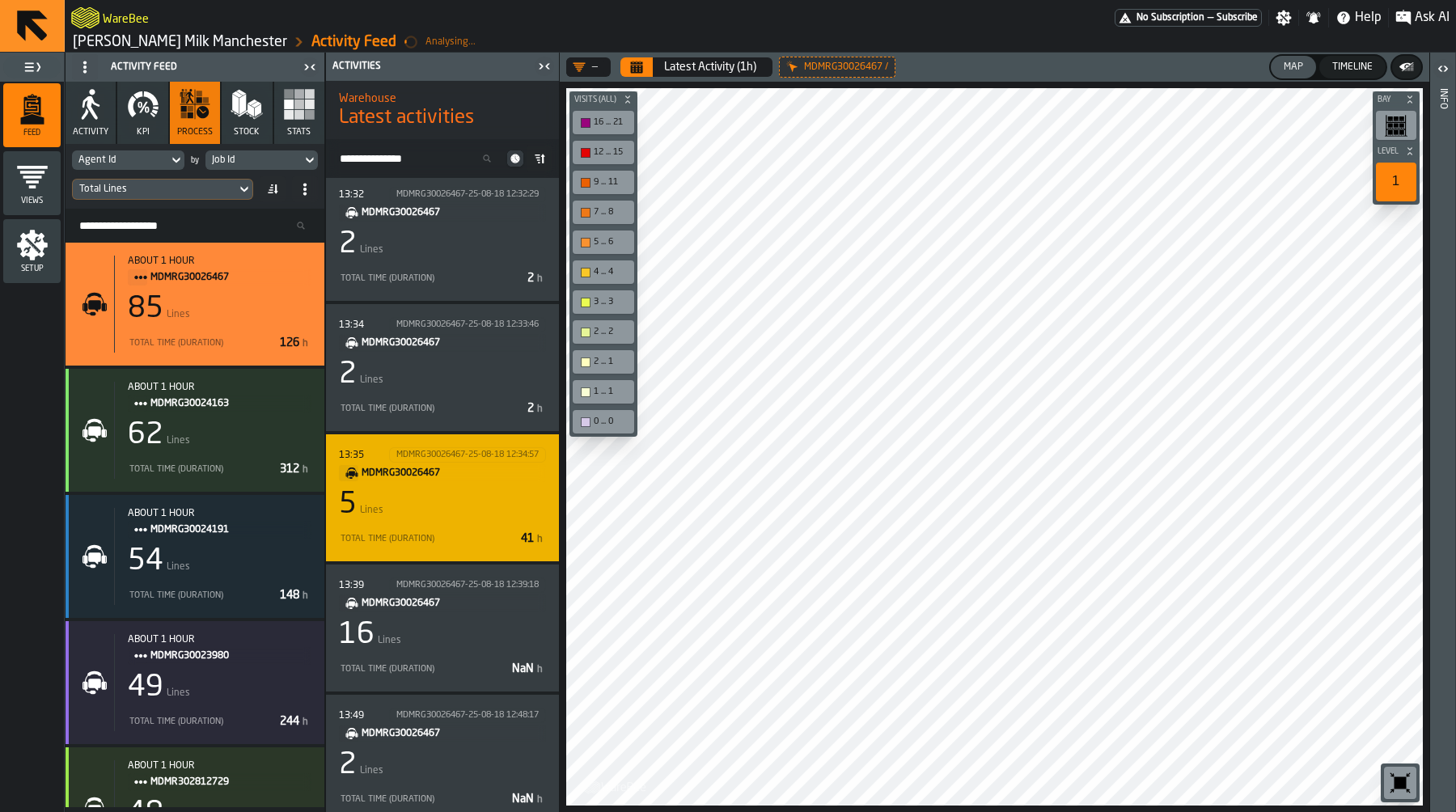
click at [469, 510] on div "5 Lines" at bounding box center [442, 504] width 207 height 32
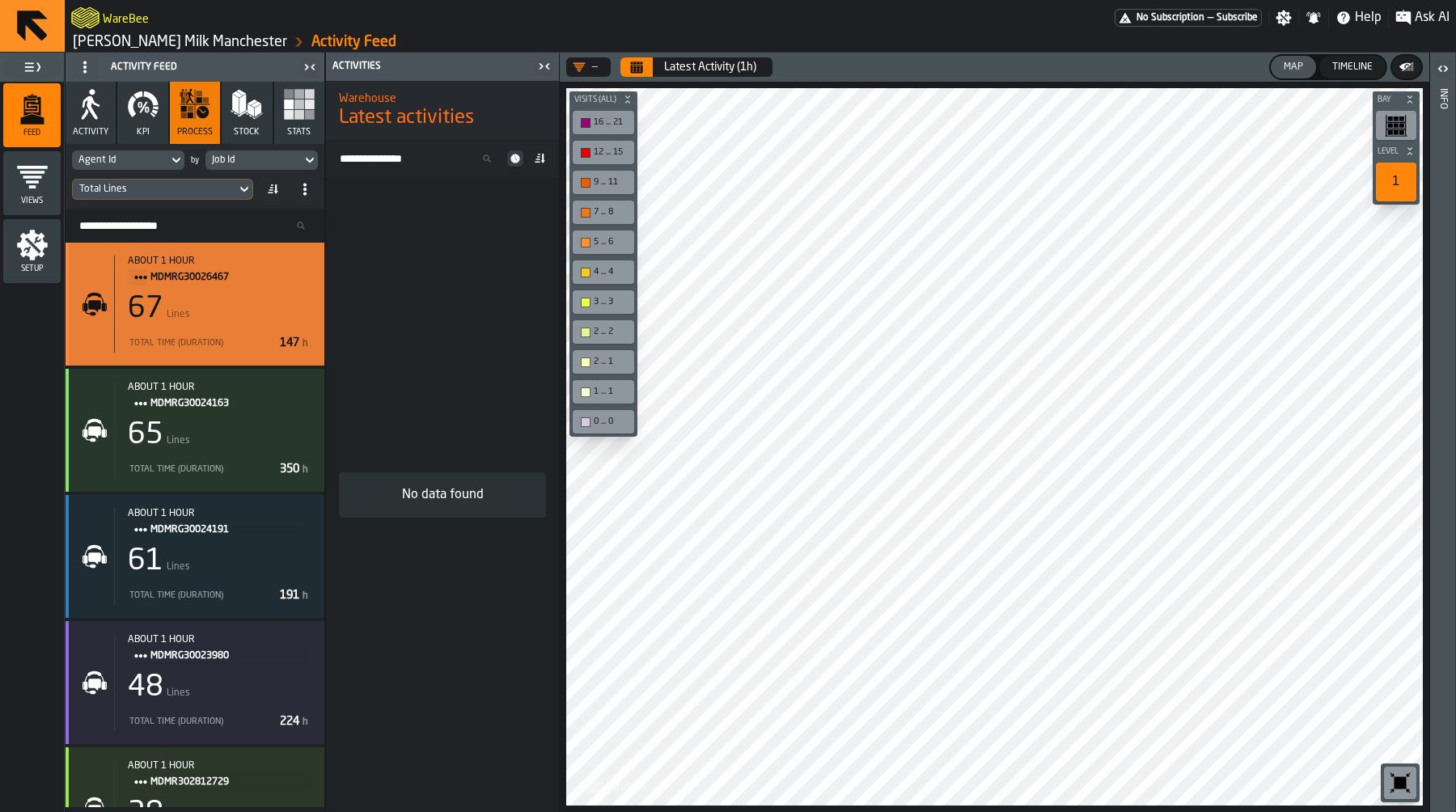
click at [229, 291] on div "about 1 hour MDMRG30026467 67 Lines Total Time (Duration) 147 h" at bounding box center [213, 304] width 197 height 97
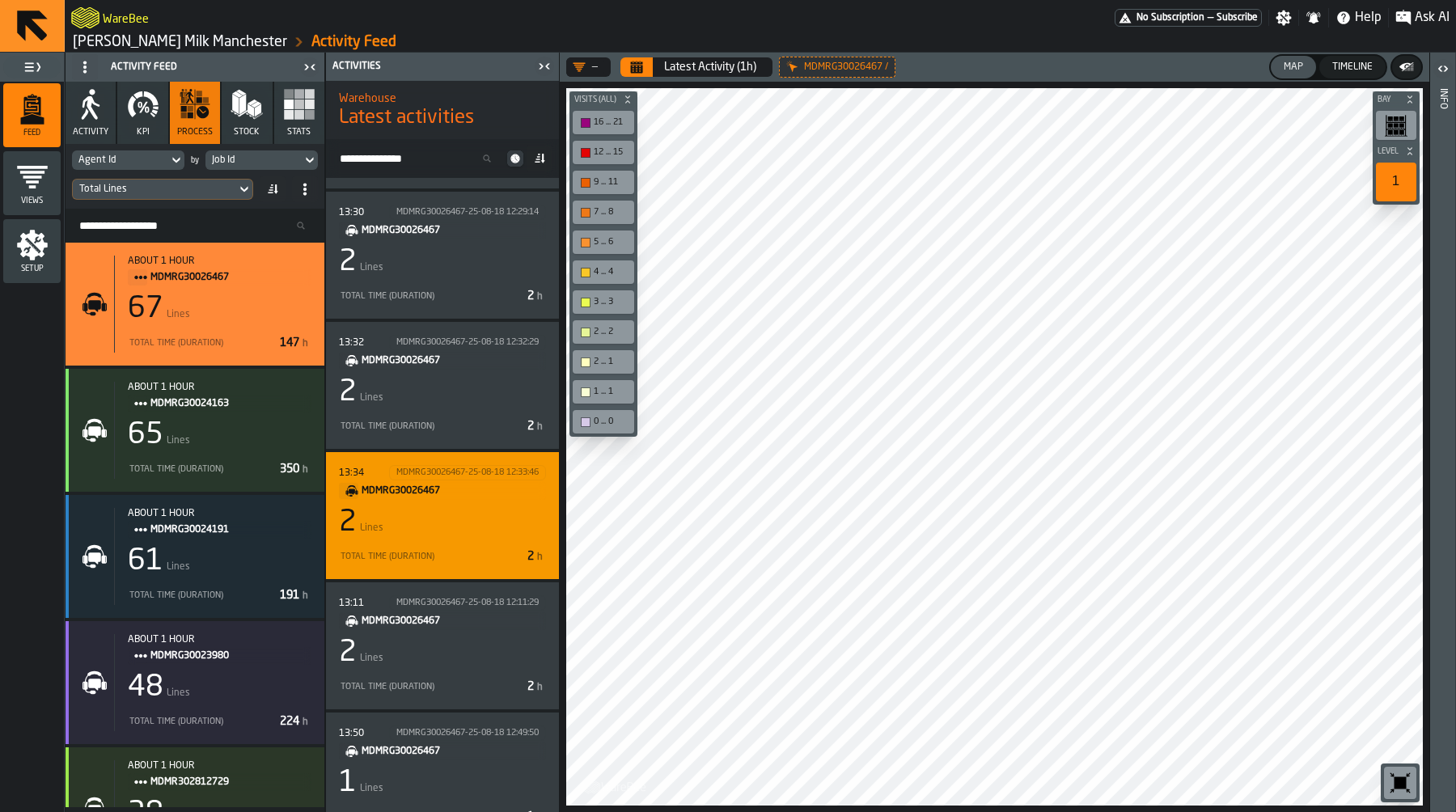
scroll to position [1127, 0]
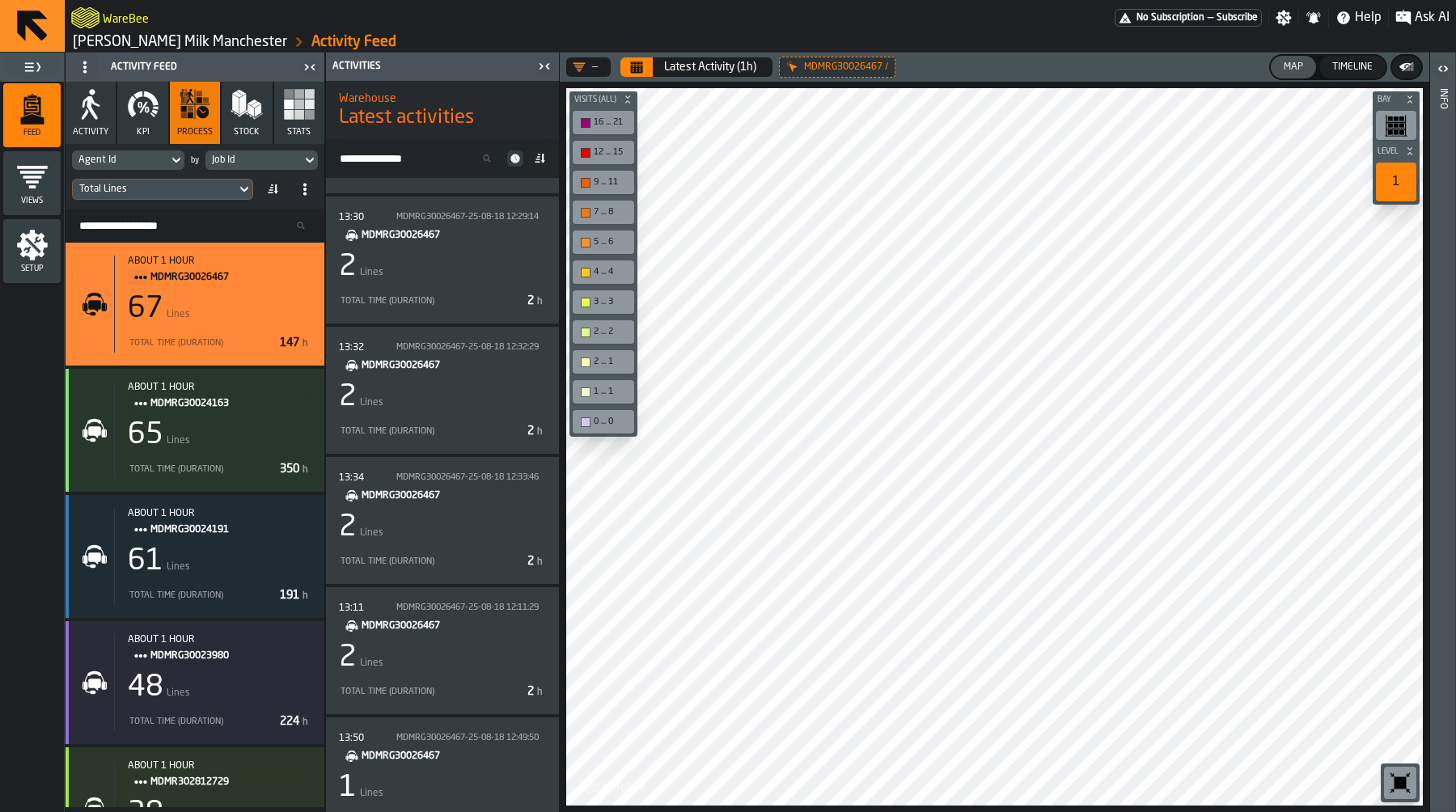
click at [546, 156] on span at bounding box center [539, 158] width 26 height 26
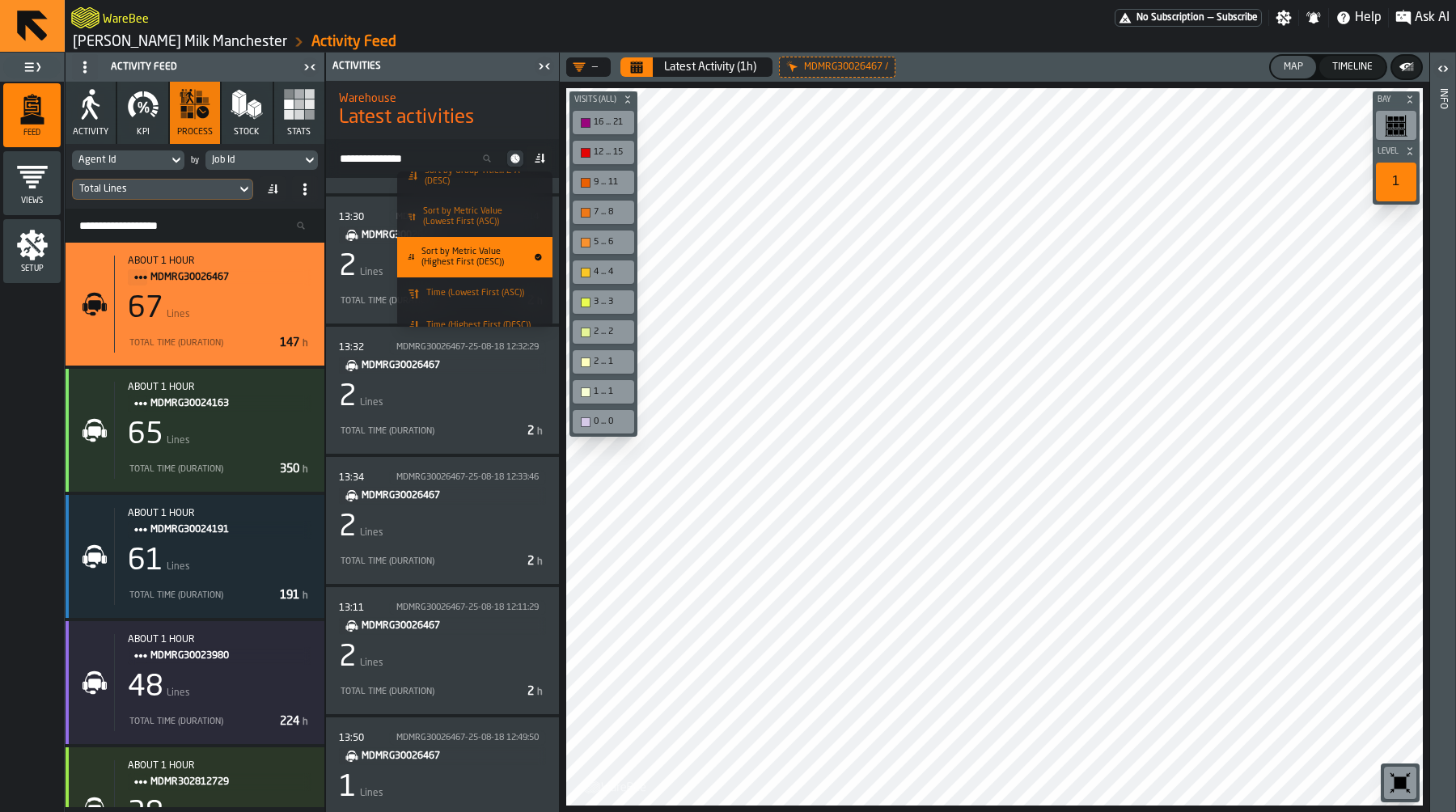
scroll to position [68, 0]
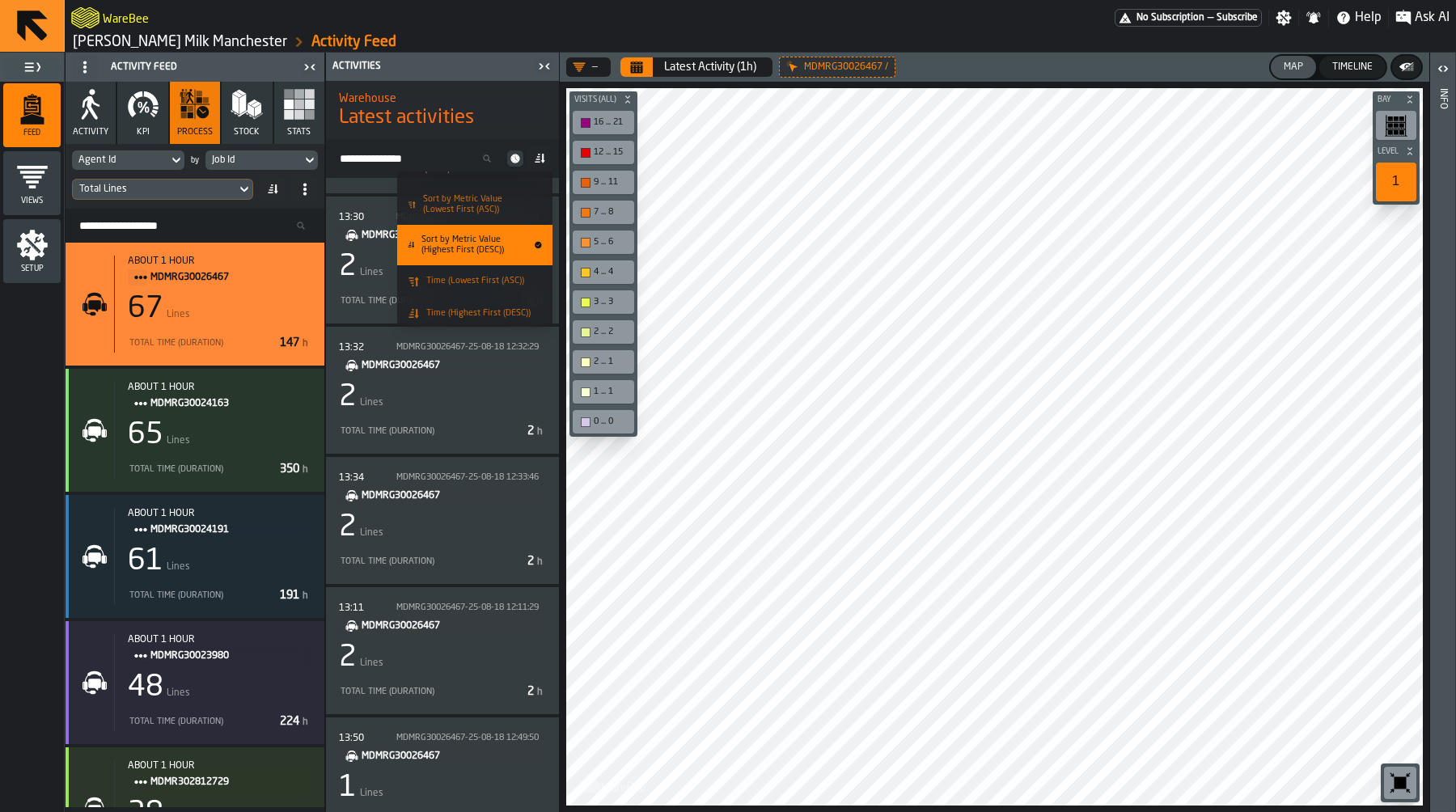
click at [503, 285] on li "Time (Lowest First (ASC))" at bounding box center [475, 281] width 156 height 32
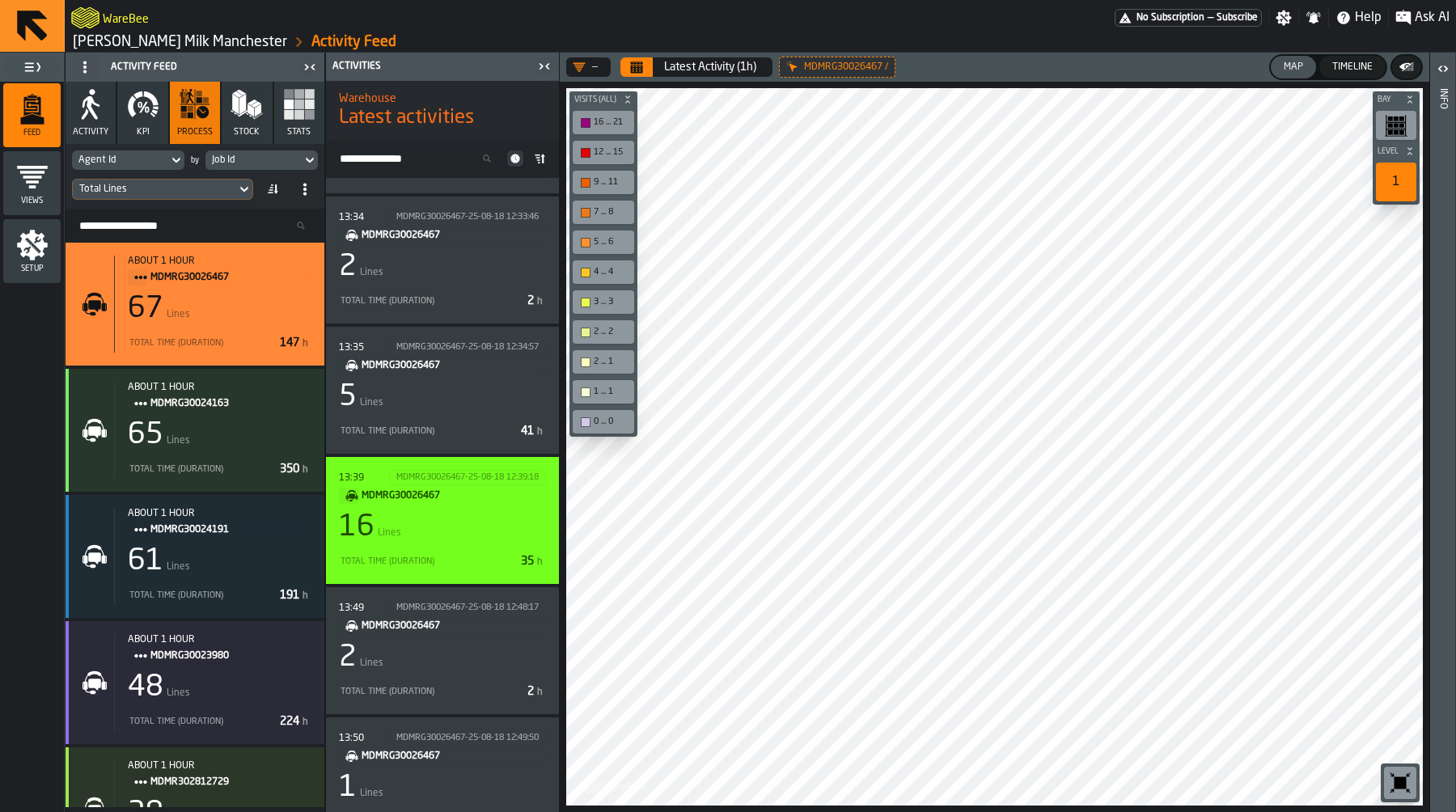
scroll to position [1133, 0]
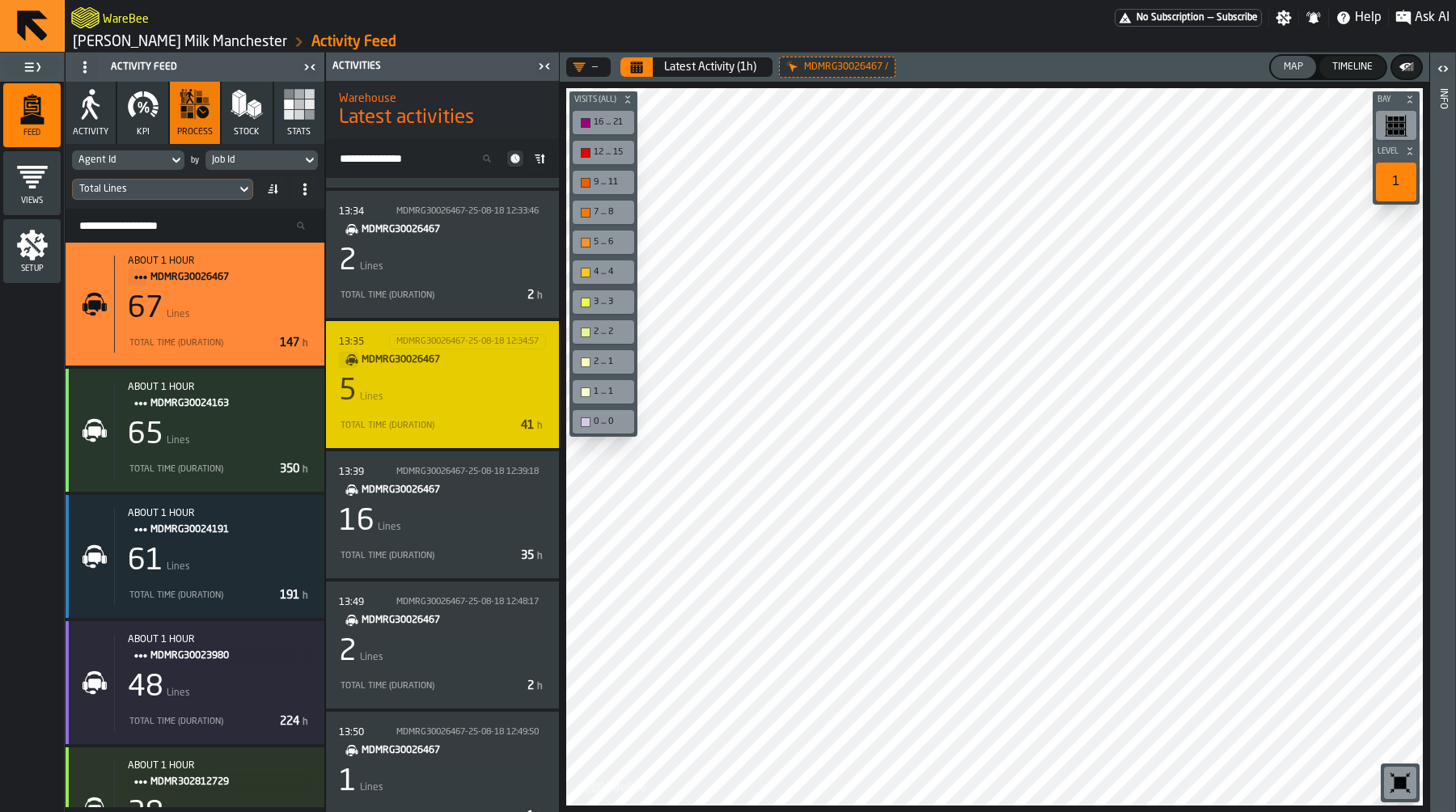
click at [459, 399] on div "5 Lines" at bounding box center [442, 391] width 207 height 32
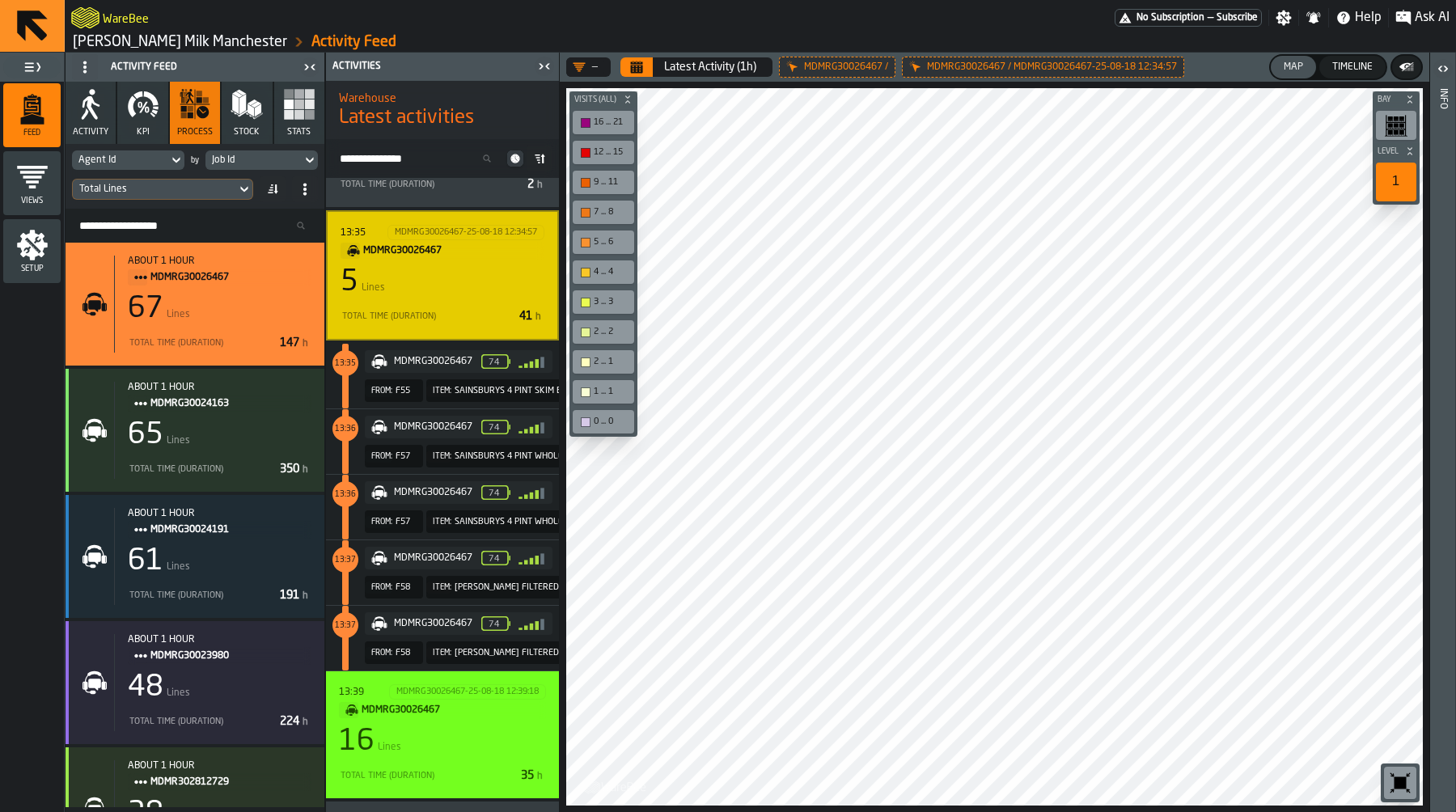
scroll to position [1285, 0]
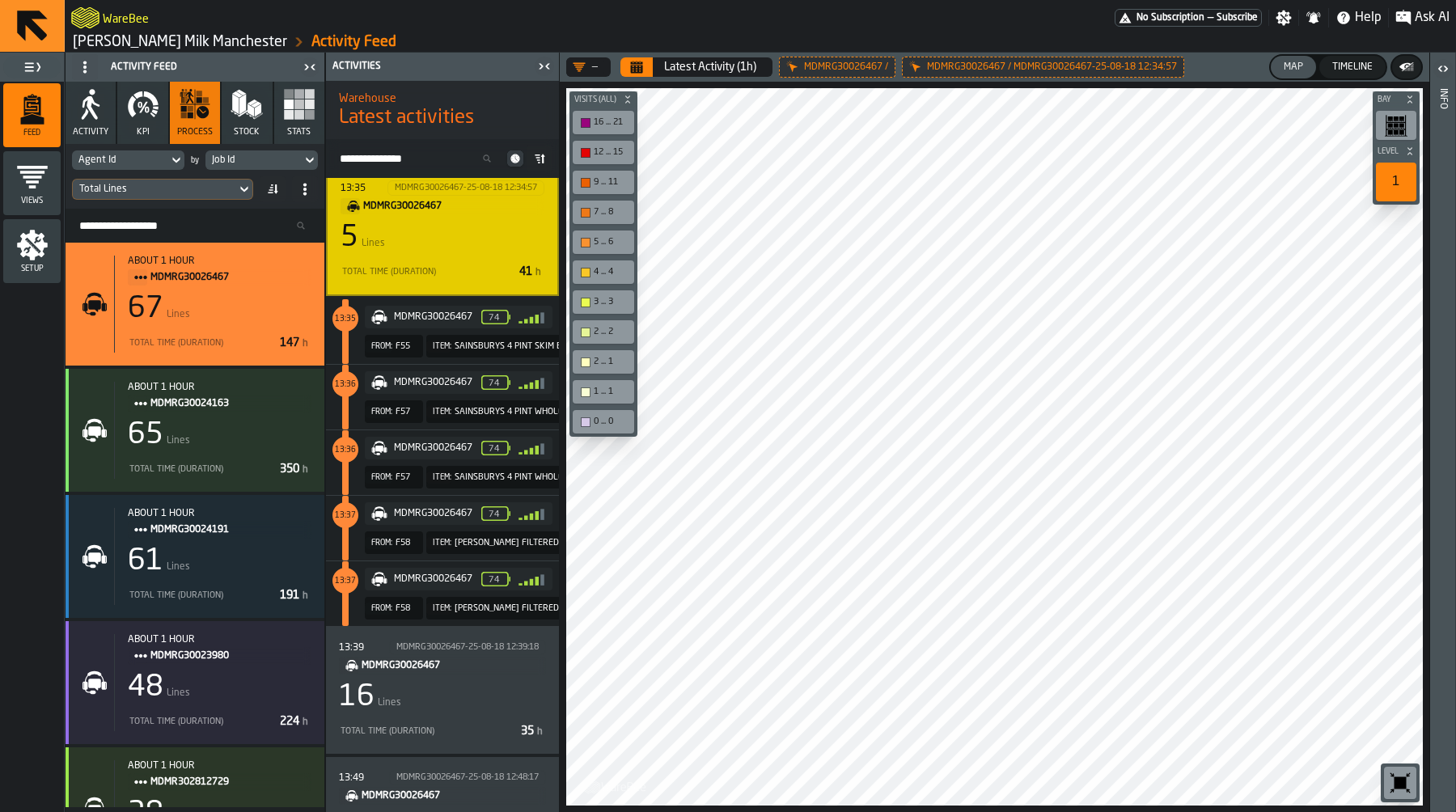
click at [484, 233] on div "5 Lines" at bounding box center [442, 238] width 204 height 32
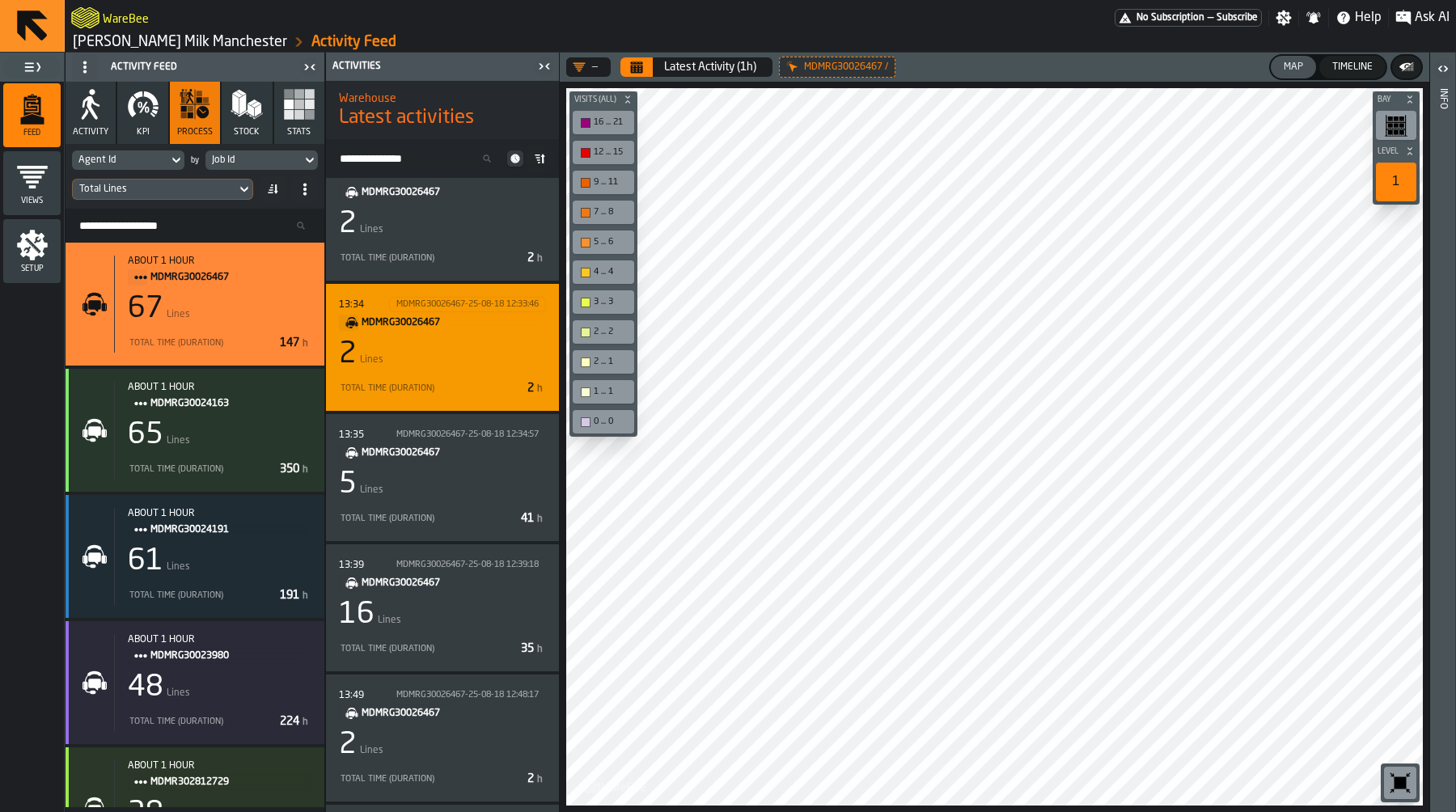
scroll to position [1037, 0]
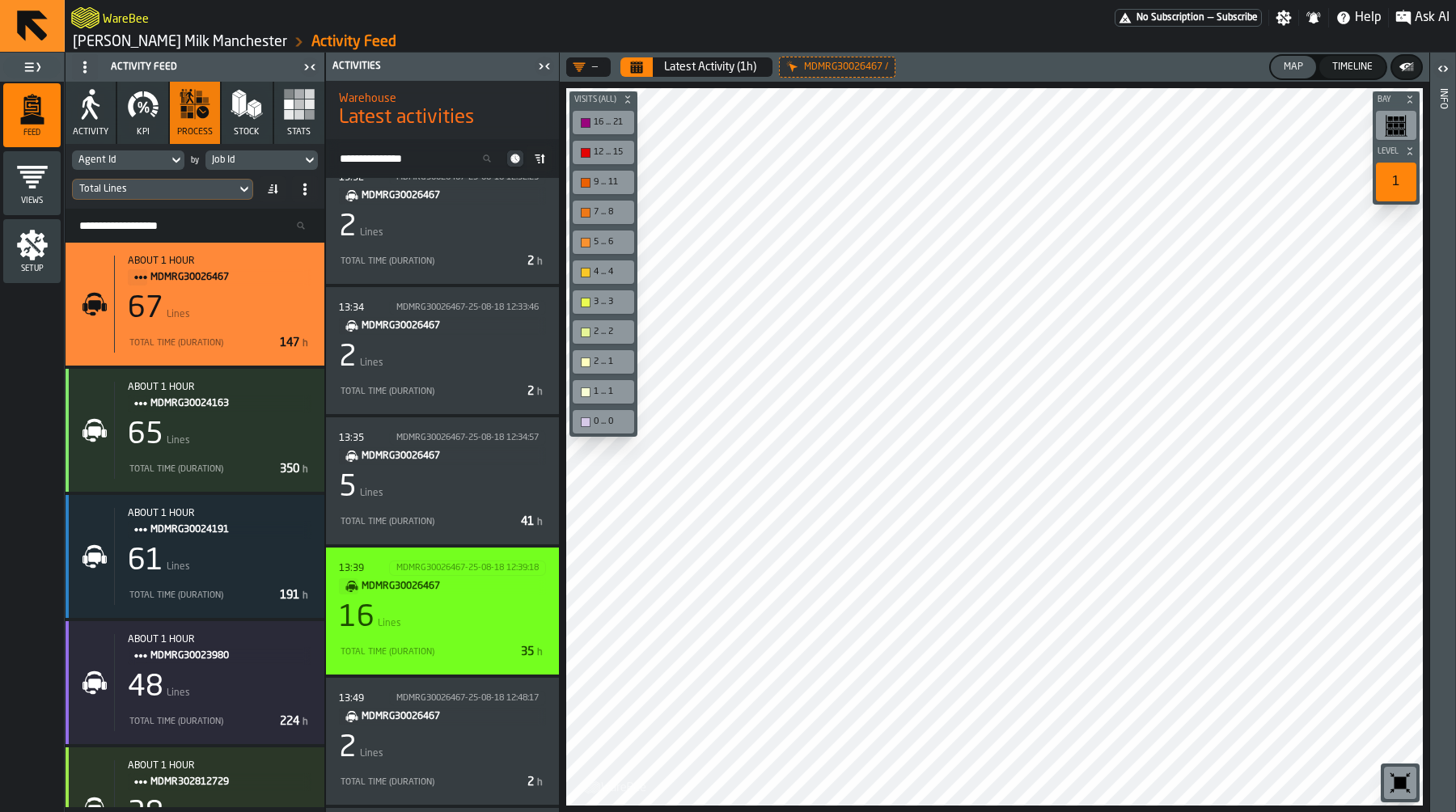
click at [473, 608] on div "16 Lines" at bounding box center [442, 617] width 207 height 32
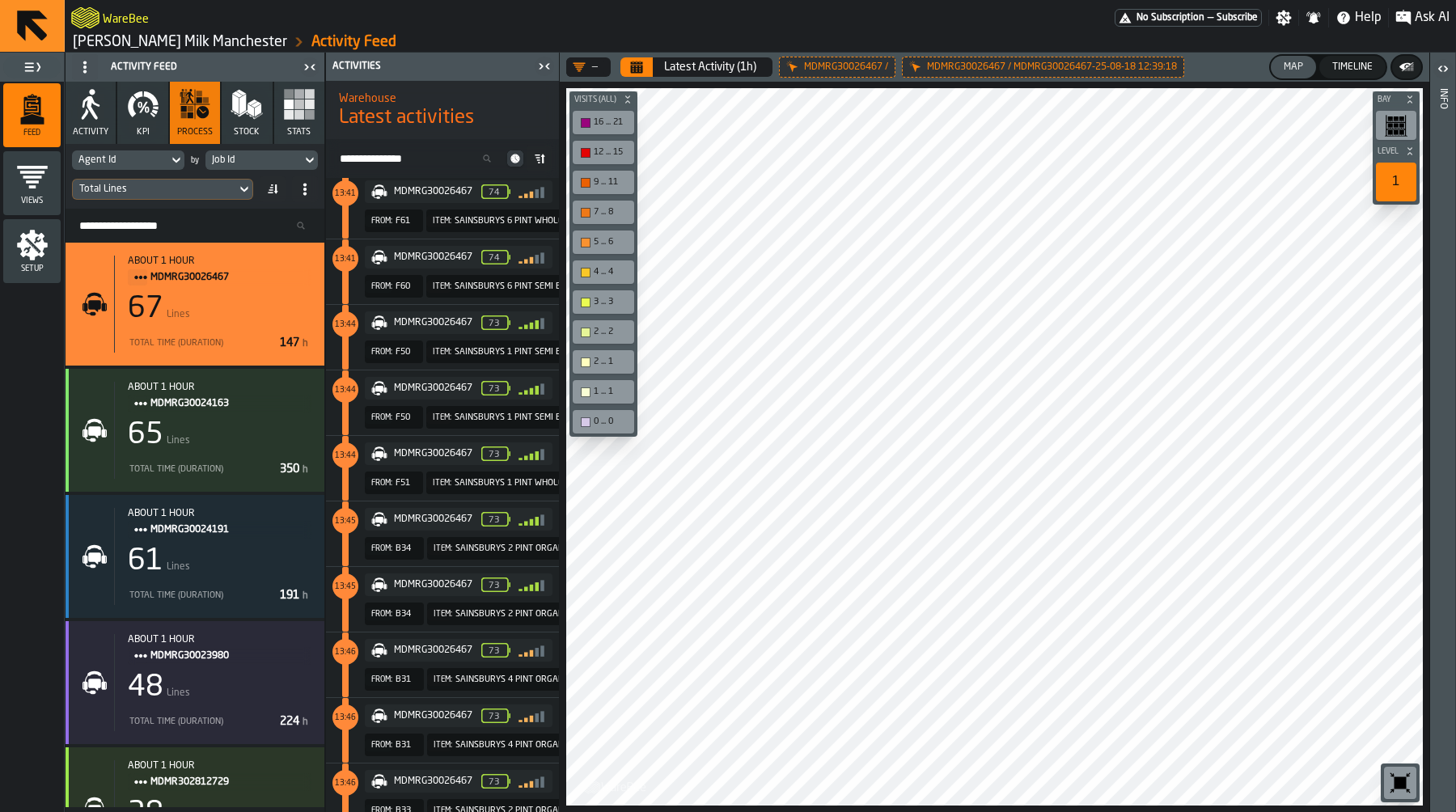
scroll to position [2267, 0]
